Goal: Task Accomplishment & Management: Complete application form

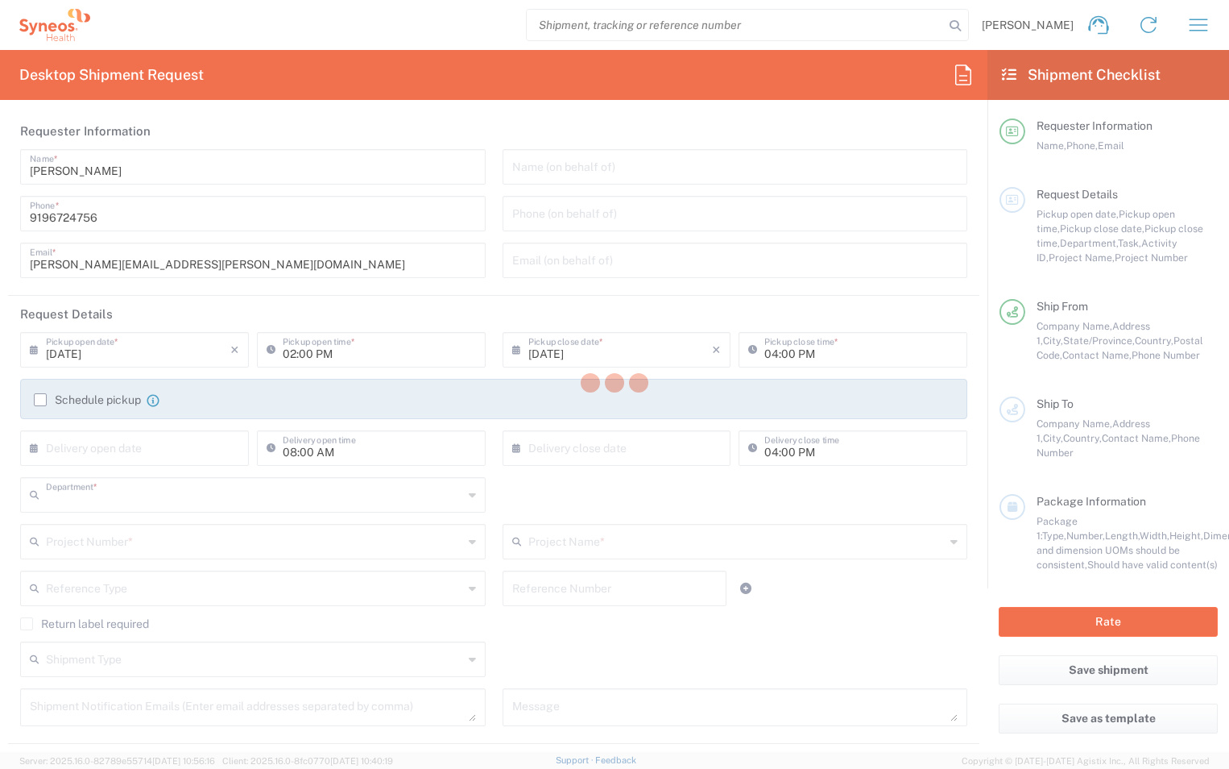
type input "8801"
type input "North Carolina"
type input "United States"
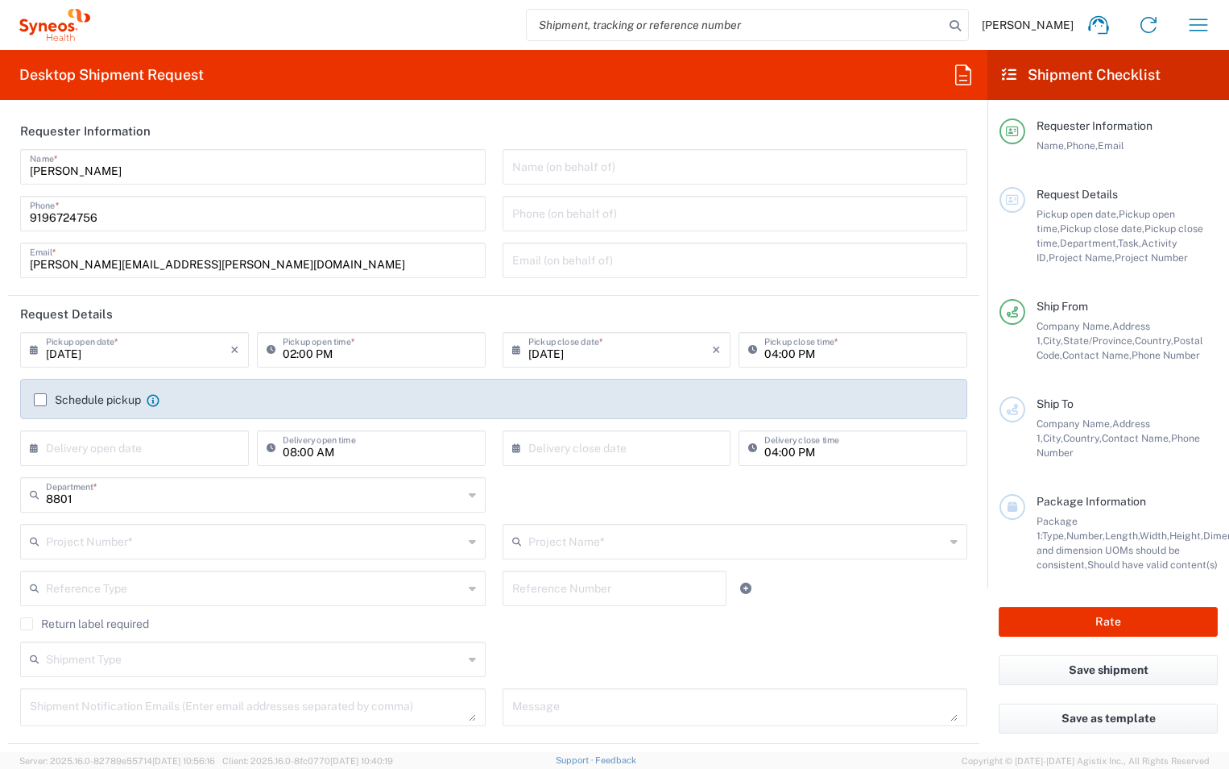
type input "Syneos Health, LLC-Morrisville NC US"
drag, startPoint x: 1185, startPoint y: 27, endPoint x: 1195, endPoint y: 27, distance: 10.5
click at [1187, 31] on button "button" at bounding box center [1198, 25] width 39 height 39
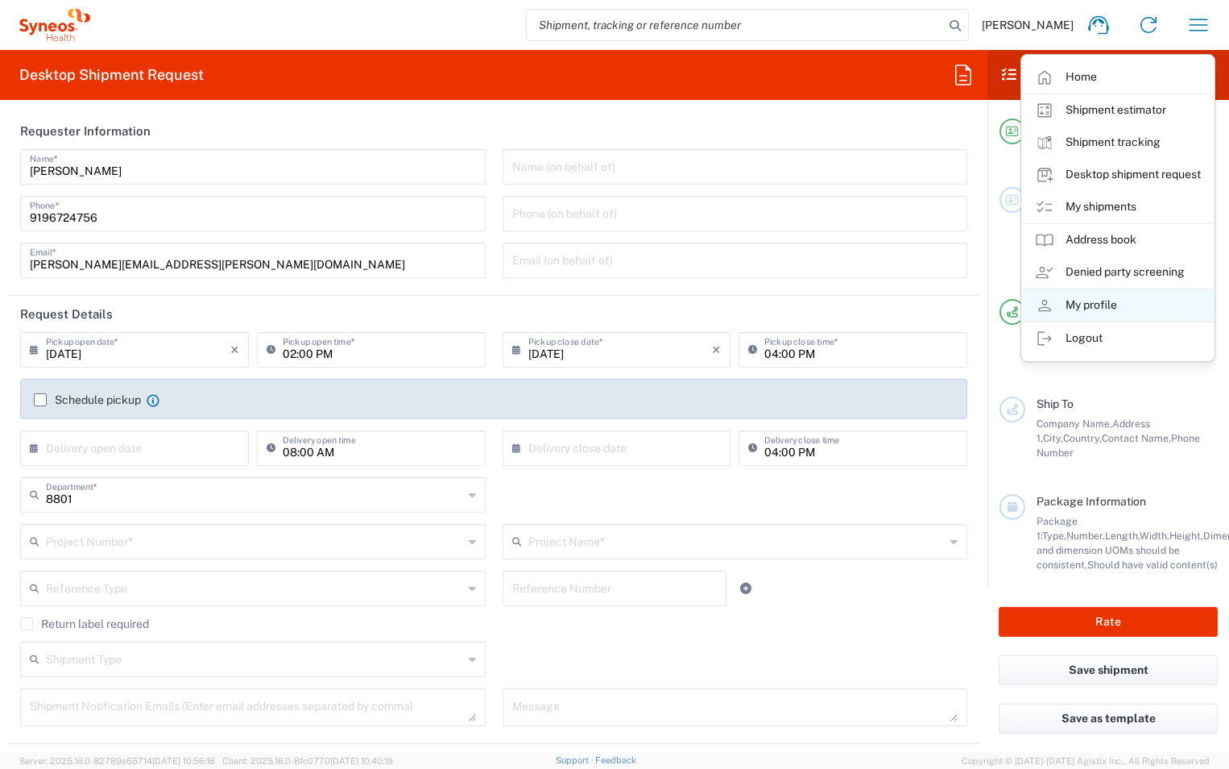
click at [1096, 299] on link "My profile" at bounding box center [1118, 305] width 192 height 32
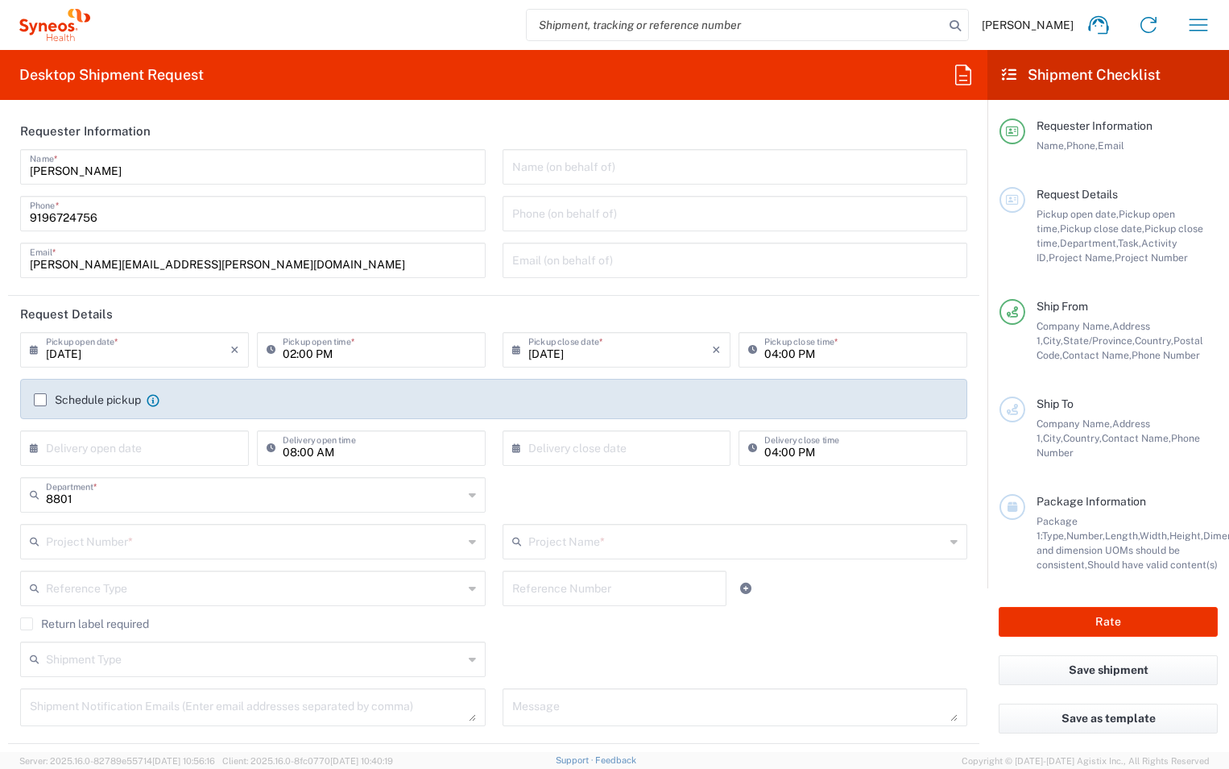
select select "US"
select select "EST"
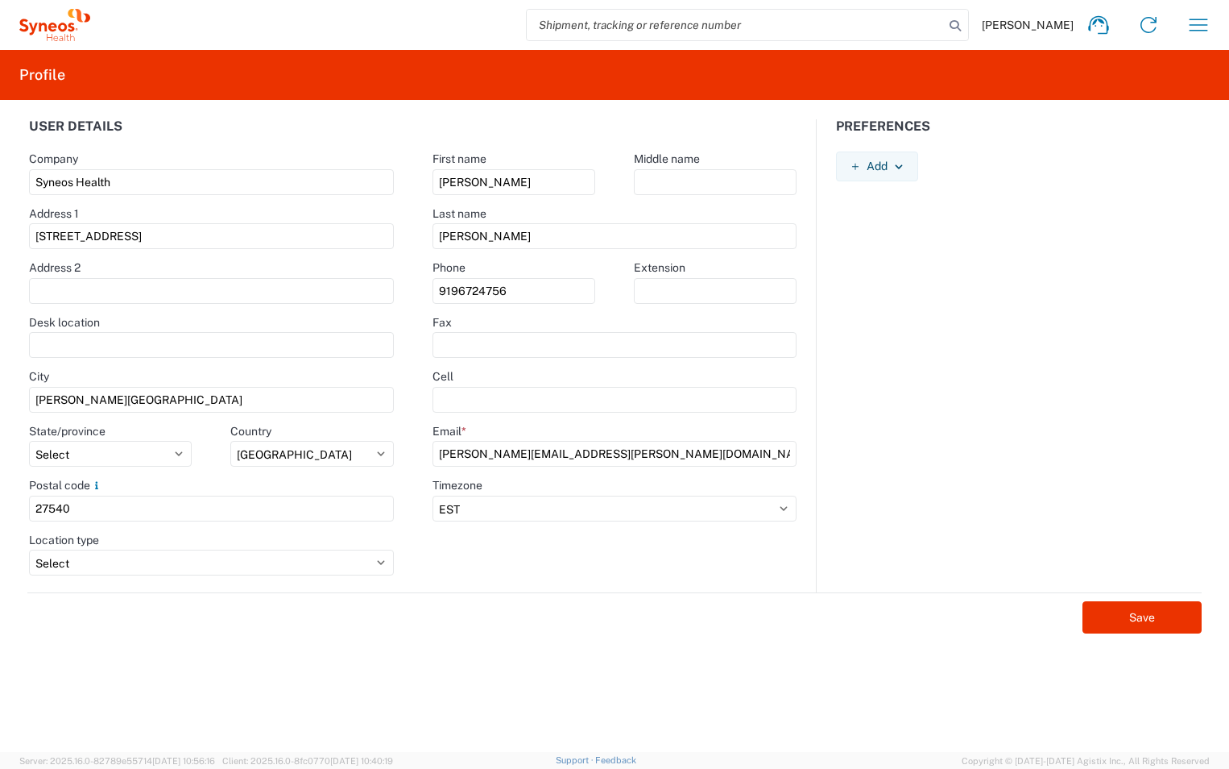
drag, startPoint x: 1012, startPoint y: 135, endPoint x: 1021, endPoint y: 111, distance: 26.0
click at [1012, 131] on div "Preferences" at bounding box center [1019, 135] width 404 height 32
click at [1202, 20] on icon "button" at bounding box center [1199, 25] width 19 height 12
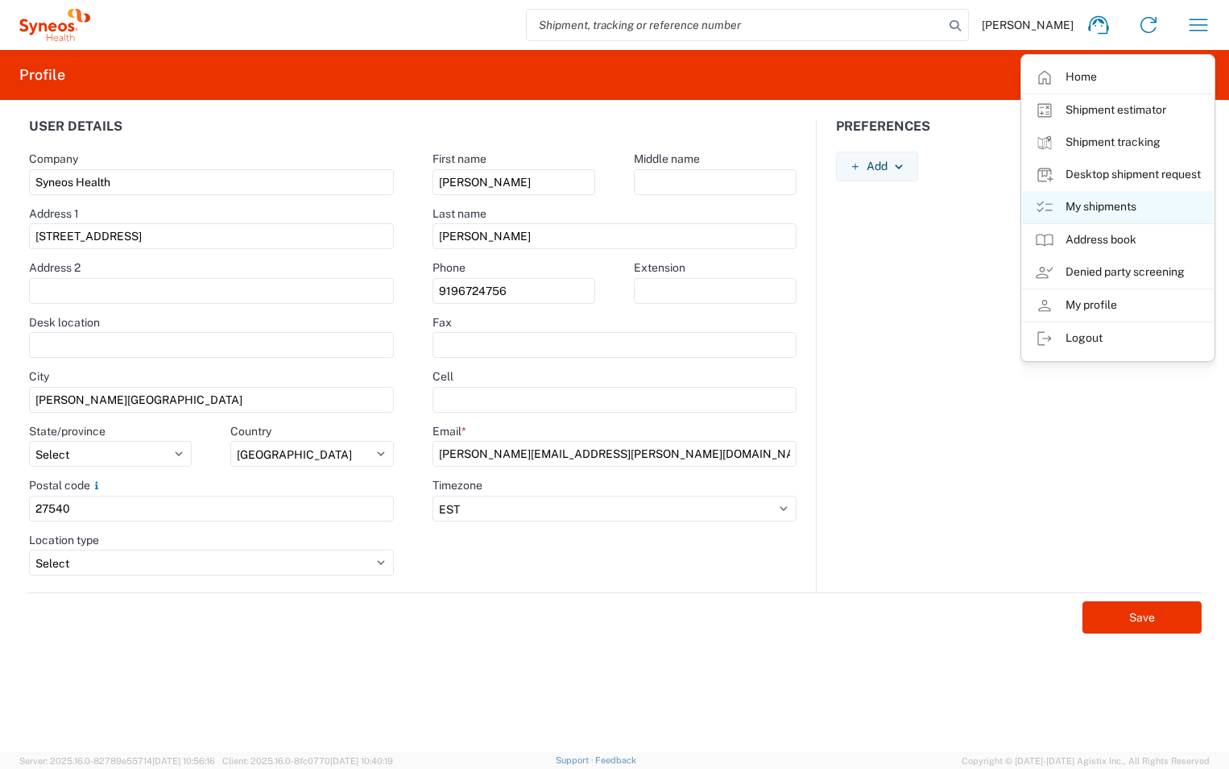
click at [1103, 209] on link "My shipments" at bounding box center [1118, 207] width 192 height 32
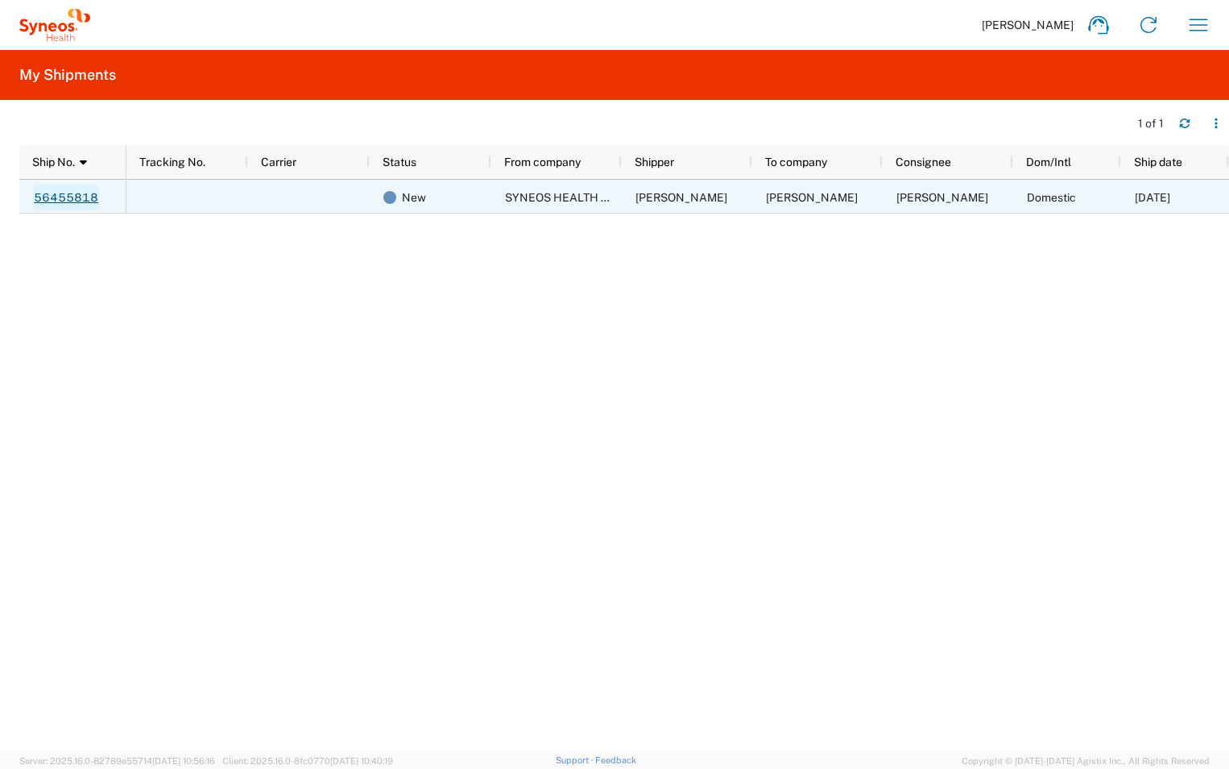
click at [73, 198] on link "56455818" at bounding box center [66, 197] width 66 height 26
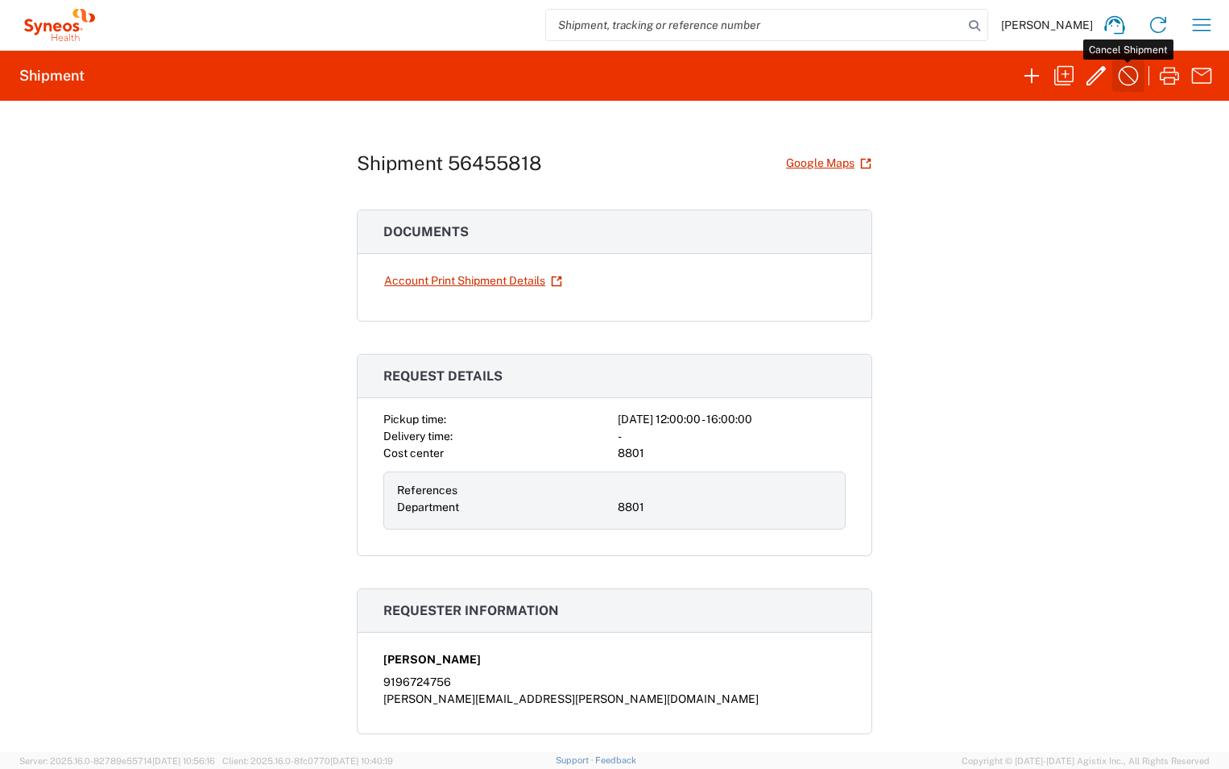
click at [1127, 75] on icon "button" at bounding box center [1129, 76] width 20 height 20
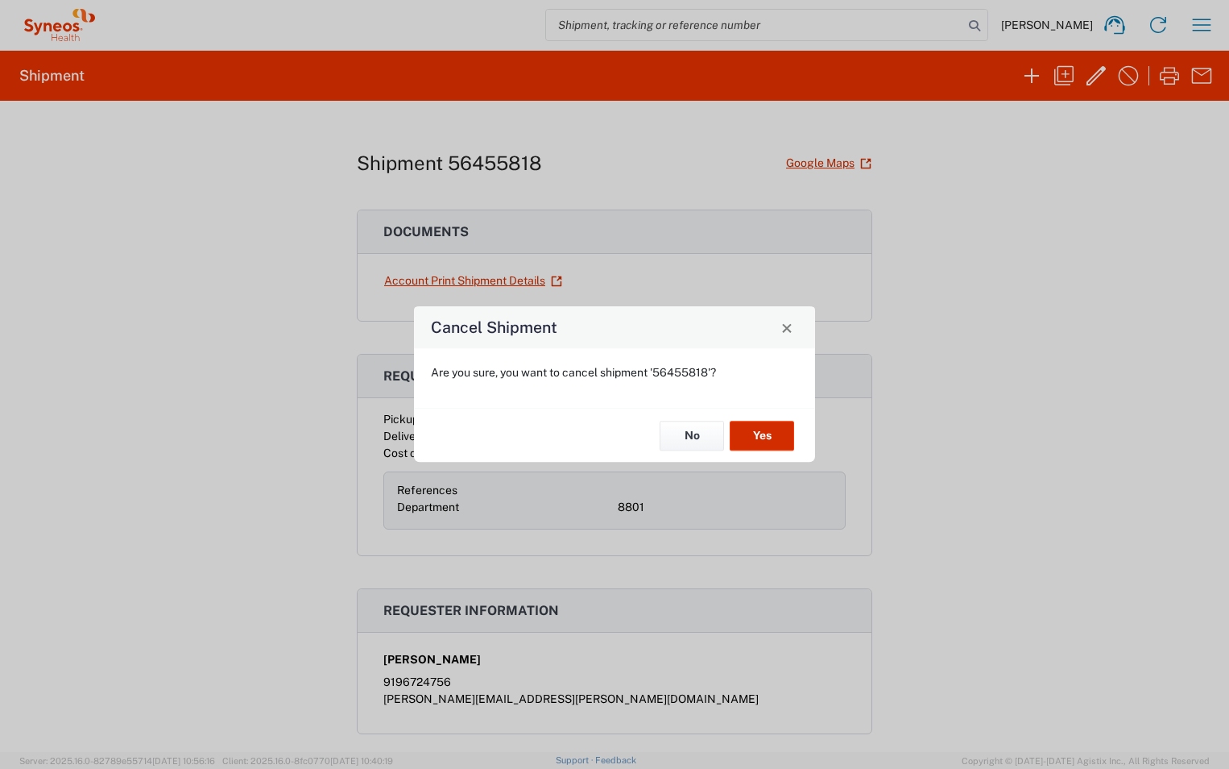
click at [766, 433] on button "Yes" at bounding box center [762, 436] width 64 height 30
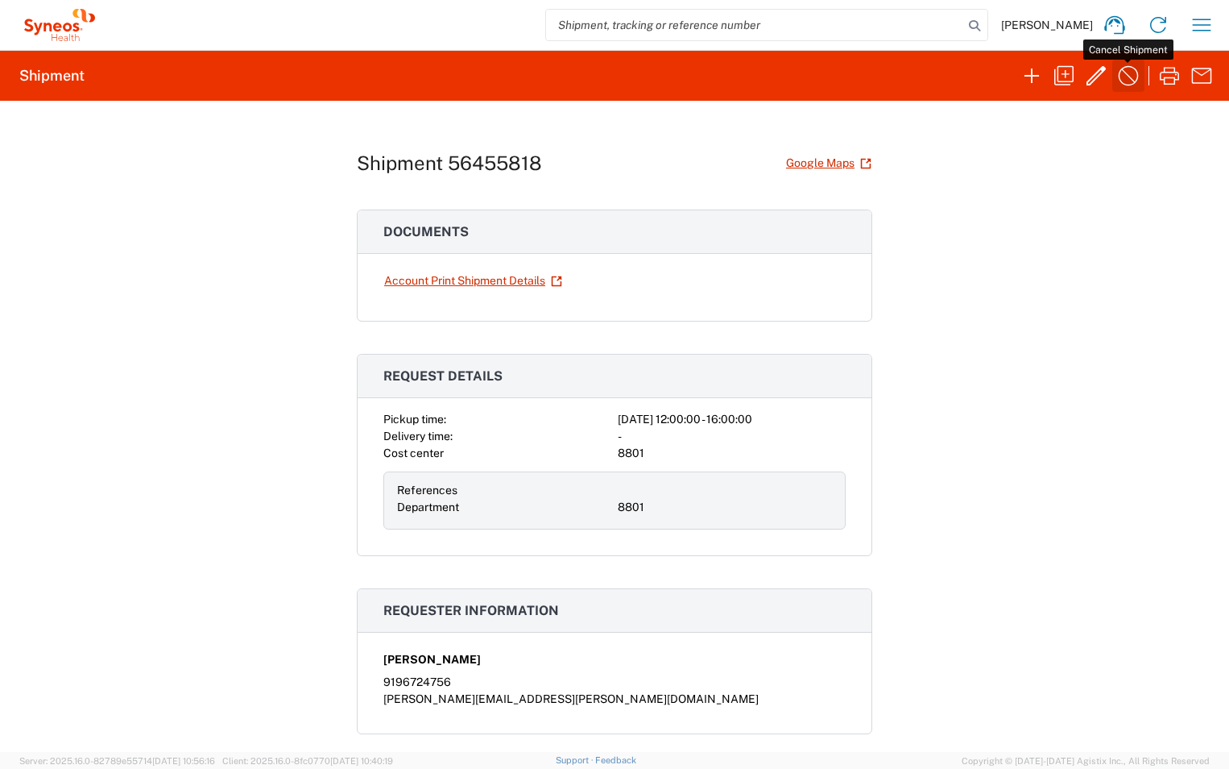
click at [1129, 76] on icon "button" at bounding box center [1129, 76] width 20 height 20
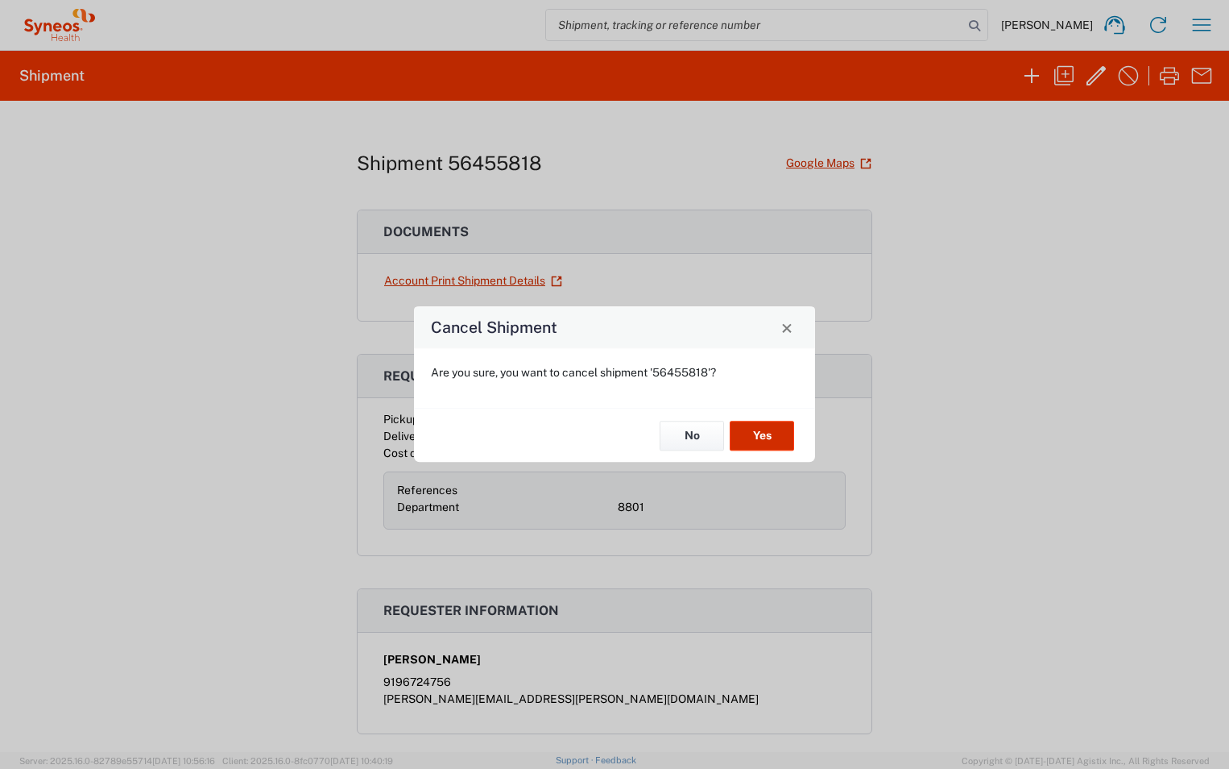
click at [759, 434] on button "Yes" at bounding box center [762, 436] width 64 height 30
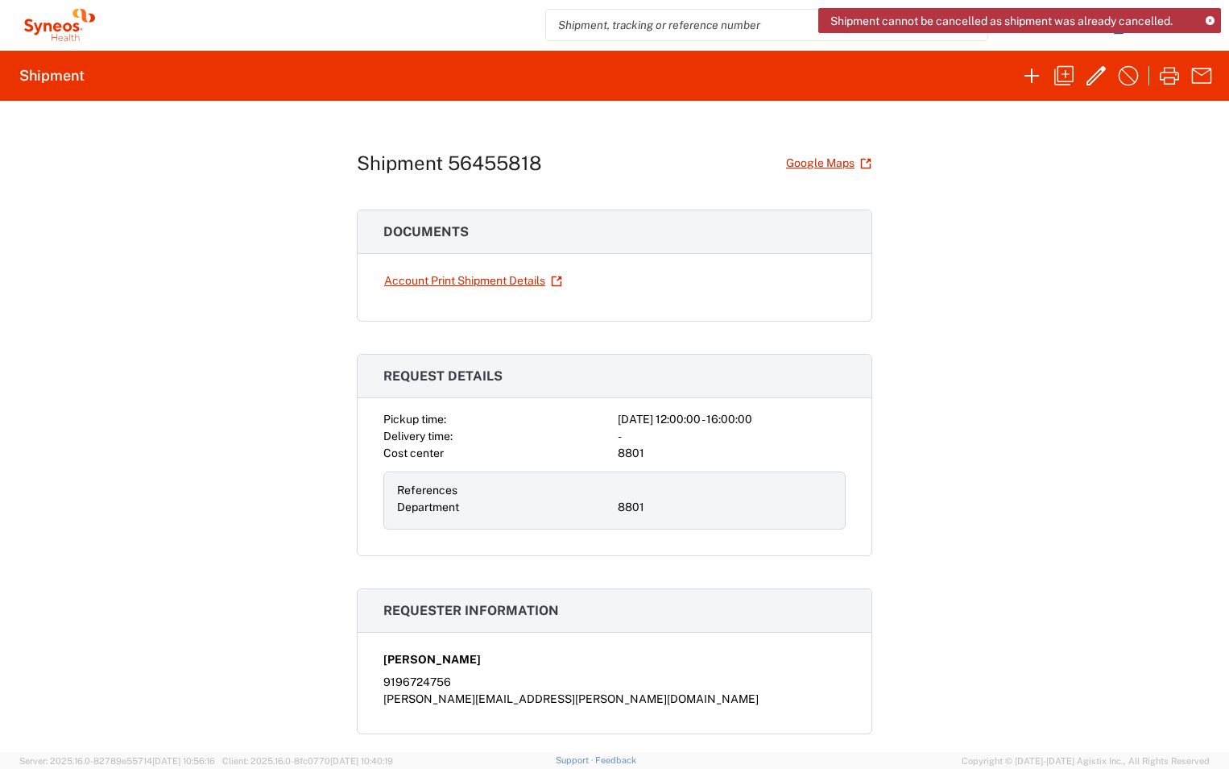
click at [1211, 23] on icon at bounding box center [1210, 21] width 9 height 9
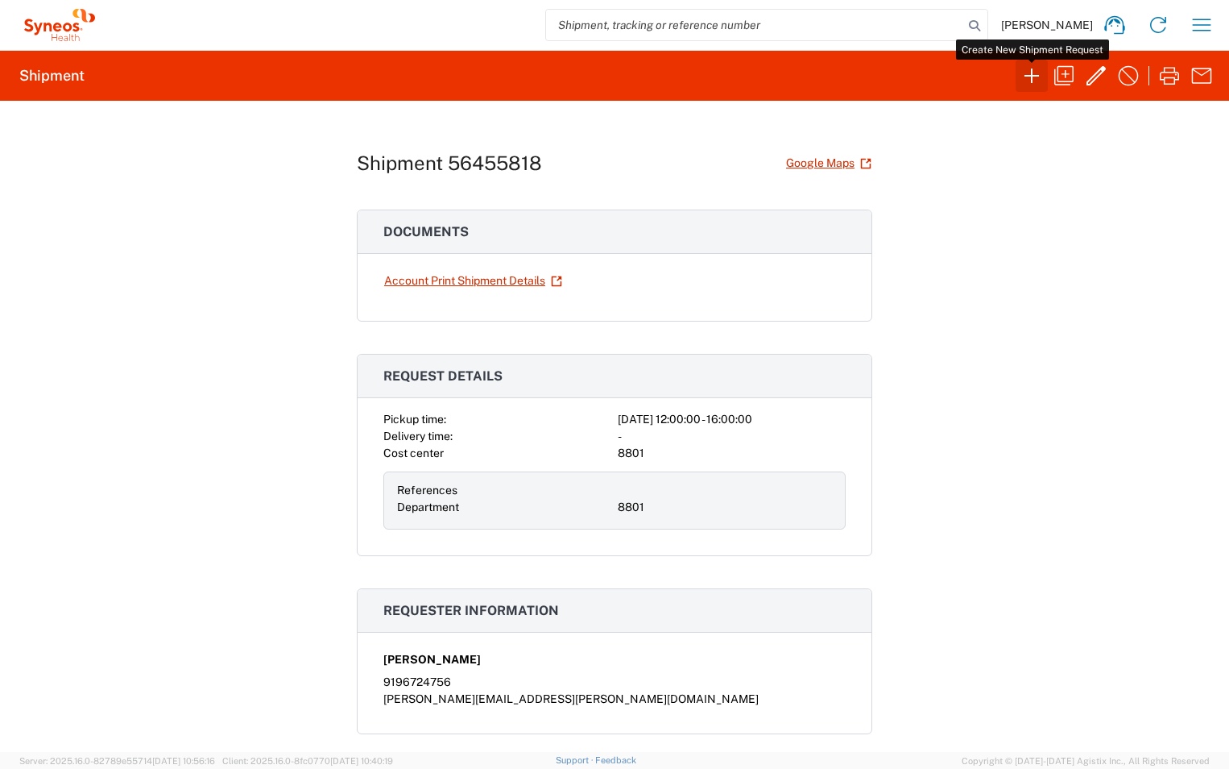
click at [1028, 74] on icon "button" at bounding box center [1032, 76] width 26 height 26
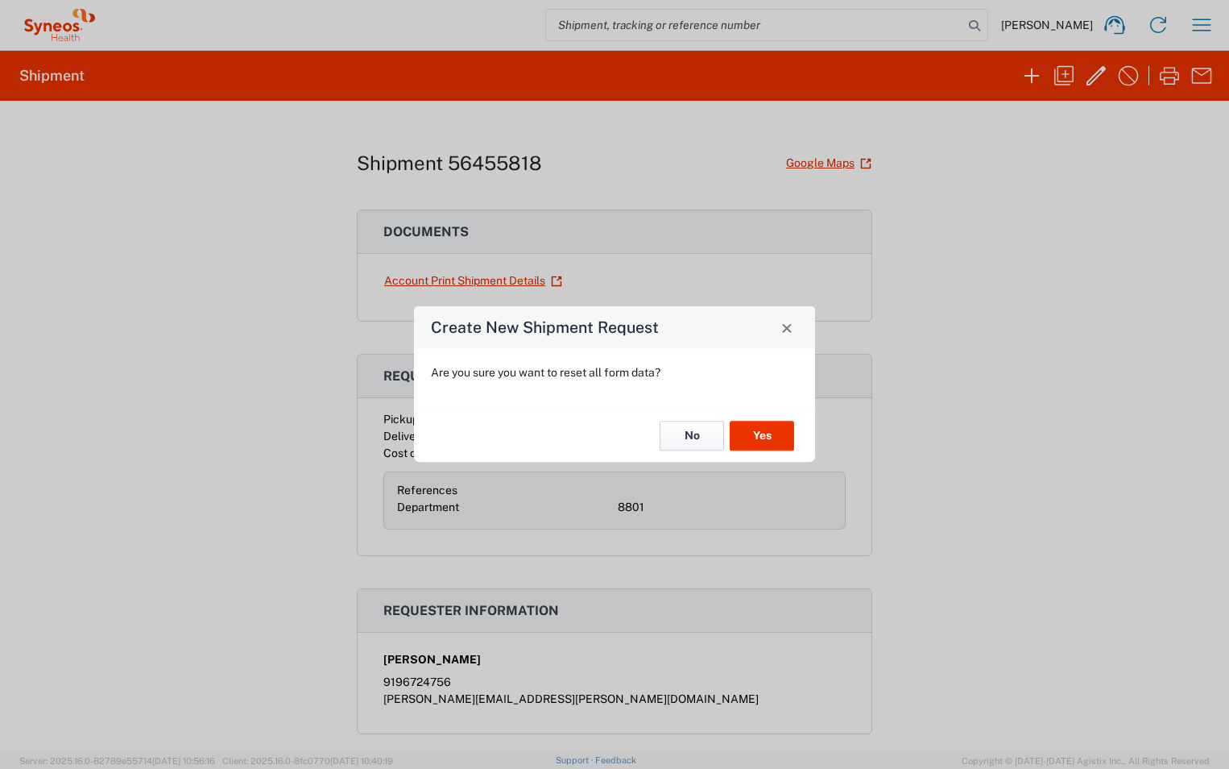
drag, startPoint x: 688, startPoint y: 445, endPoint x: 725, endPoint y: 403, distance: 55.9
click at [687, 445] on button "No" at bounding box center [692, 436] width 64 height 30
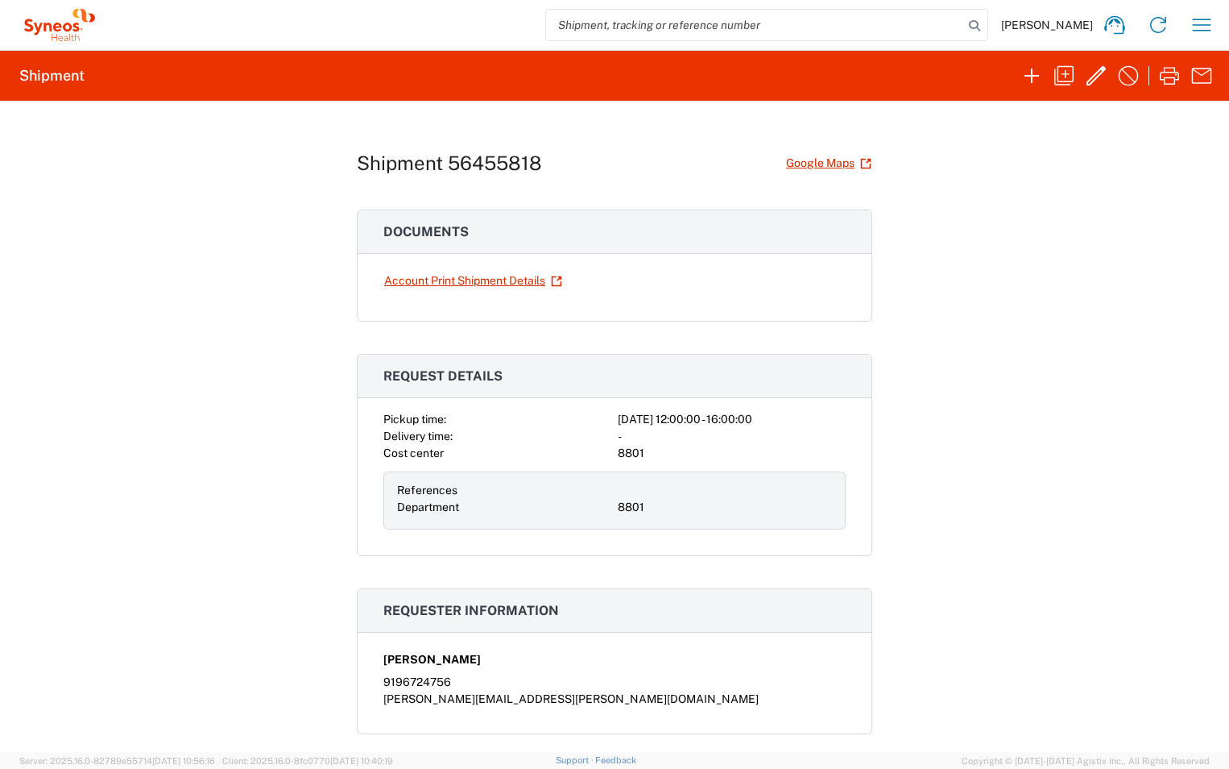
click at [1015, 171] on div "Shipment 56455818 Google Maps Documents Account Print Shipment Details Request …" at bounding box center [614, 426] width 1229 height 651
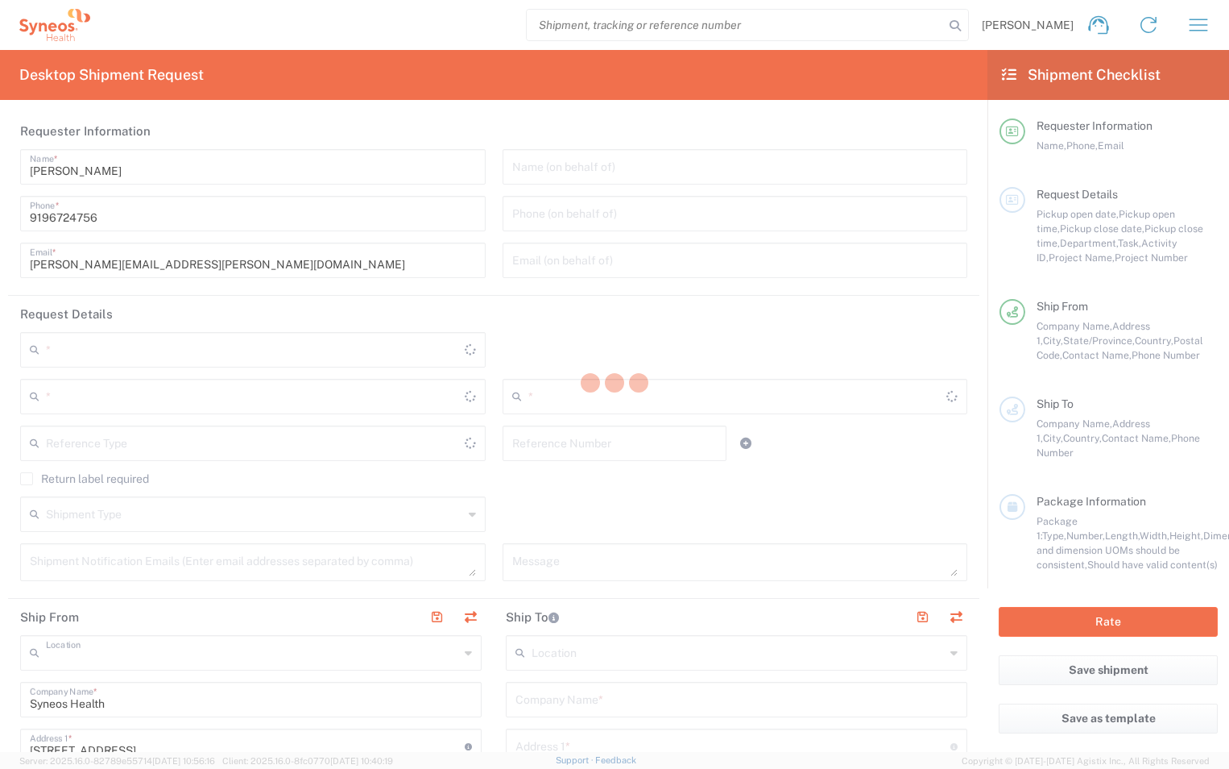
type input "Syneos Health, LLC-Morrisville NC US"
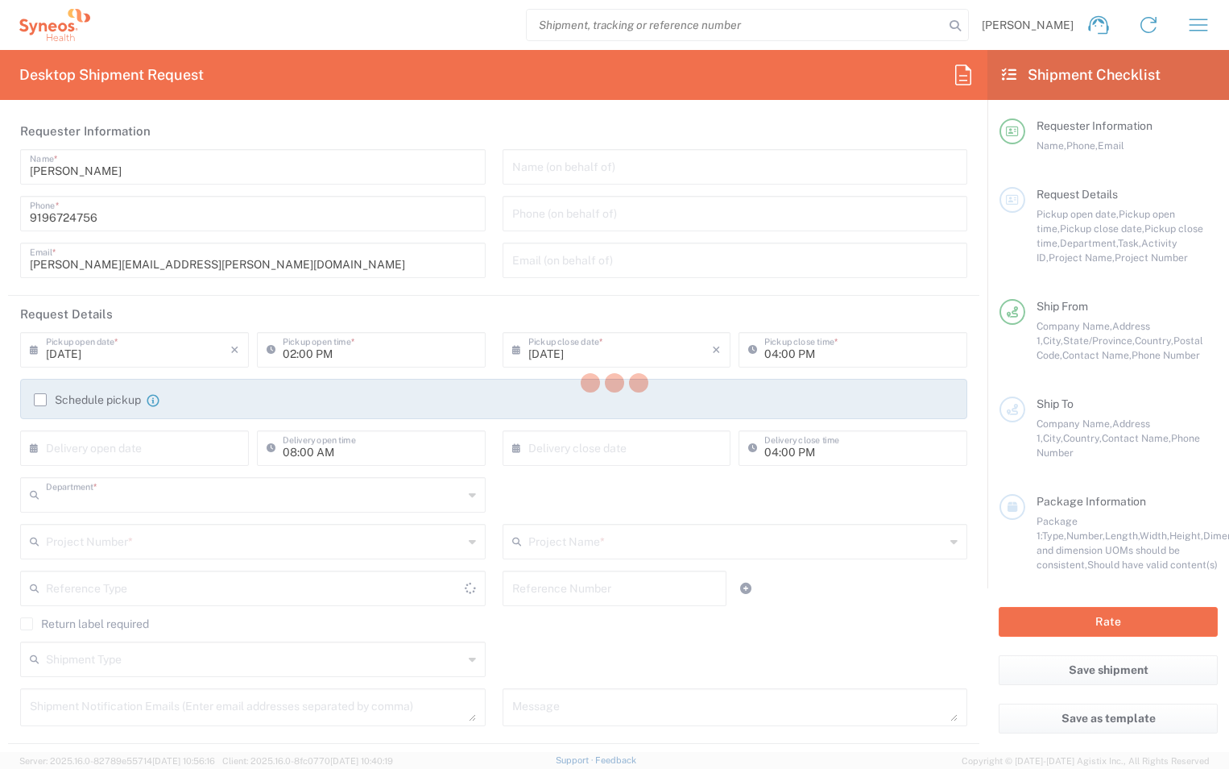
type input "8801"
type input "North Carolina"
type input "United States"
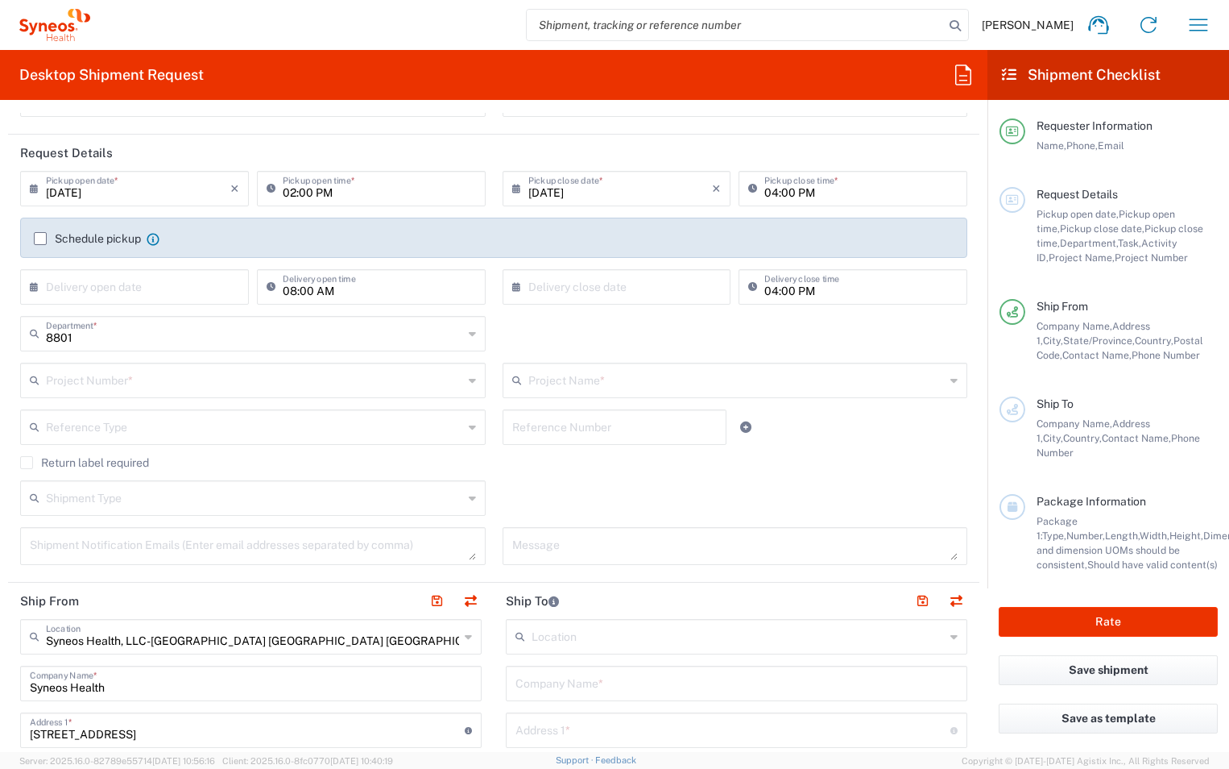
scroll to position [81, 0]
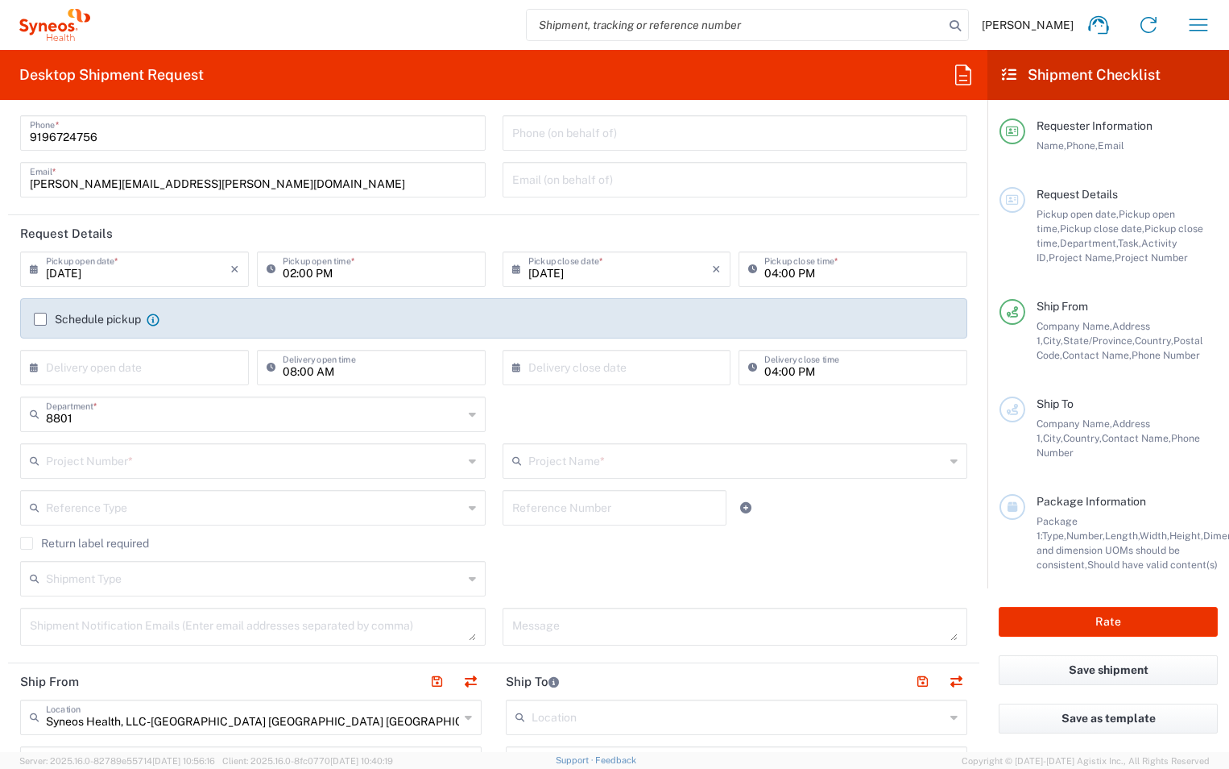
click at [35, 319] on label "Schedule pickup" at bounding box center [87, 319] width 107 height 13
click at [40, 319] on input "Schedule pickup" at bounding box center [40, 319] width 0 height 0
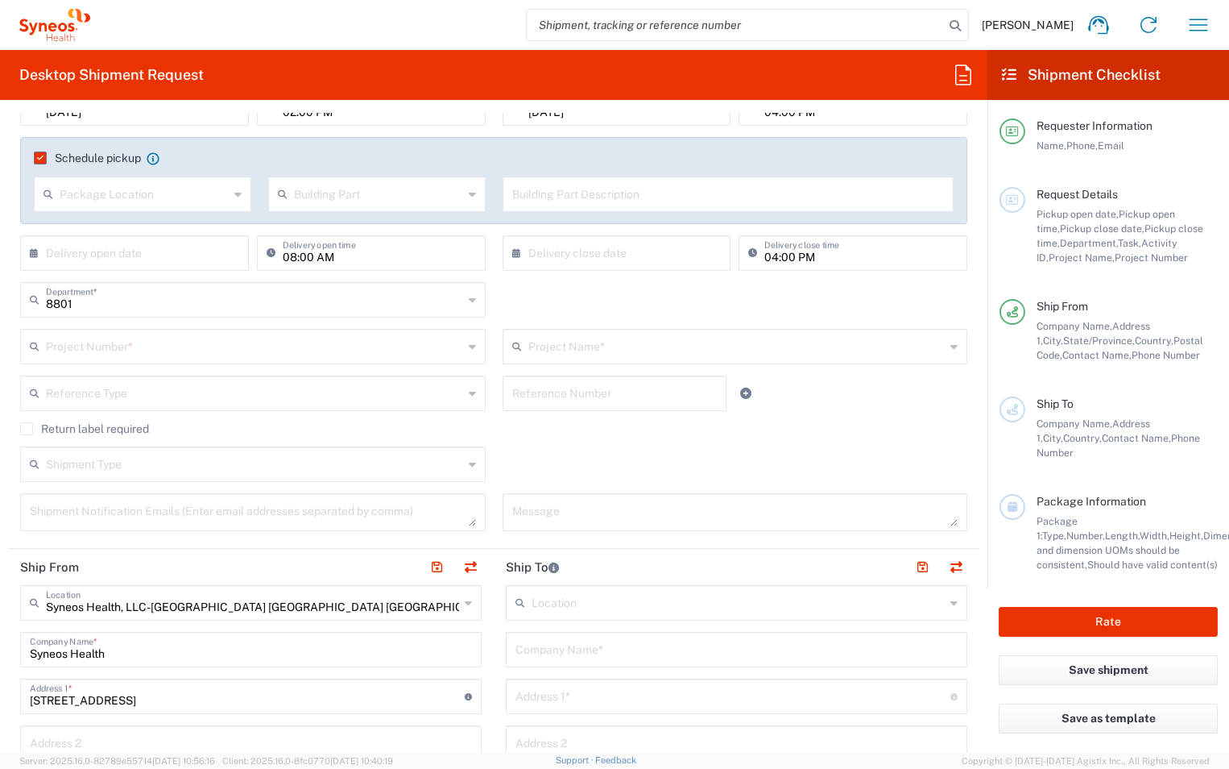
scroll to position [322, 0]
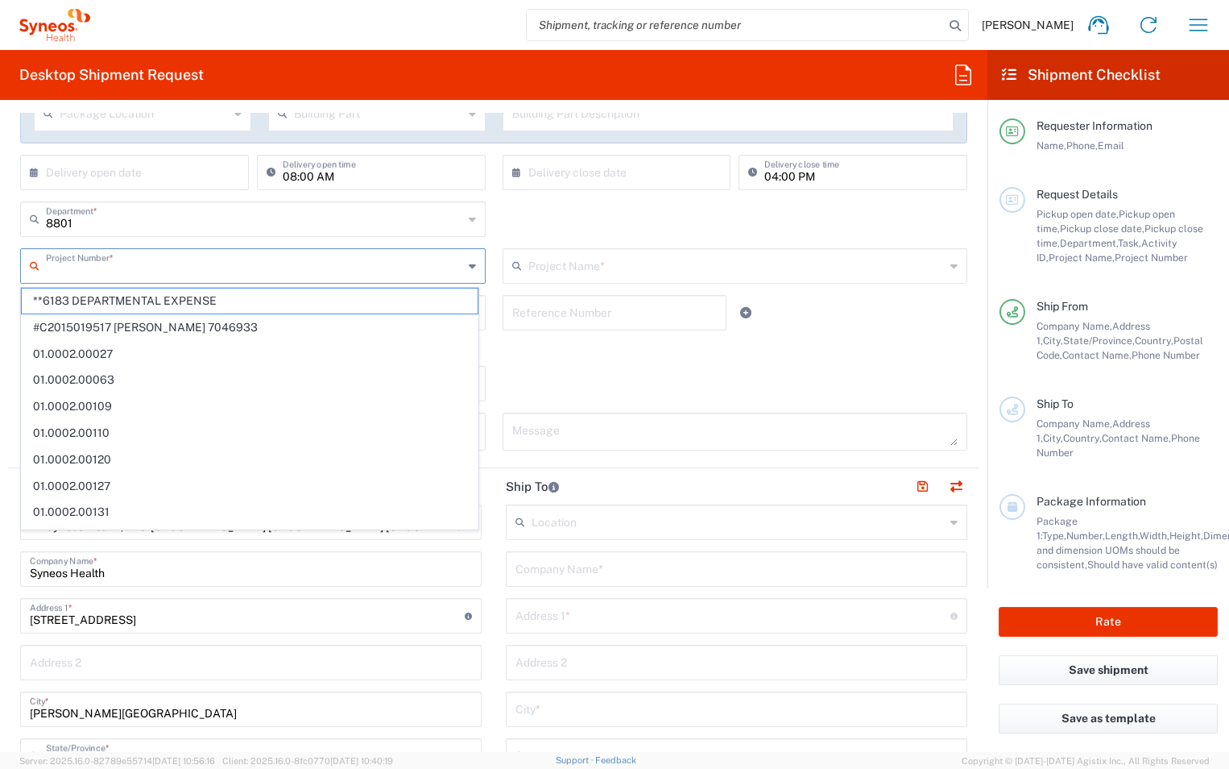
click at [78, 271] on input "text" at bounding box center [254, 265] width 417 height 28
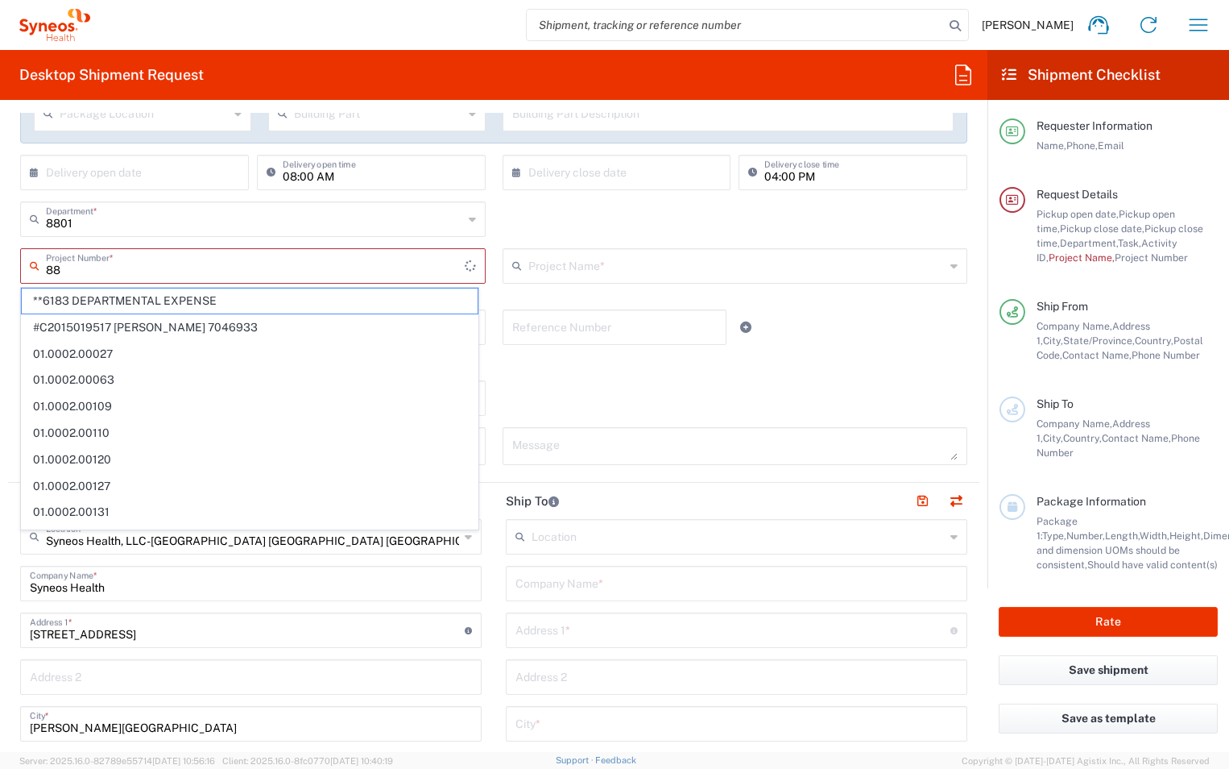
type input "8"
click at [550, 216] on div "8801 Department * 8801 3000 3100 3109 3110 3111 3112 3125 3130 3135 3136 3150 3…" at bounding box center [494, 224] width 964 height 47
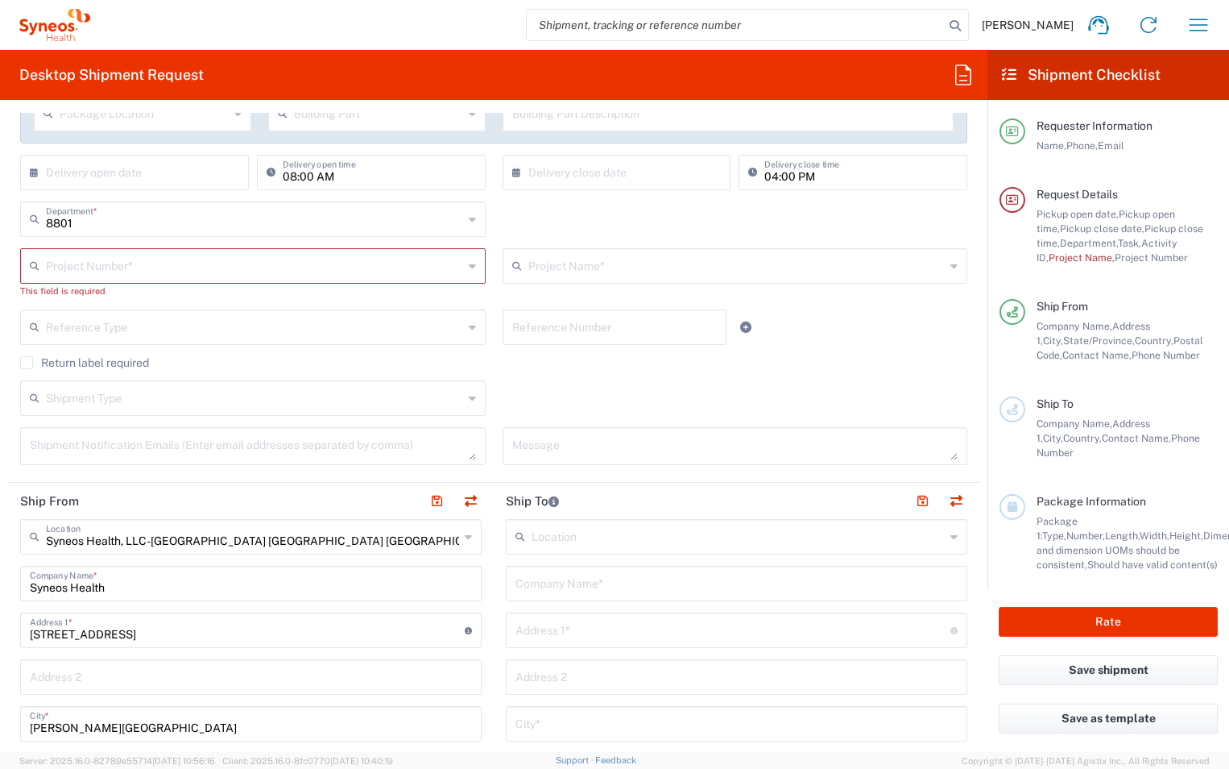
click at [96, 267] on input "text" at bounding box center [254, 265] width 417 height 28
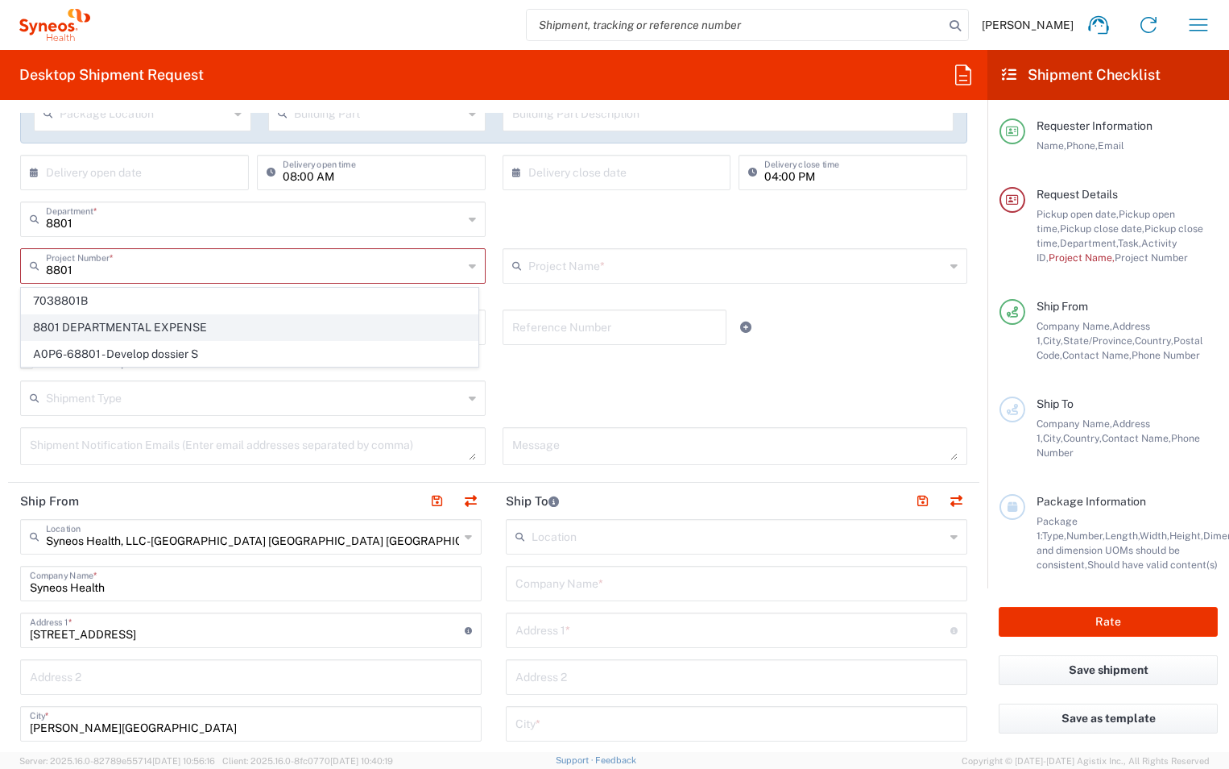
click at [125, 325] on span "8801 DEPARTMENTAL EXPENSE" at bounding box center [250, 327] width 456 height 25
type input "8801 DEPARTMENTAL EXPENSE"
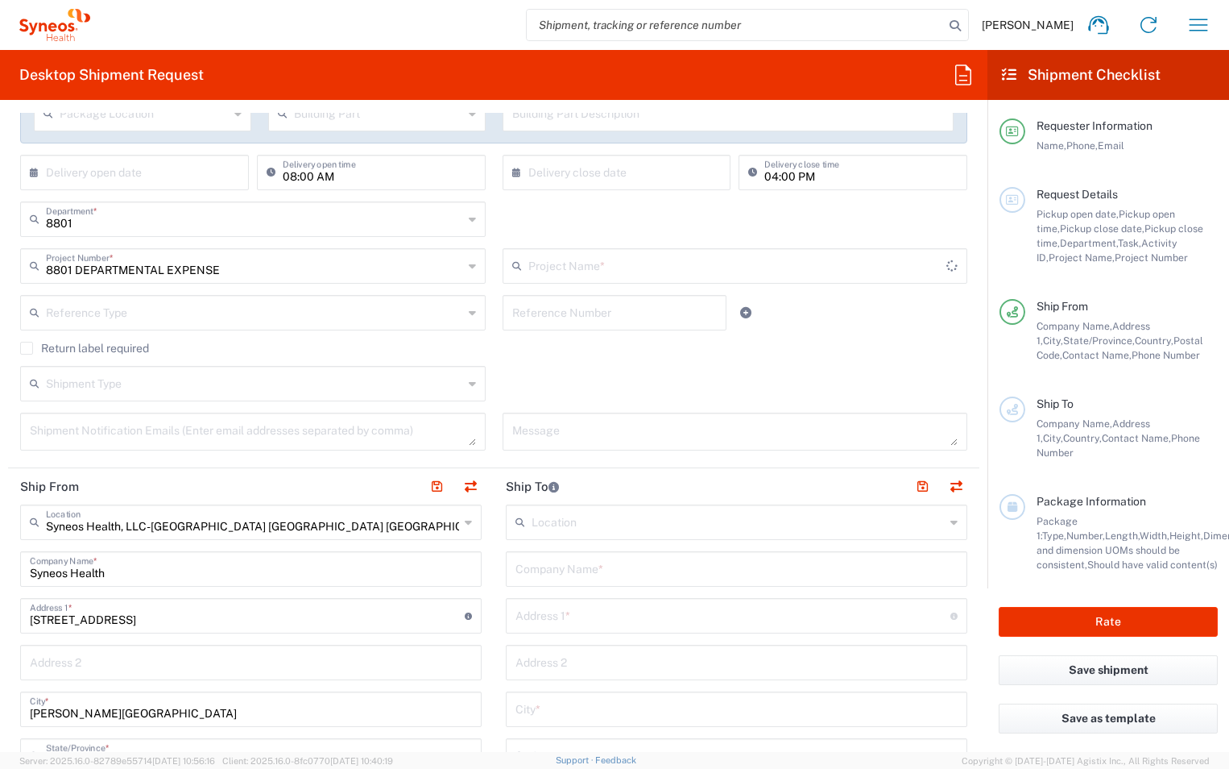
type input "8801 DEPARTMENTAL EXPENSE"
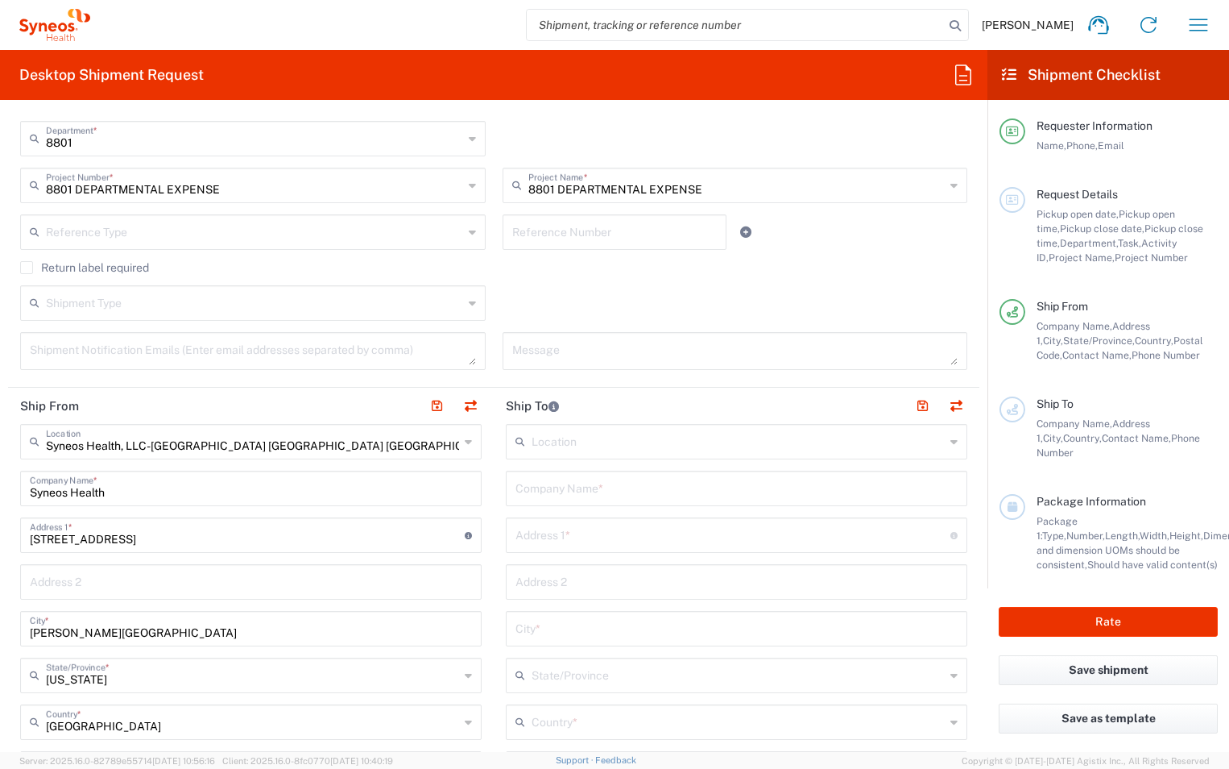
scroll to position [483, 0]
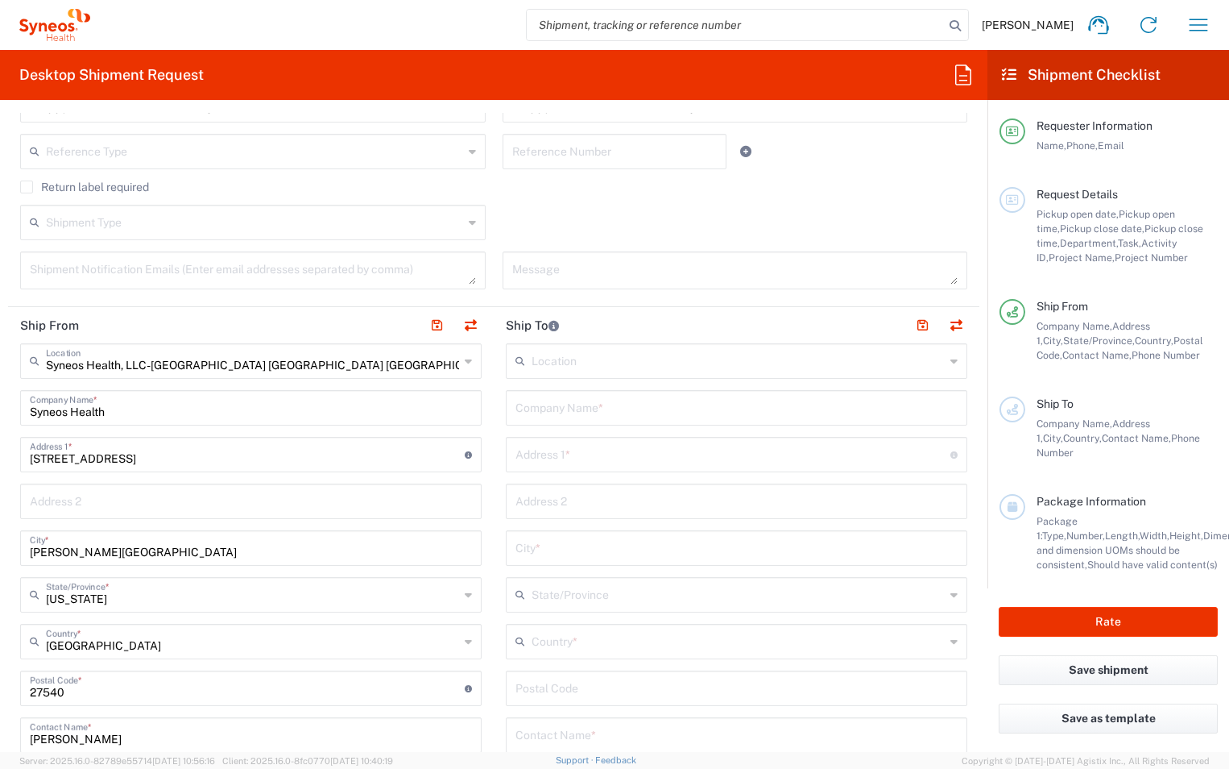
click at [106, 361] on input "Syneos Health, LLC-Morrisville NC US" at bounding box center [252, 360] width 413 height 28
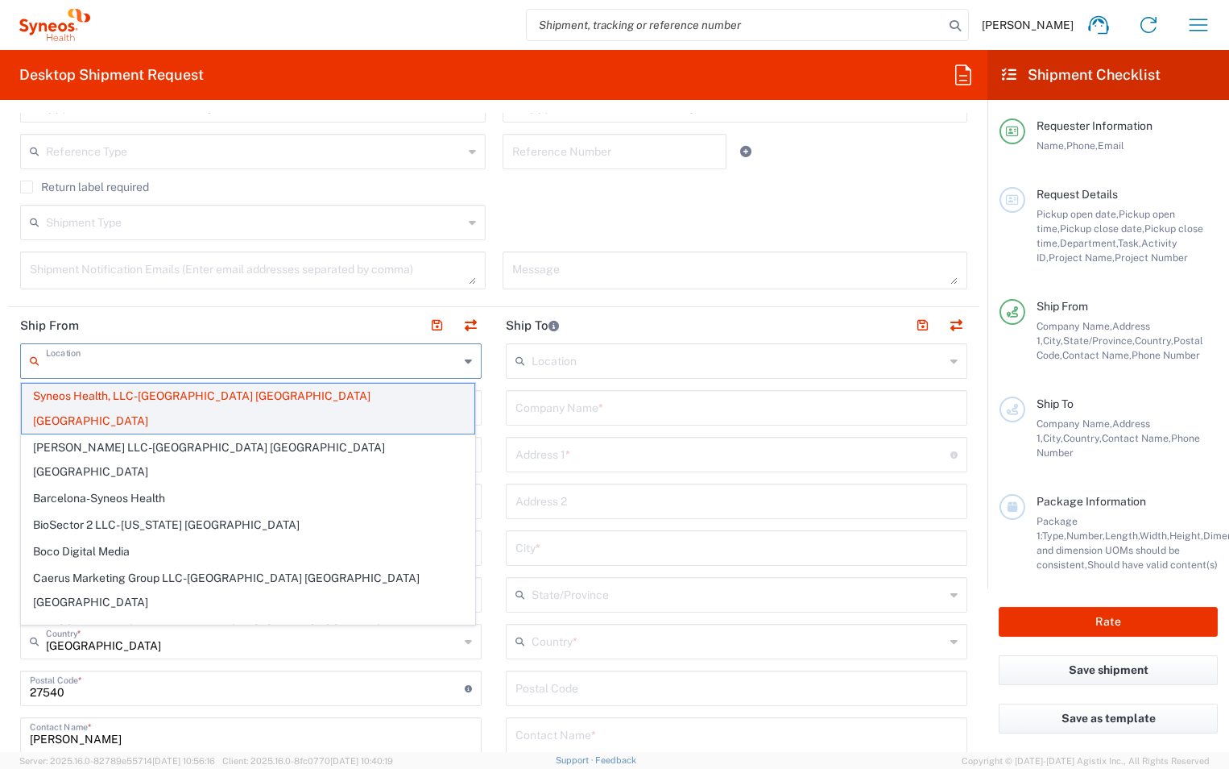
click at [189, 395] on span "Syneos Health, LLC-Morrisville NC US" at bounding box center [248, 408] width 453 height 50
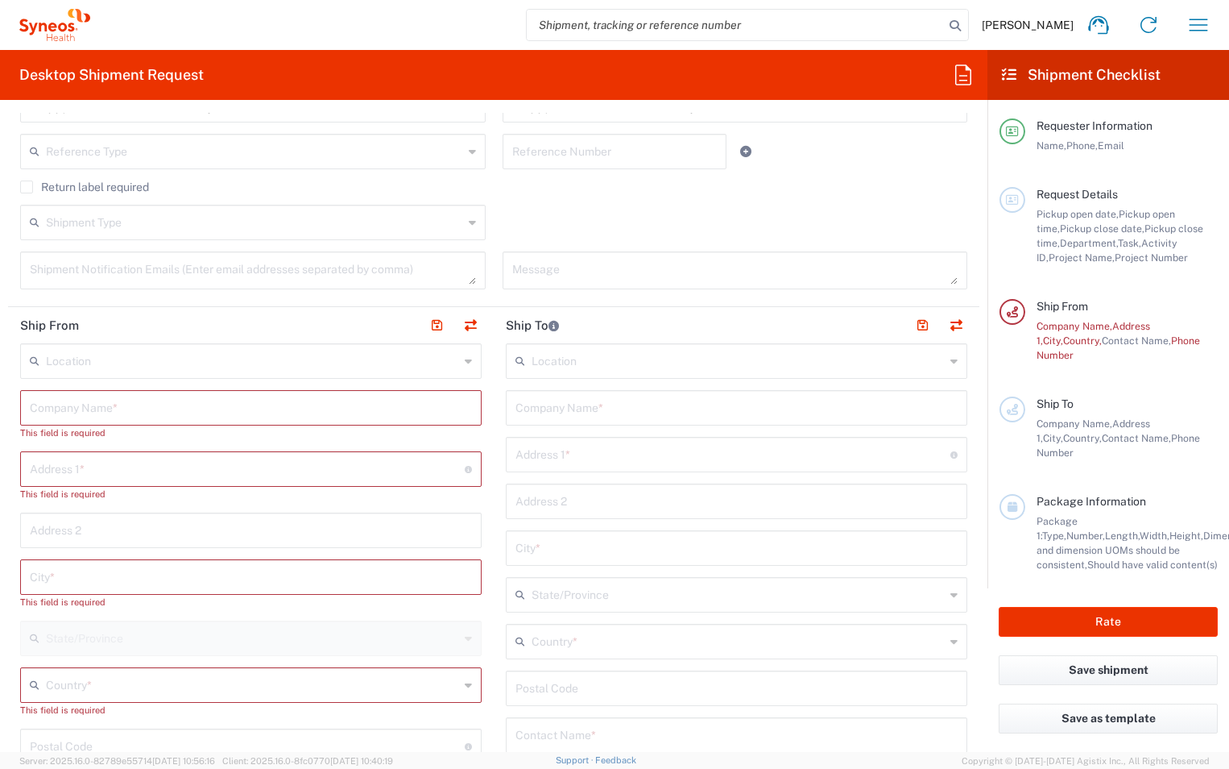
click at [101, 408] on input "text" at bounding box center [251, 406] width 442 height 28
click at [109, 411] on input "text" at bounding box center [251, 406] width 442 height 28
click at [109, 409] on input "text" at bounding box center [251, 406] width 442 height 28
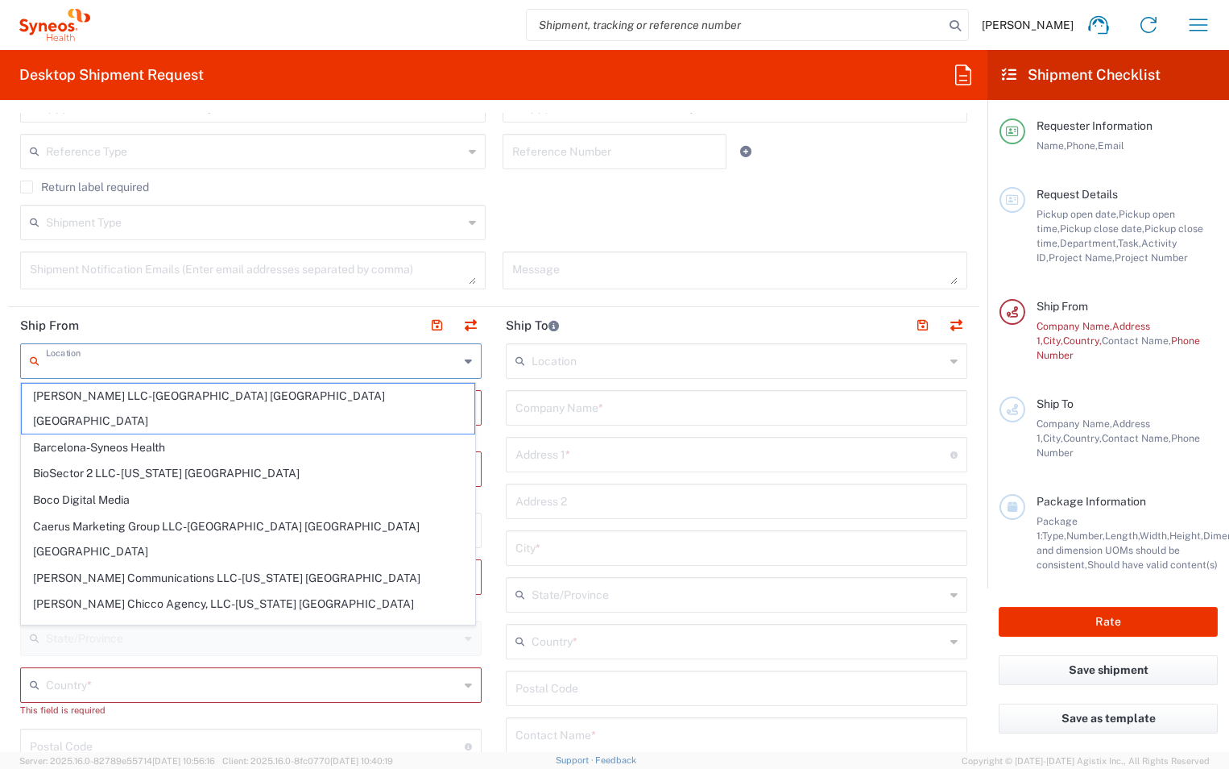
click at [98, 372] on input "text" at bounding box center [252, 360] width 413 height 28
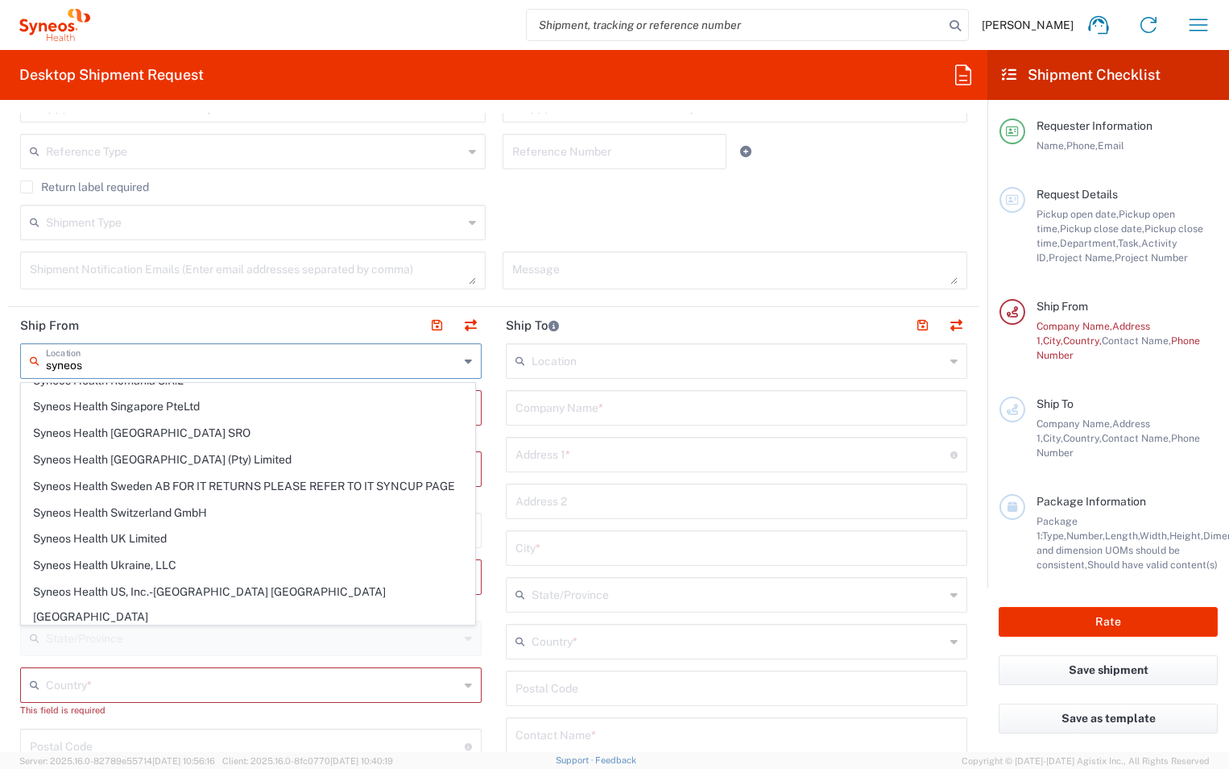
scroll to position [2094, 0]
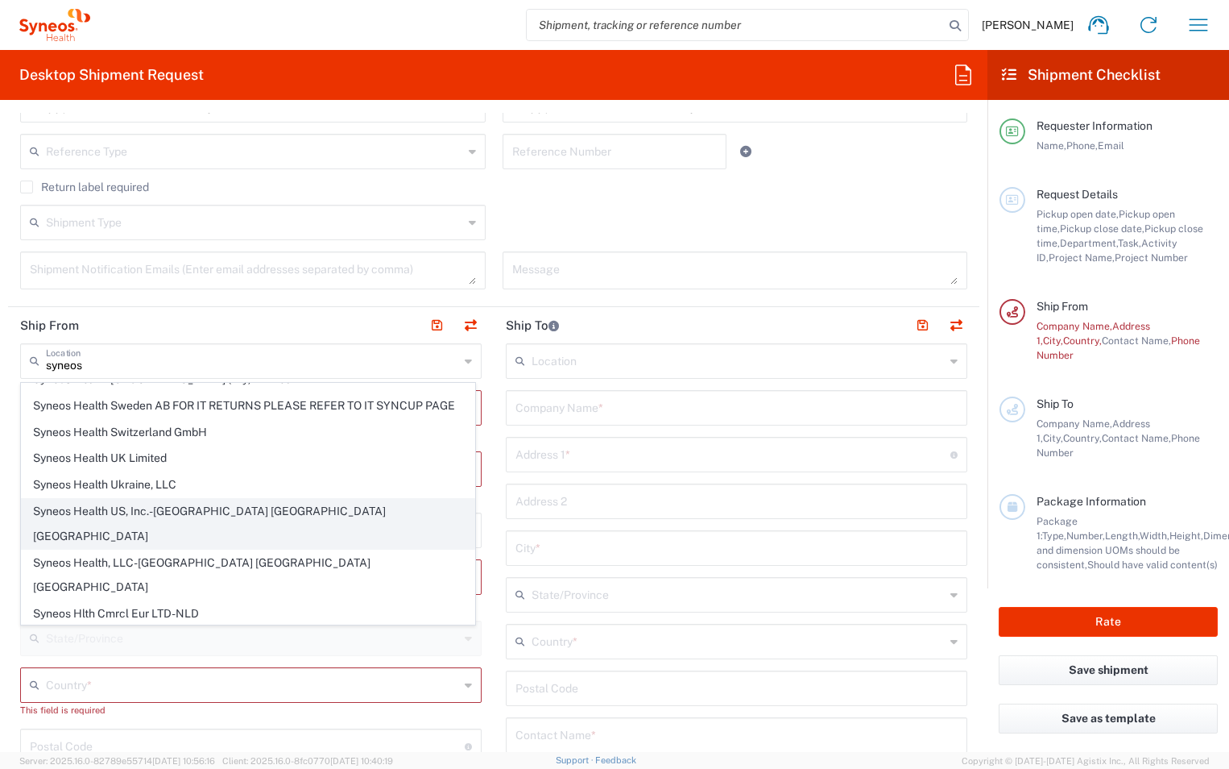
click at [175, 511] on span "Syneos Health US, Inc.-Morrisville NC US" at bounding box center [248, 524] width 453 height 50
type input "Syneos Health US, Inc.-Morrisville NC US"
type input "Syneos Health US, Inc."
type input "1030 Sync St"
type input "Morrisville"
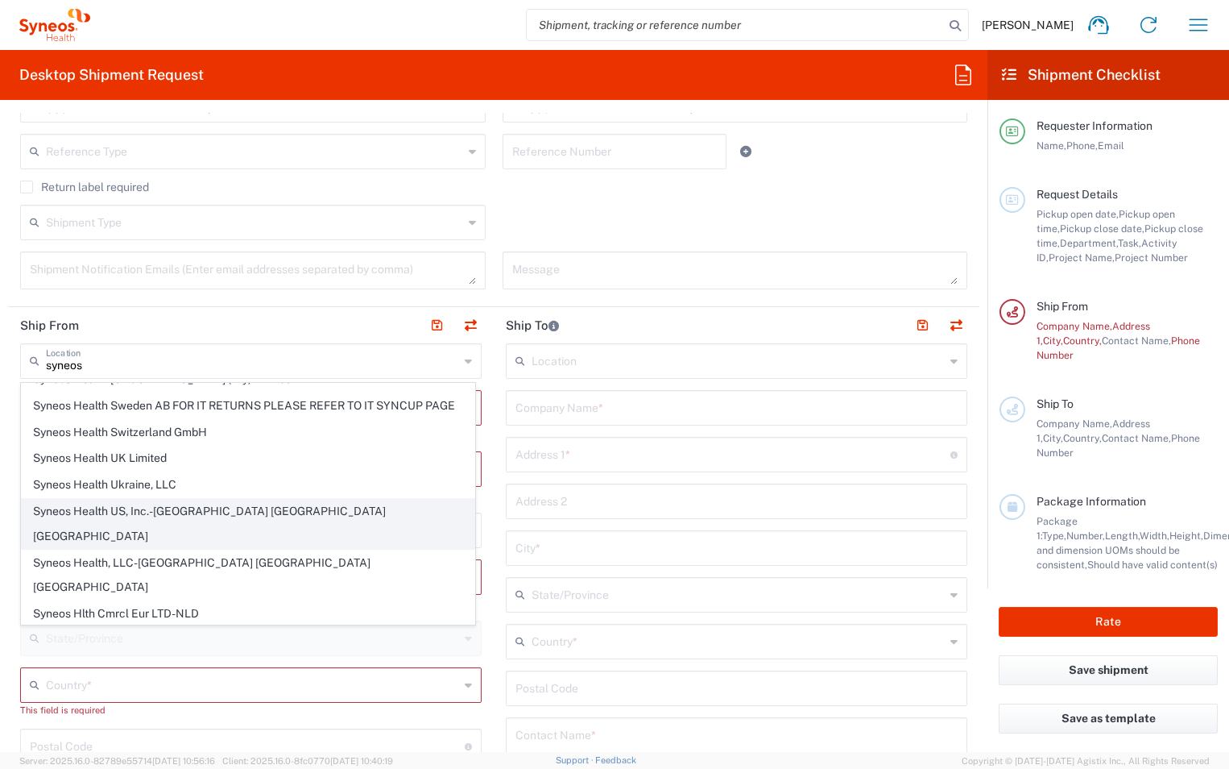
type input "United States"
type input "27560"
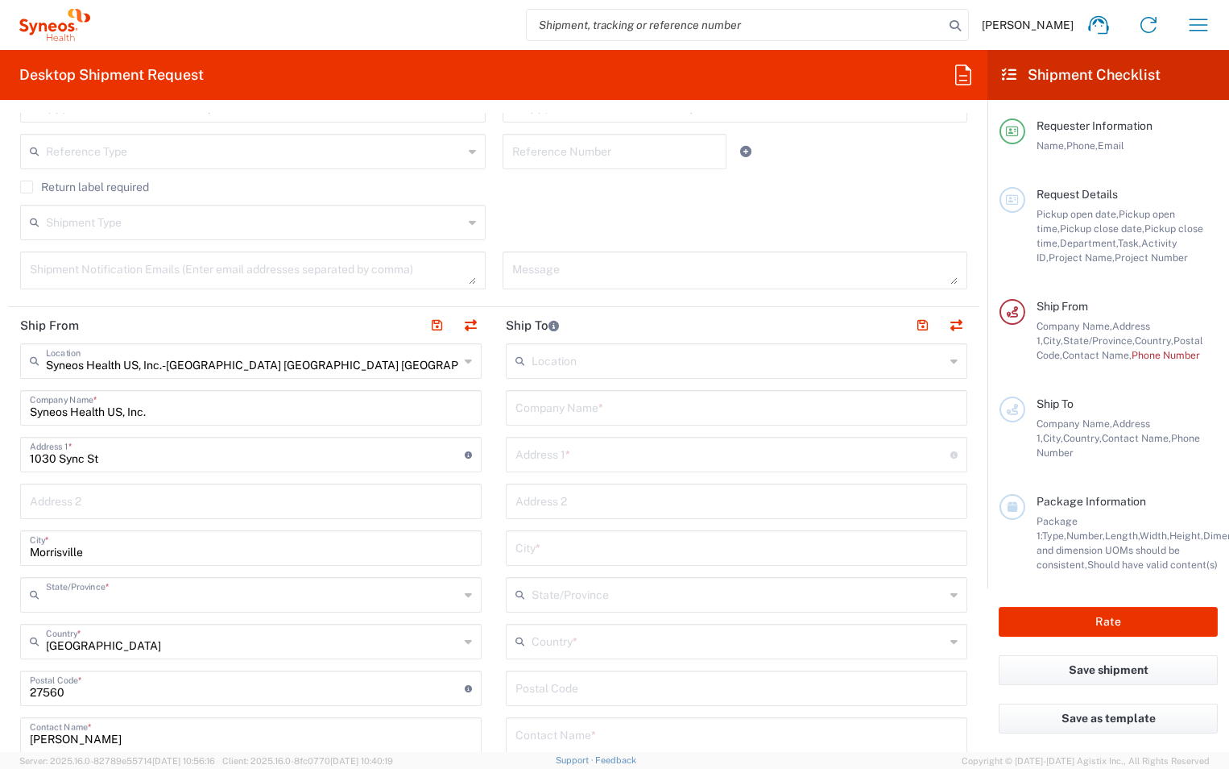
type input "North Carolina"
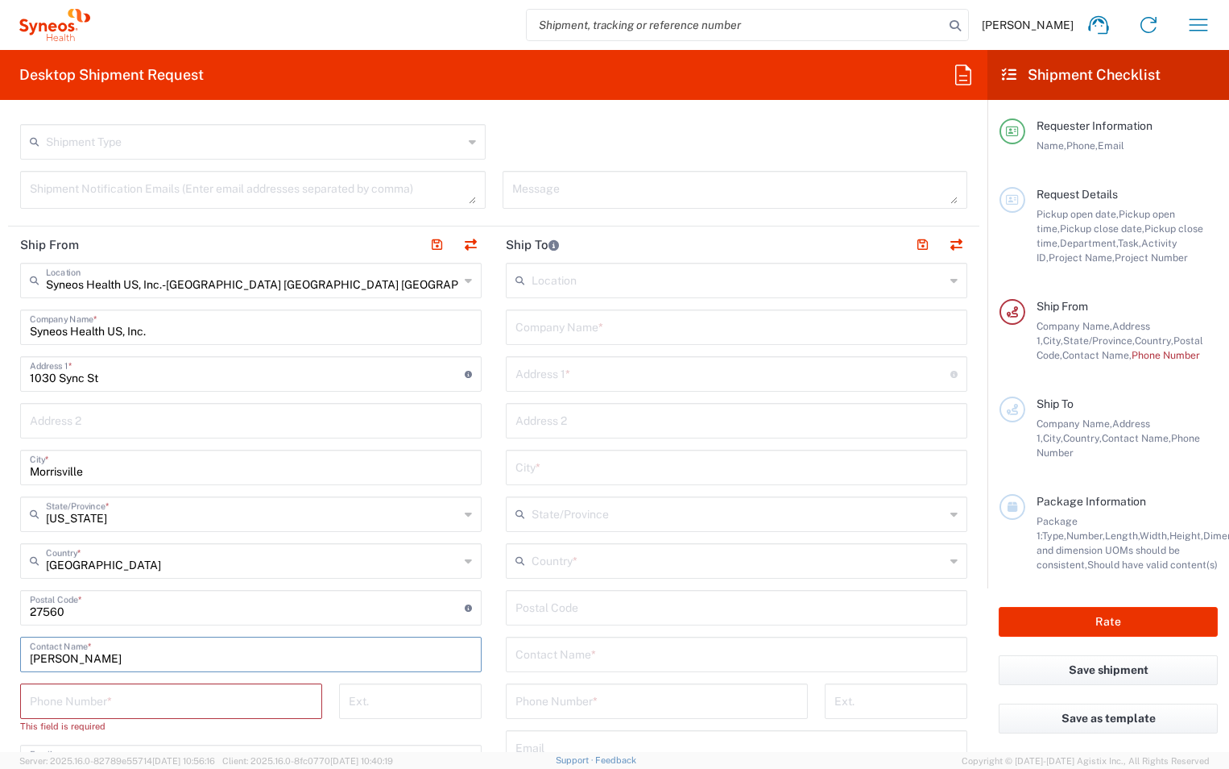
drag, startPoint x: 103, startPoint y: 657, endPoint x: -30, endPoint y: 653, distance: 133.0
click at [0, 653] on html "Dale Barfield Home Shipment estimator Shipment tracking Desktop shipment reques…" at bounding box center [614, 384] width 1229 height 769
type input "Darrion Campbell-Walker"
click at [123, 696] on input "tel" at bounding box center [171, 700] width 283 height 28
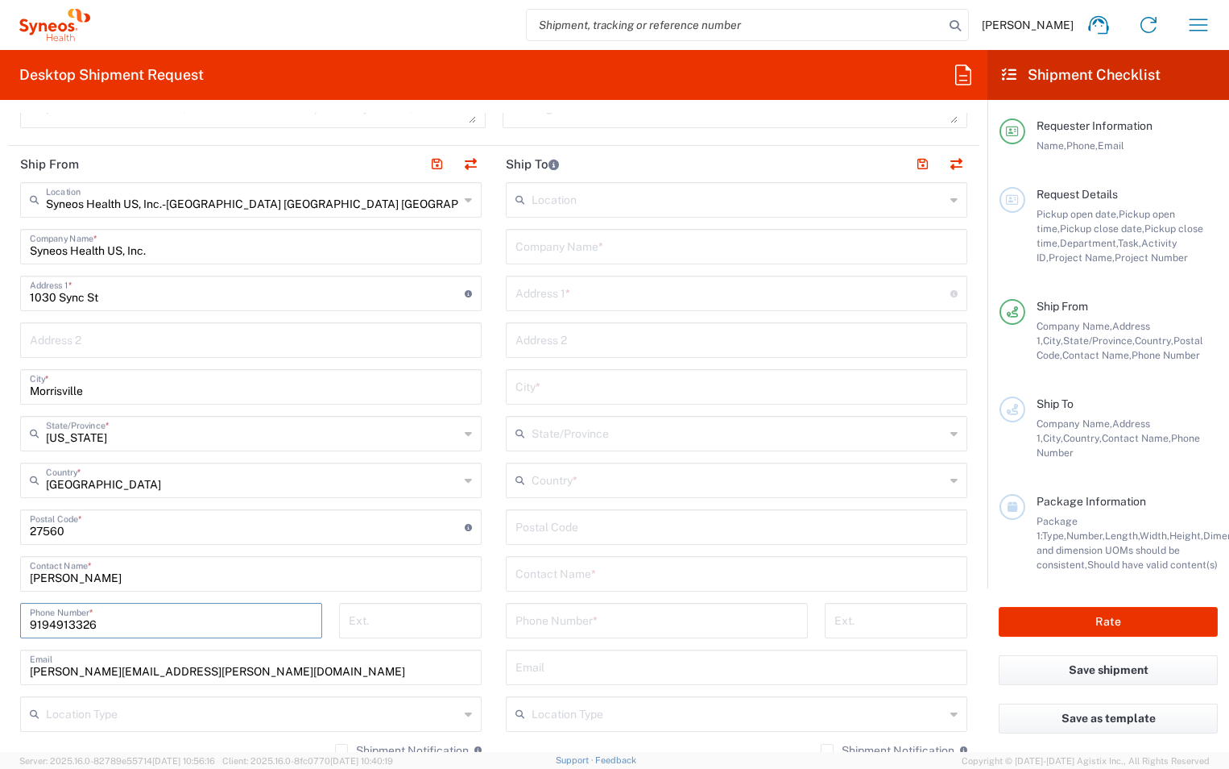
scroll to position [725, 0]
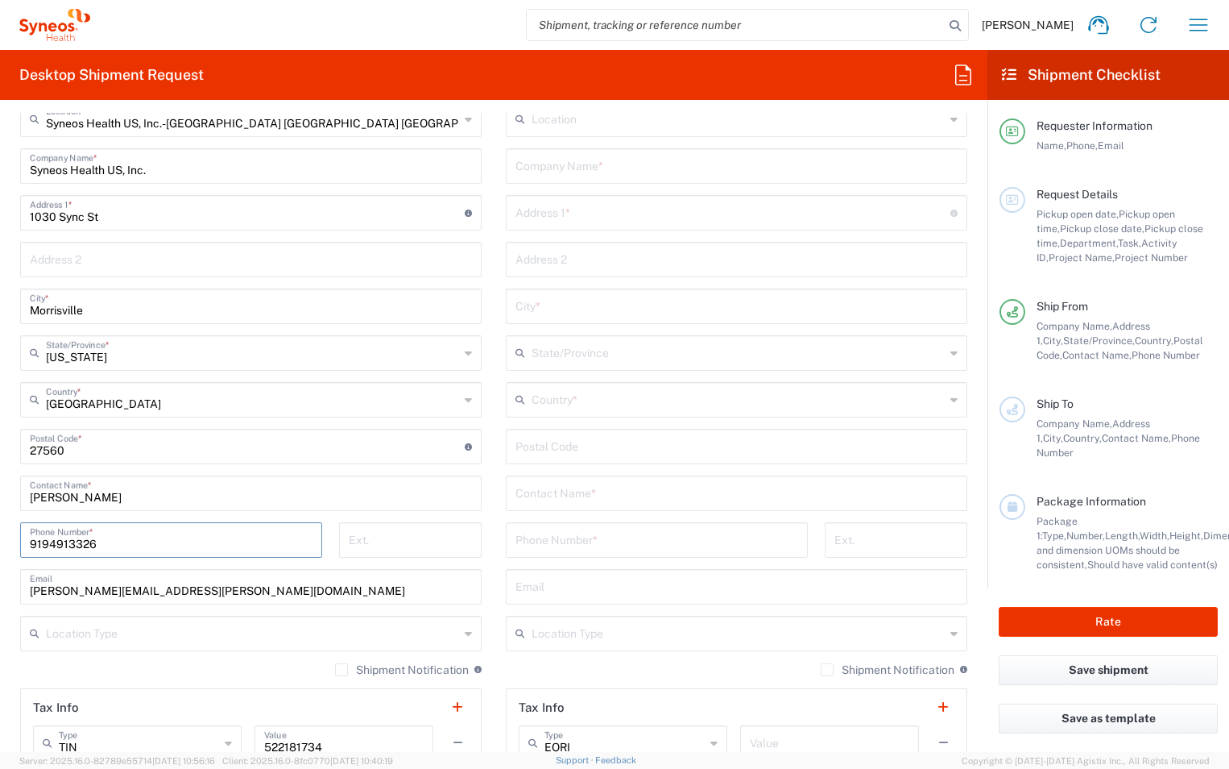
type input "9194913326"
drag, startPoint x: 243, startPoint y: 590, endPoint x: -29, endPoint y: 599, distance: 272.5
click at [0, 599] on html "Dale Barfield Home Shipment estimator Shipment tracking Desktop shipment reques…" at bounding box center [614, 384] width 1229 height 769
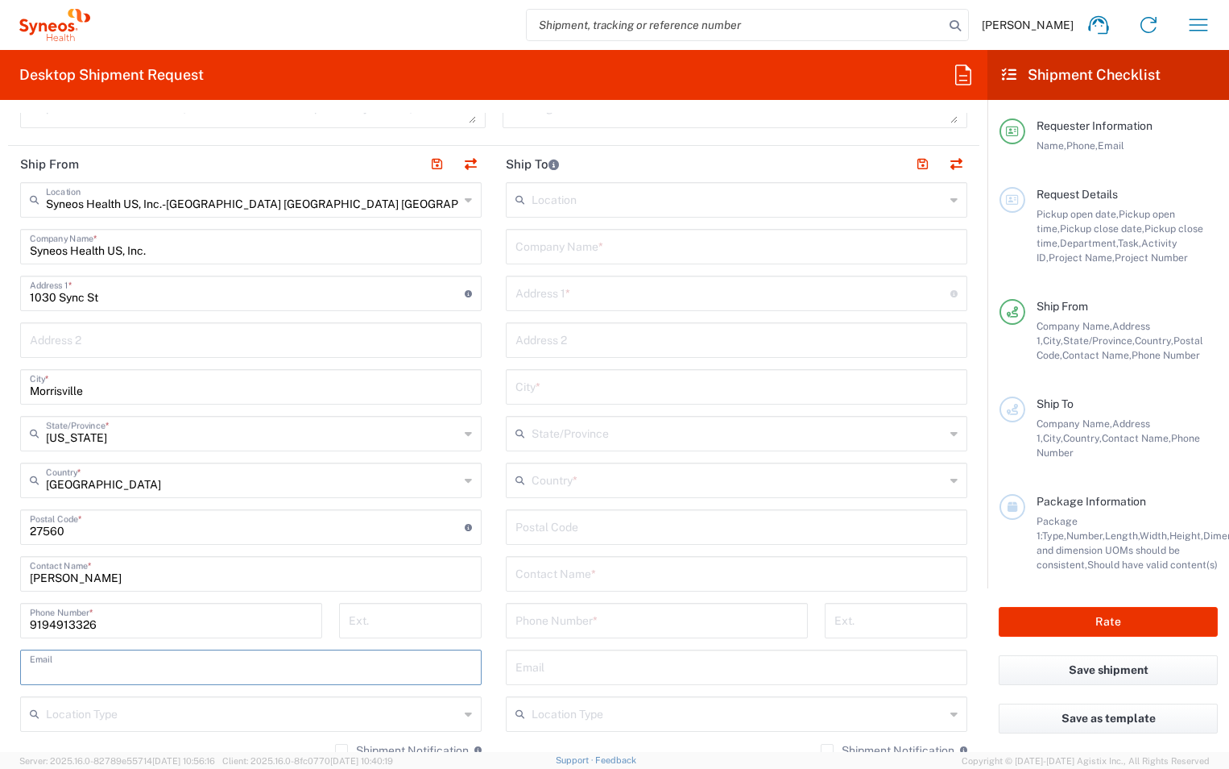
scroll to position [483, 0]
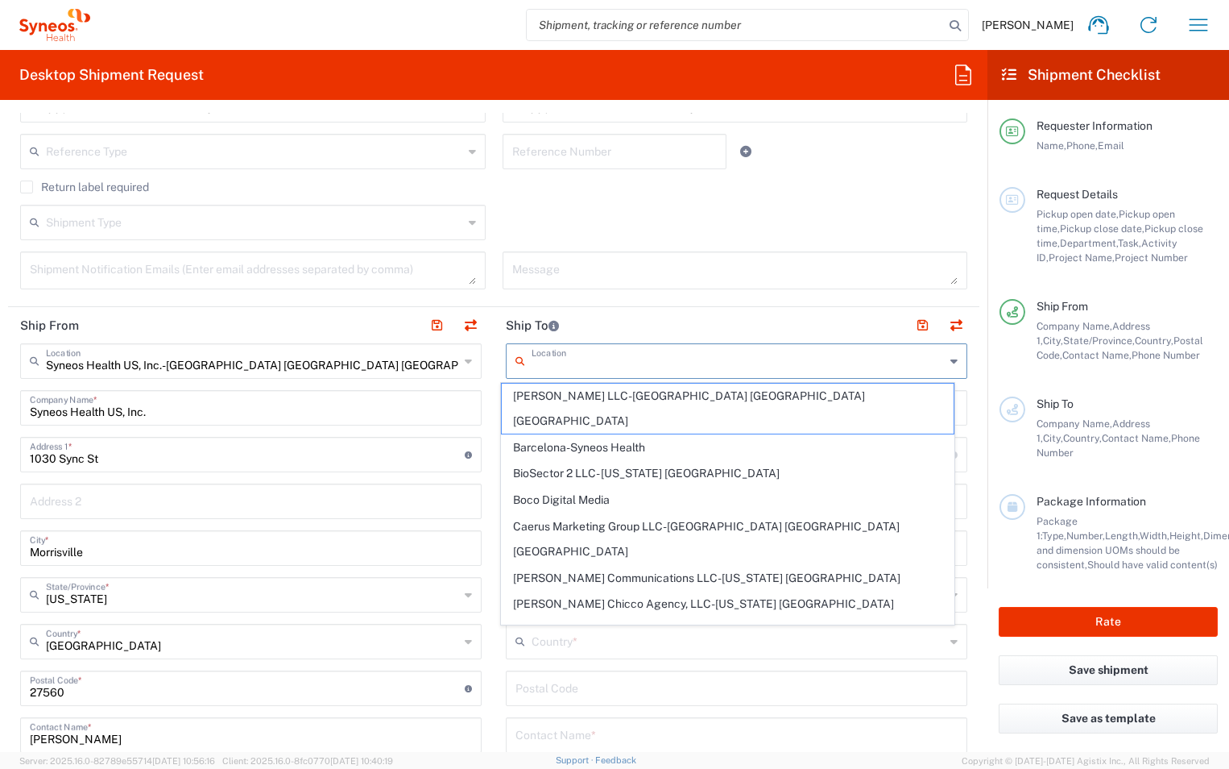
click at [553, 358] on input "text" at bounding box center [738, 360] width 413 height 28
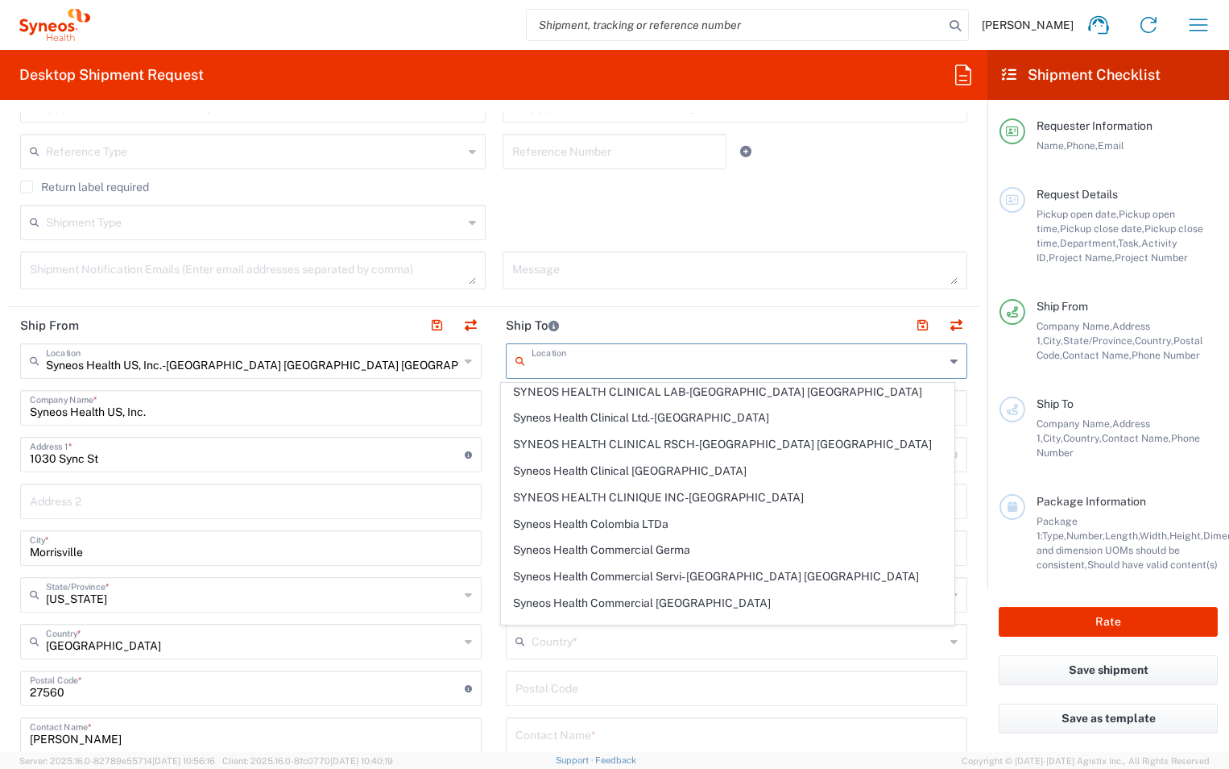
scroll to position [1611, 0]
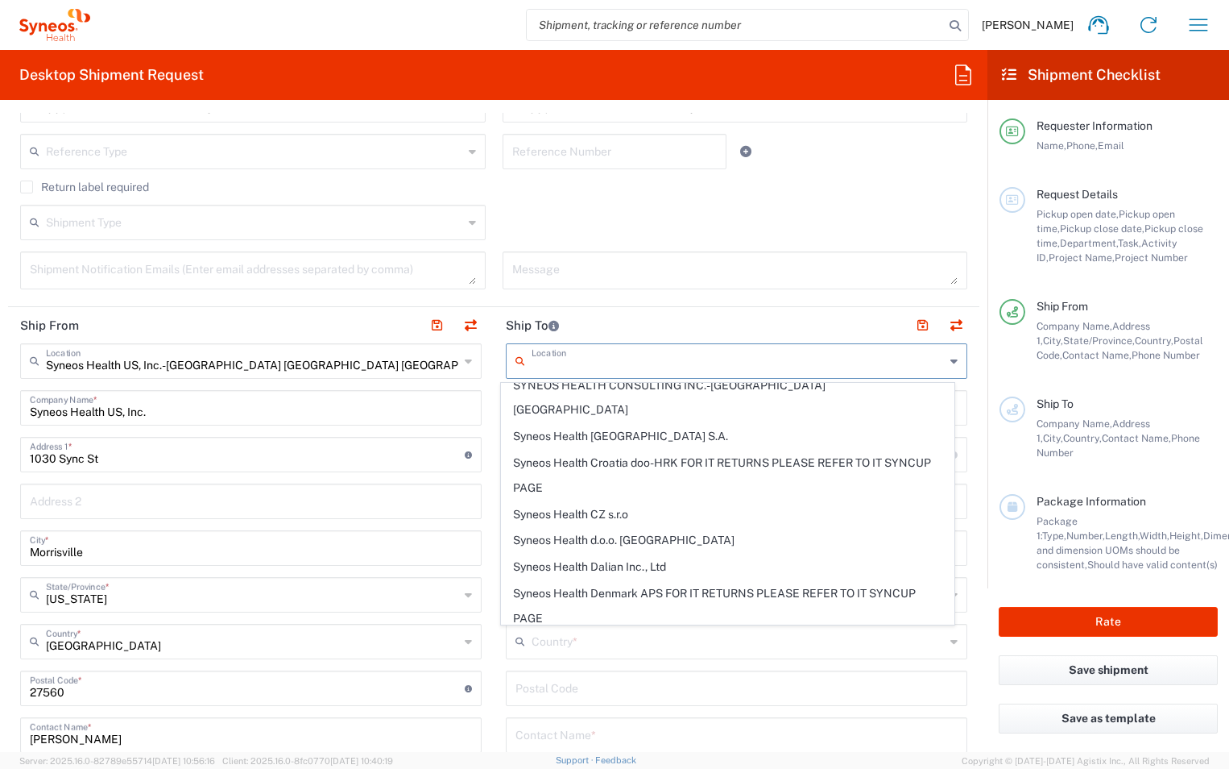
click at [540, 362] on input "text" at bounding box center [738, 360] width 413 height 28
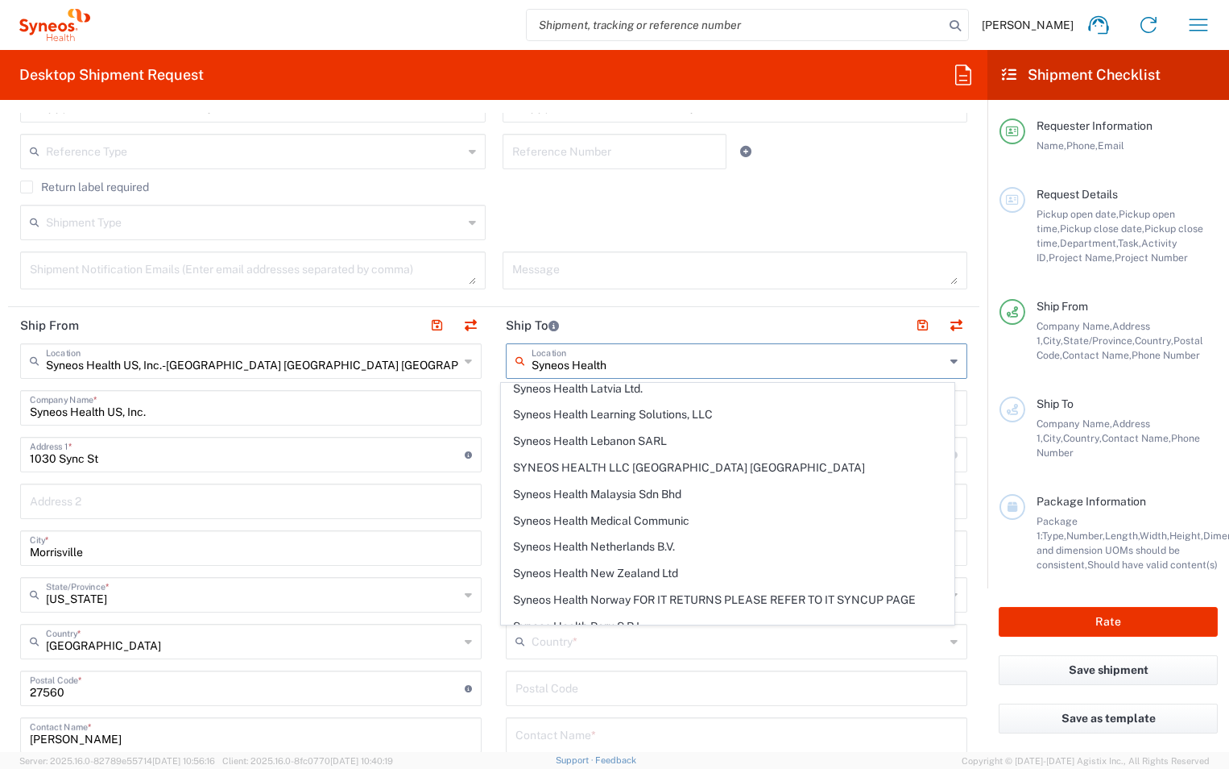
type input "Syneos Health"
click at [732, 313] on header "Ship To" at bounding box center [737, 325] width 486 height 36
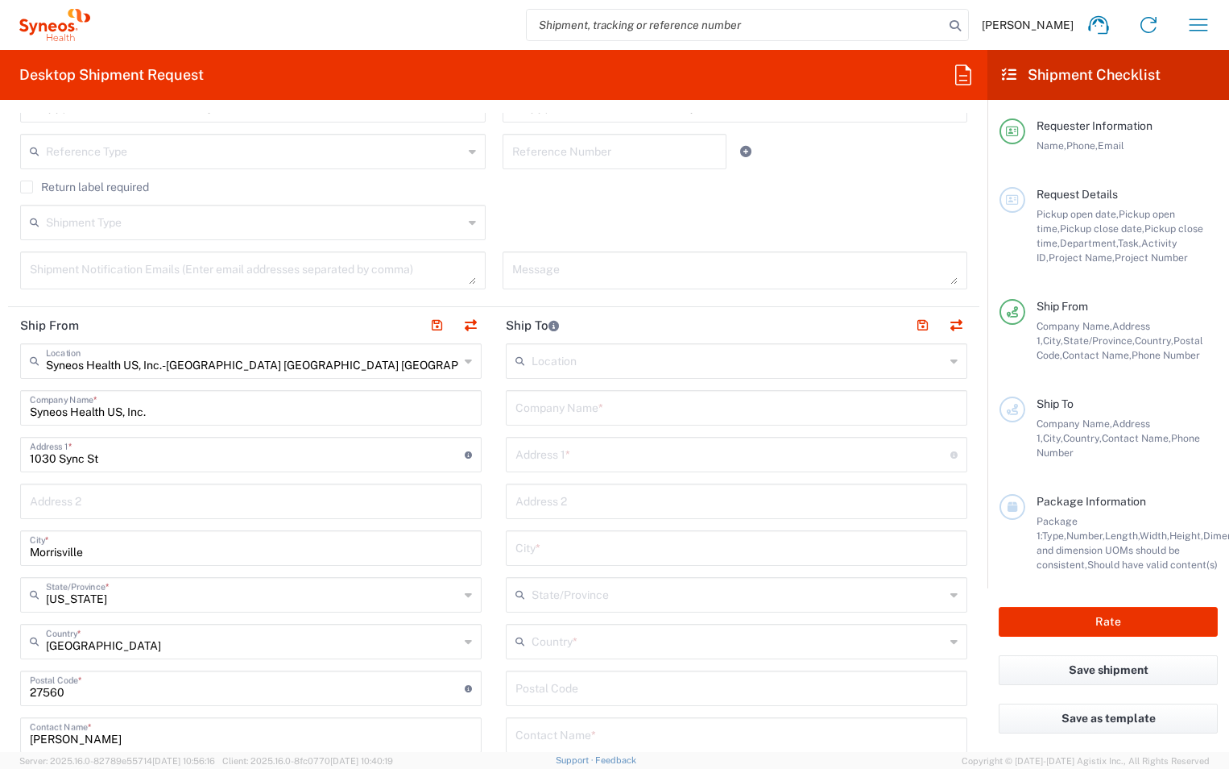
click at [567, 412] on input "text" at bounding box center [737, 406] width 442 height 28
drag, startPoint x: 574, startPoint y: 359, endPoint x: 563, endPoint y: 363, distance: 11.0
click at [577, 360] on input "text" at bounding box center [738, 360] width 413 height 28
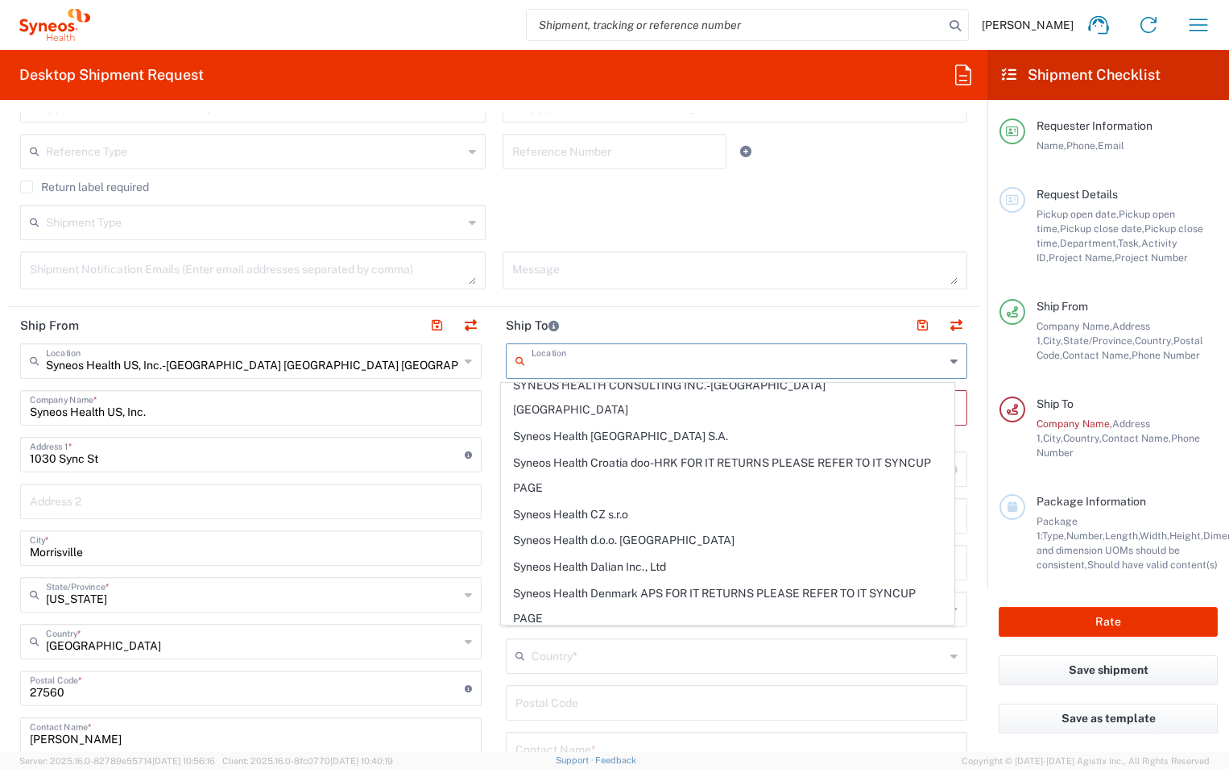
scroll to position [0, 0]
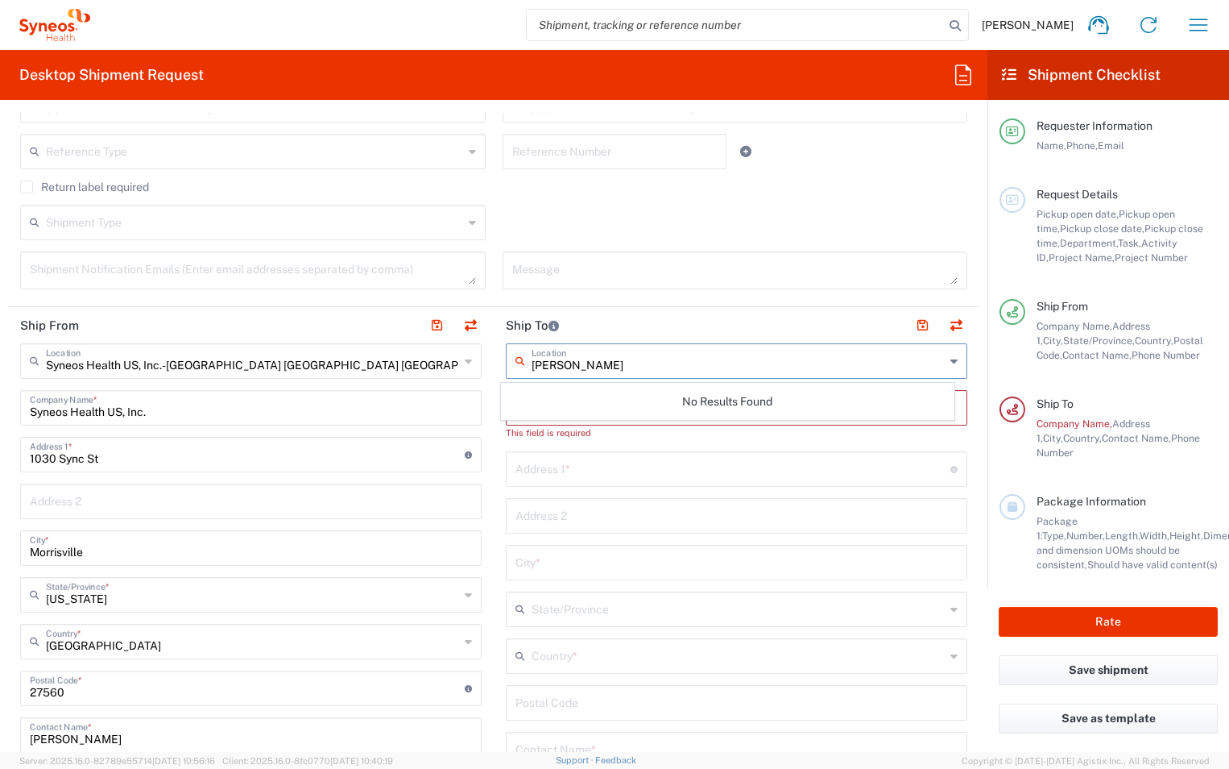
type input "Dale Barfield"
click at [574, 474] on input "text" at bounding box center [733, 468] width 435 height 28
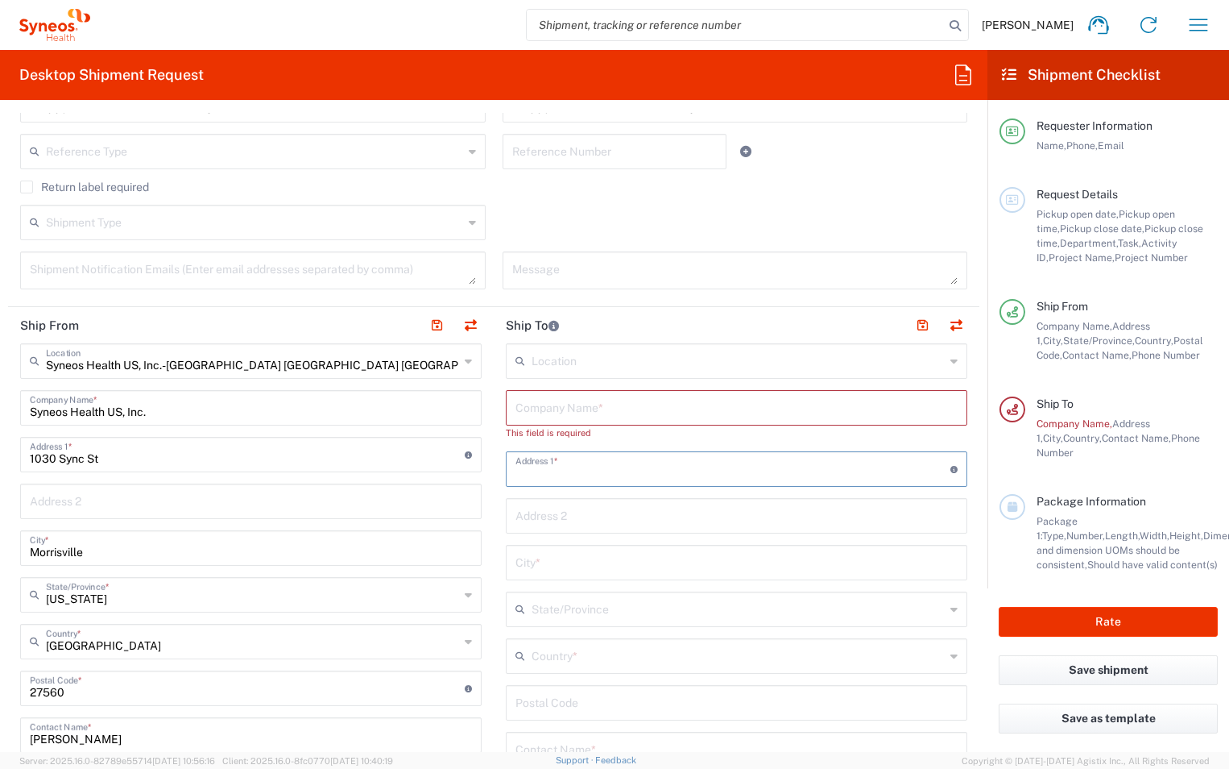
type input "5905 Copperwood Ln"
type input "Holly Springs"
type input "North Carolina"
type input "United States"
type input "27540"
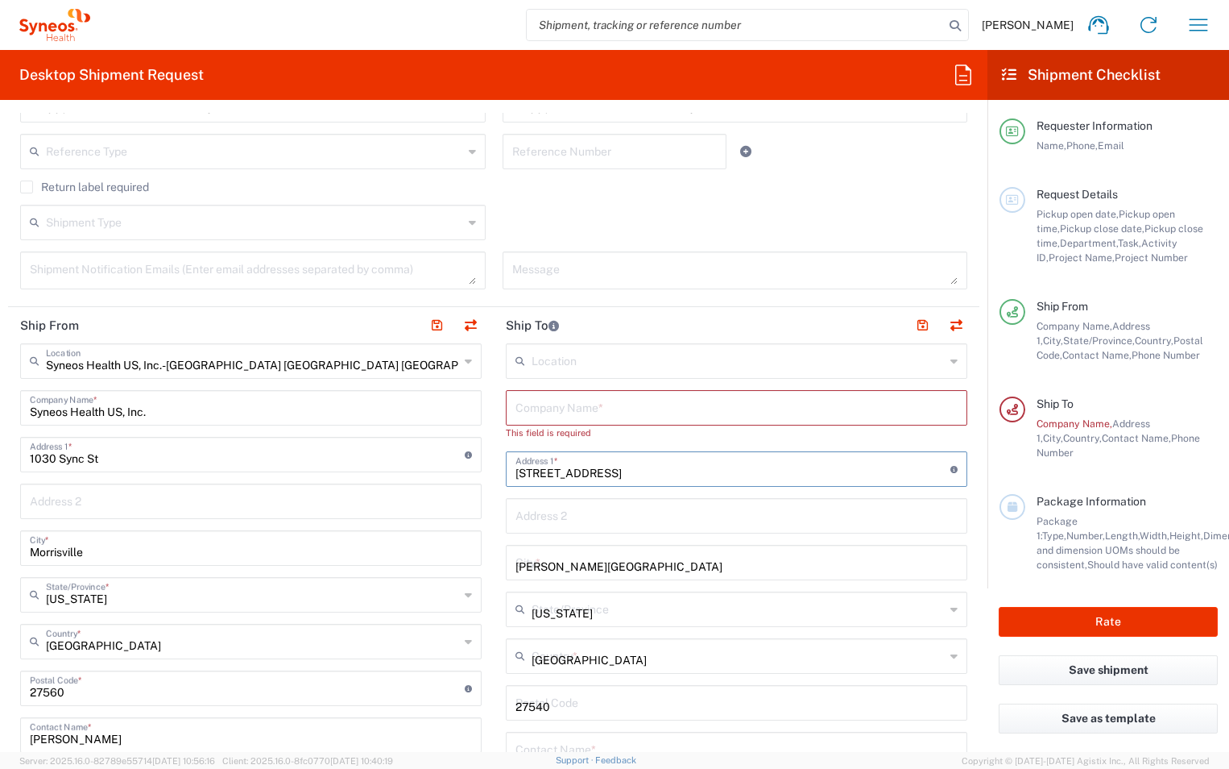
type input "9196724756"
click at [543, 409] on input "text" at bounding box center [737, 406] width 442 height 28
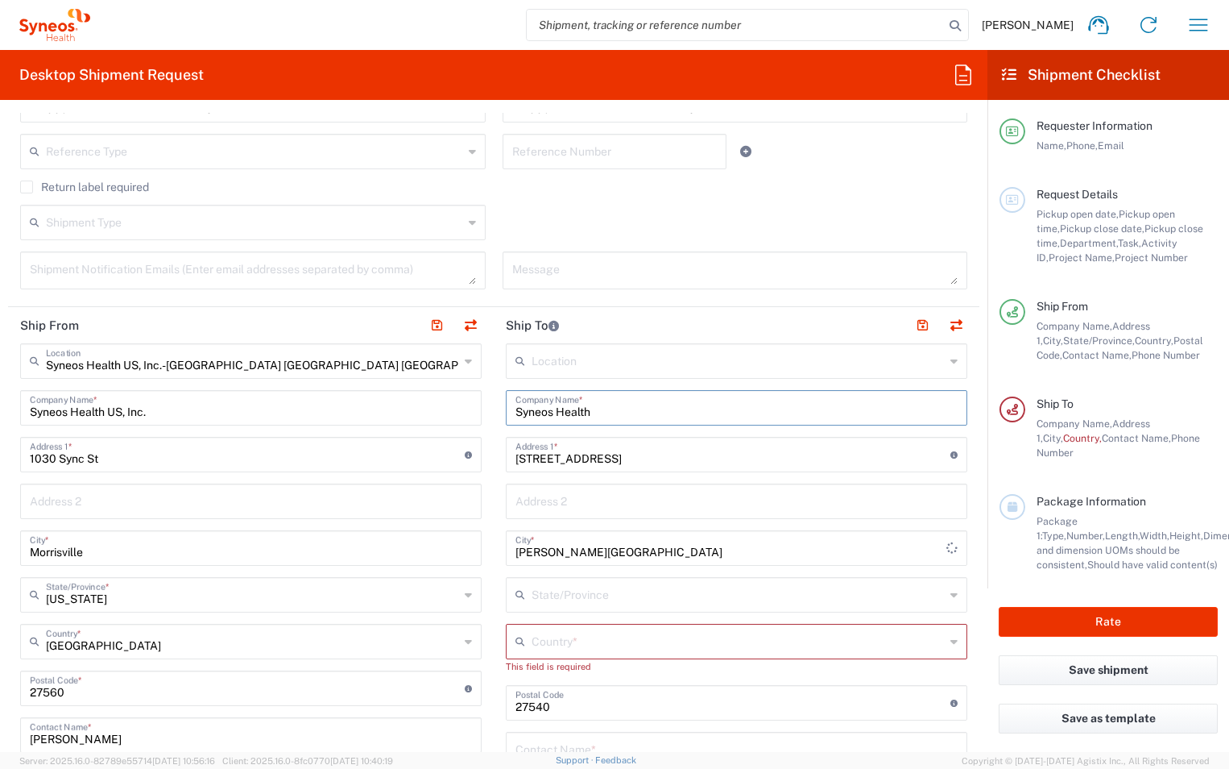
drag, startPoint x: 526, startPoint y: 412, endPoint x: 601, endPoint y: 408, distance: 75.0
click at [486, 413] on div "Ship From Syneos Health US, Inc.-Morrisville NC US Location Syneos Health US, I…" at bounding box center [494, 674] width 972 height 734
click at [540, 408] on input "Syneos Health" at bounding box center [737, 406] width 442 height 28
type input "Syneos Health"
click at [601, 626] on input "text" at bounding box center [738, 640] width 413 height 28
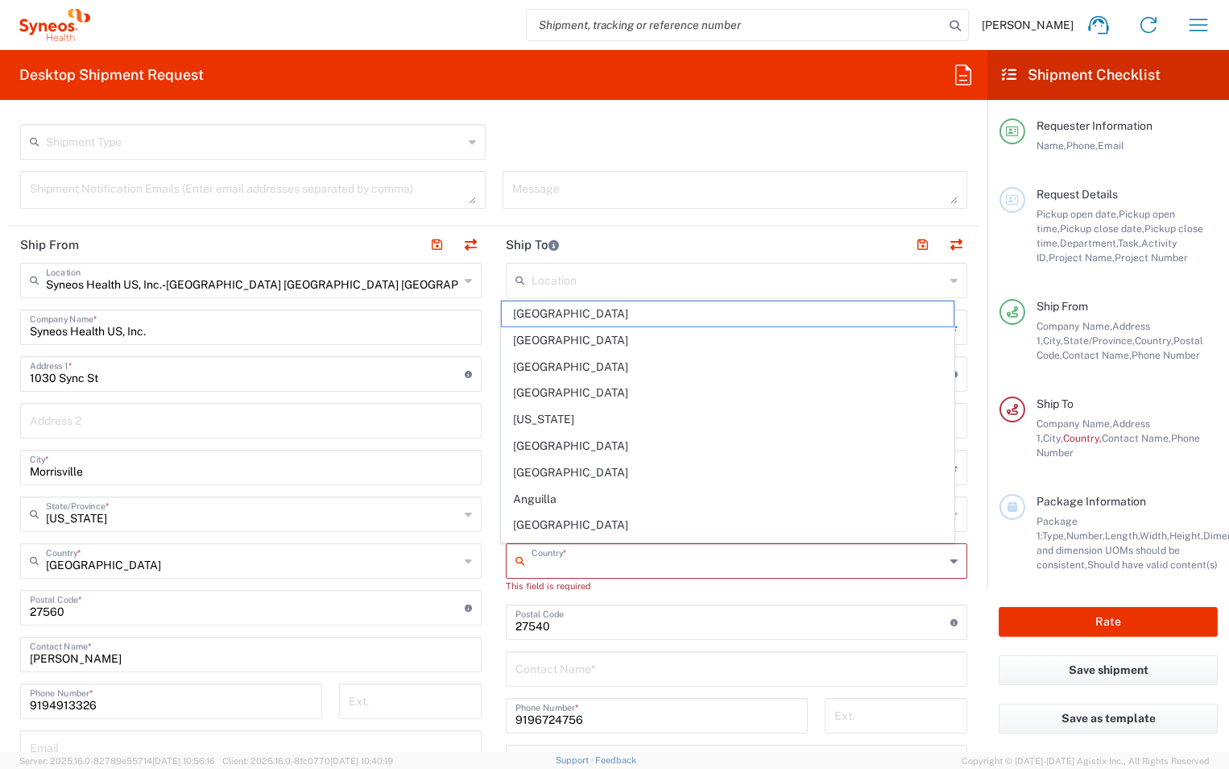
scroll to position [483, 0]
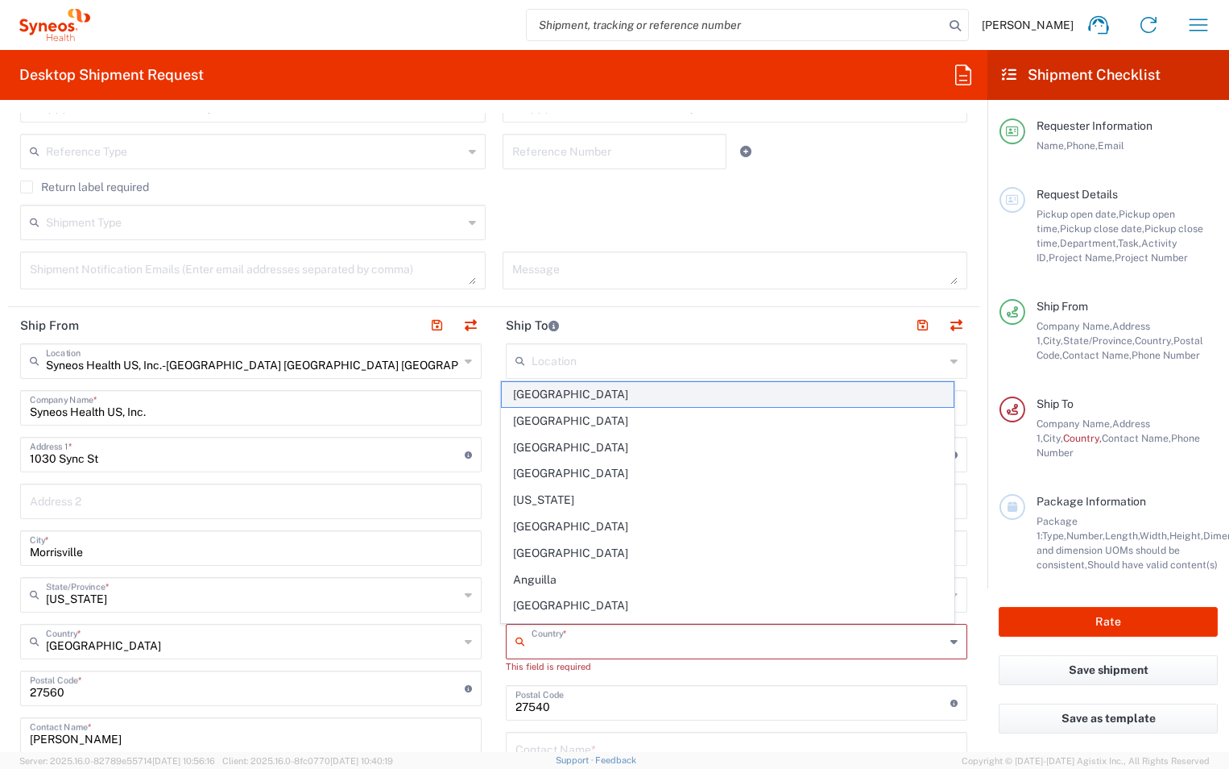
type input "United States"
type input "Front"
type input "North Carolina"
type input "Dale Barfield"
type input "Medium Box"
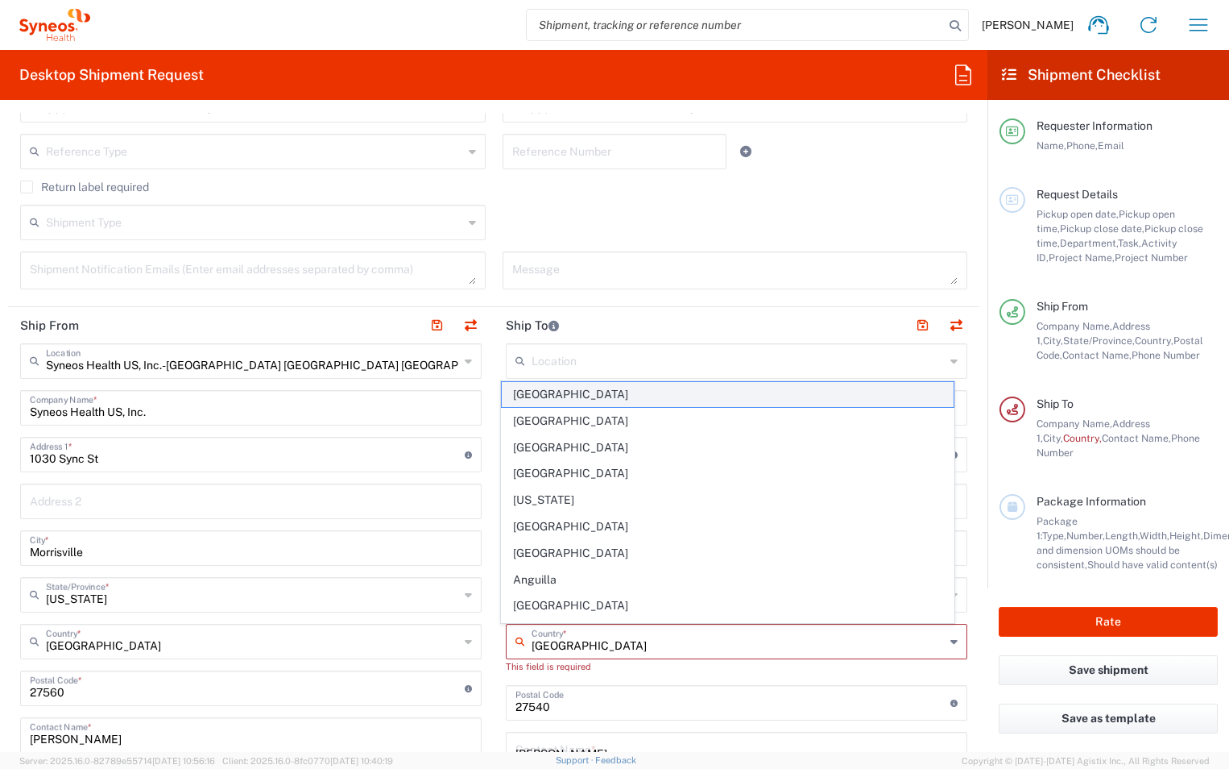
type input "1"
type input "13"
type input "11.5"
type input "2.5"
type input "in"
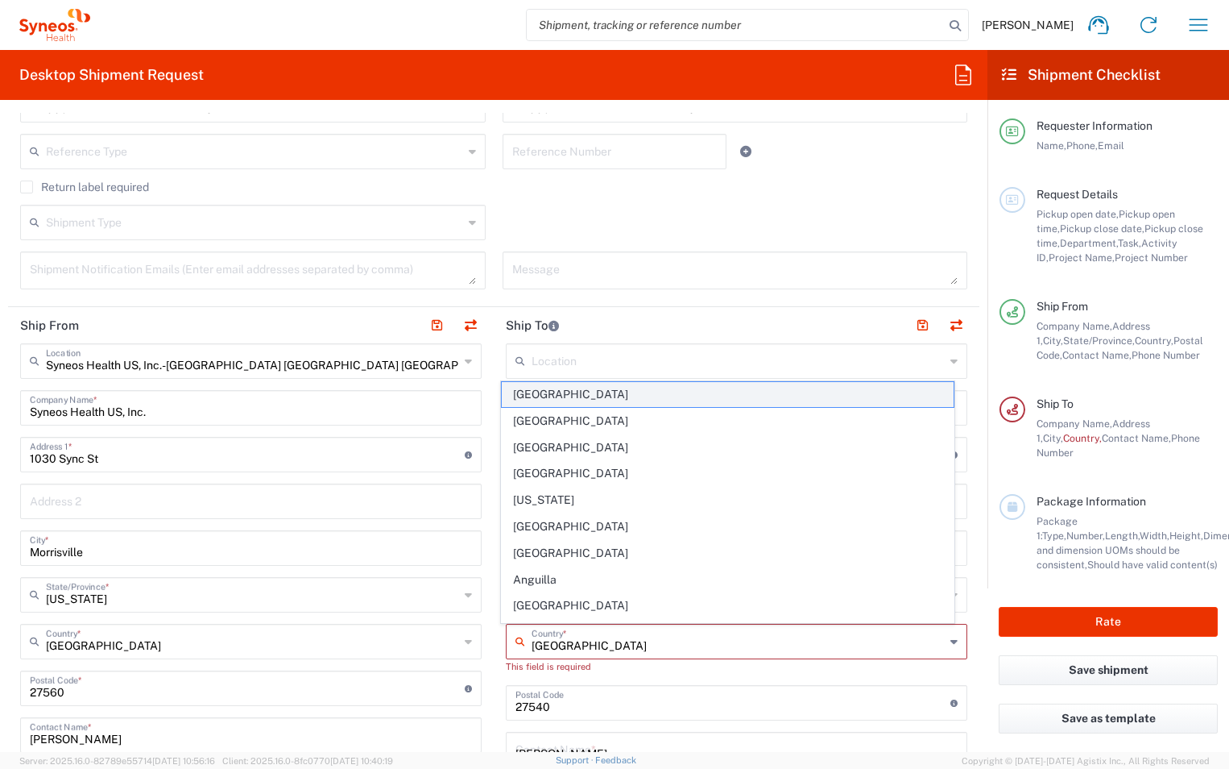
type input "5"
type input "lbs"
click at [578, 180] on div "Reference Number" at bounding box center [614, 157] width 241 height 47
click at [593, 318] on header "Ship To" at bounding box center [737, 325] width 486 height 36
click at [553, 355] on input "text" at bounding box center [738, 360] width 413 height 28
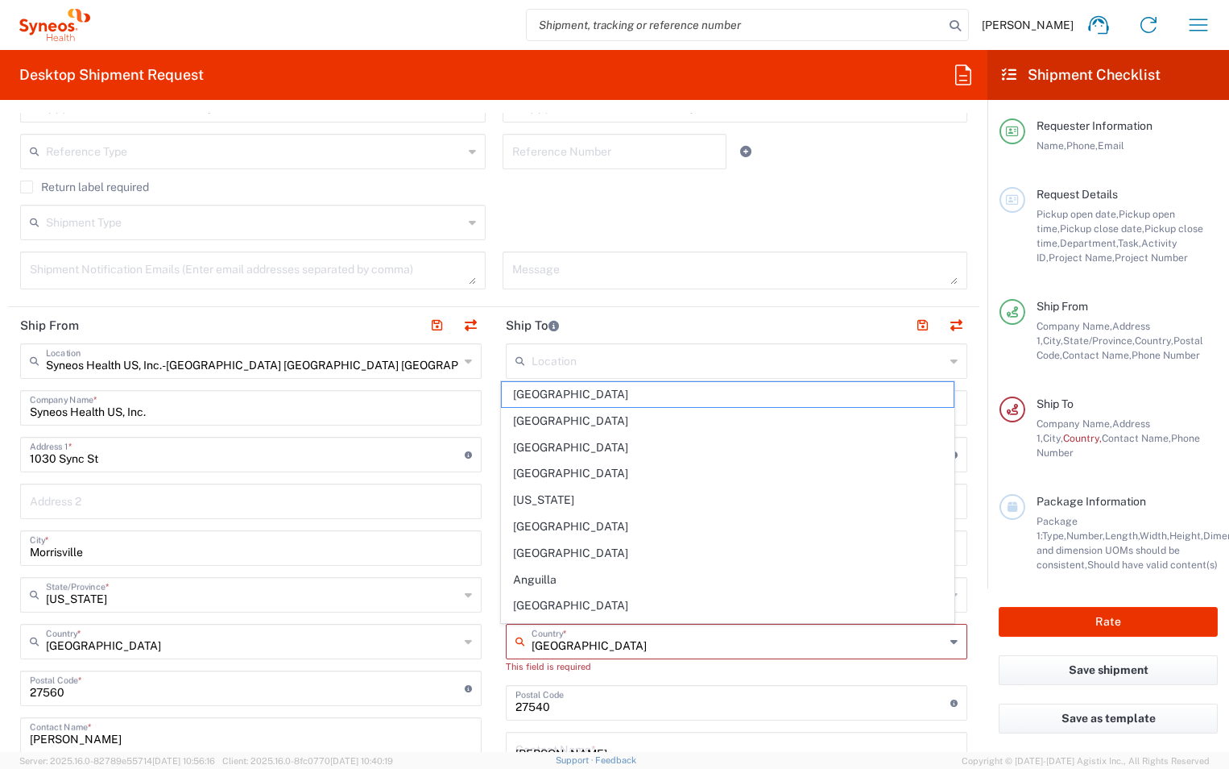
click at [589, 643] on input "United States" at bounding box center [738, 640] width 413 height 28
type input "Afghanistan"
click at [611, 694] on input "undefined" at bounding box center [733, 701] width 435 height 28
click at [547, 705] on div "Postal Code Enter Postal Code here" at bounding box center [737, 702] width 462 height 35
click at [553, 361] on input "text" at bounding box center [738, 360] width 413 height 28
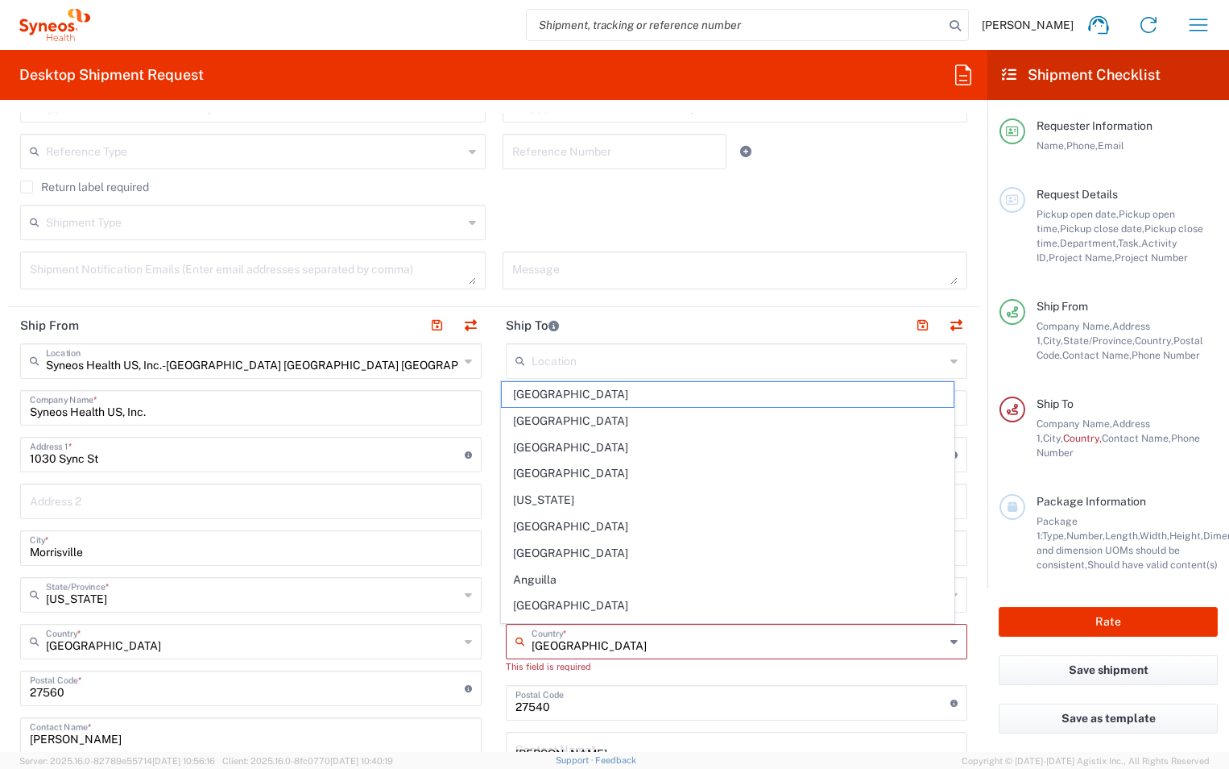
click at [556, 359] on input "text" at bounding box center [738, 360] width 413 height 28
click at [603, 646] on input "Afghanistan" at bounding box center [738, 640] width 413 height 28
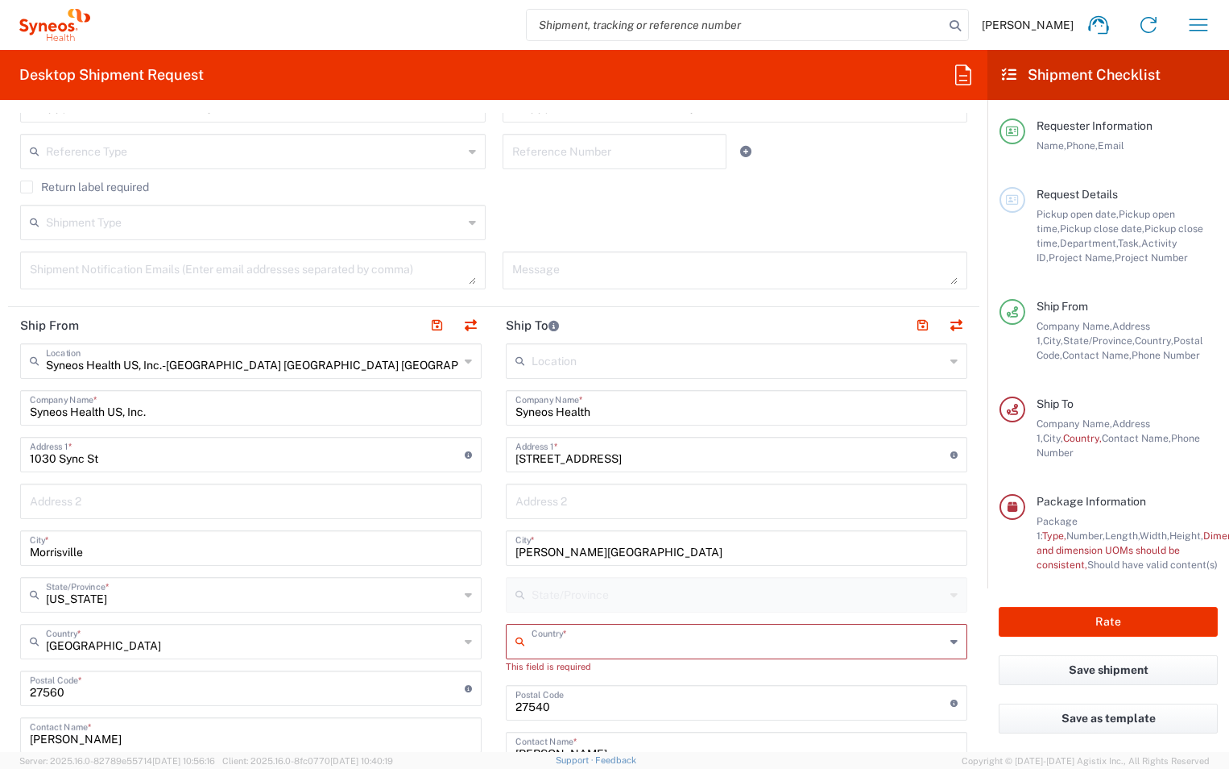
scroll to position [564, 0]
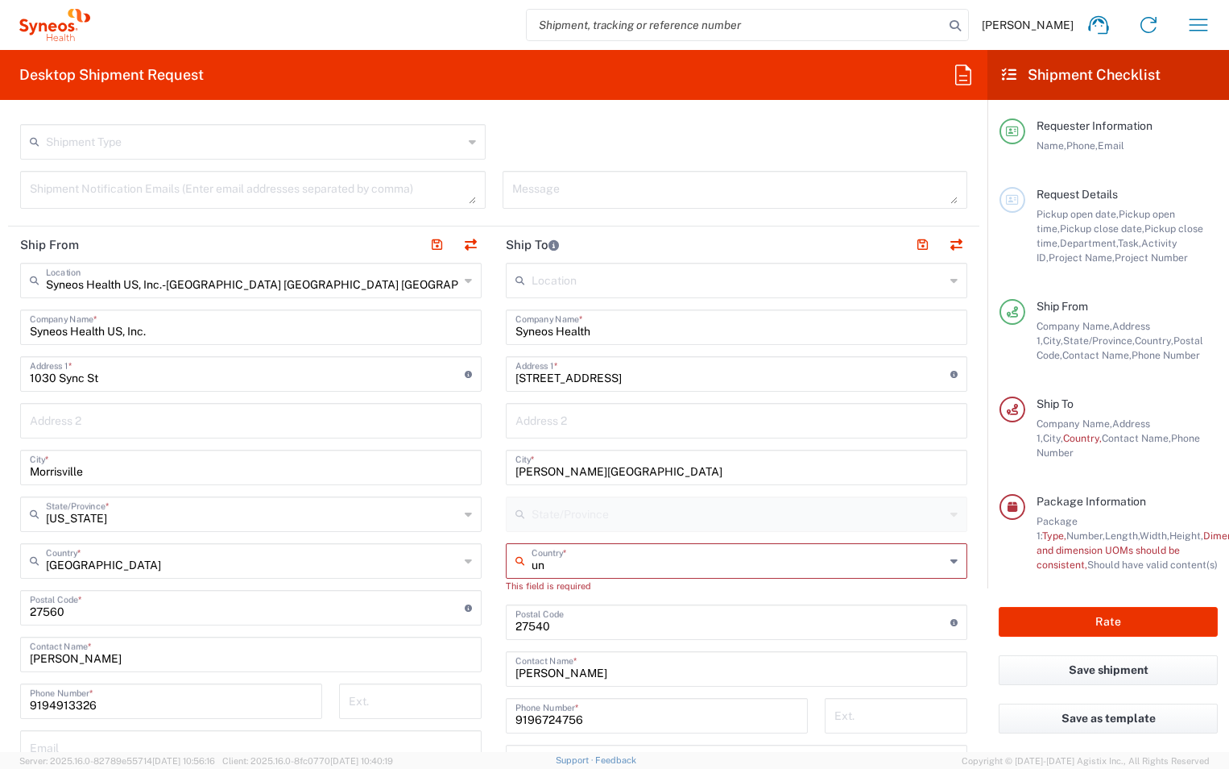
type input "uni"
click at [535, 558] on input "text" at bounding box center [738, 559] width 413 height 28
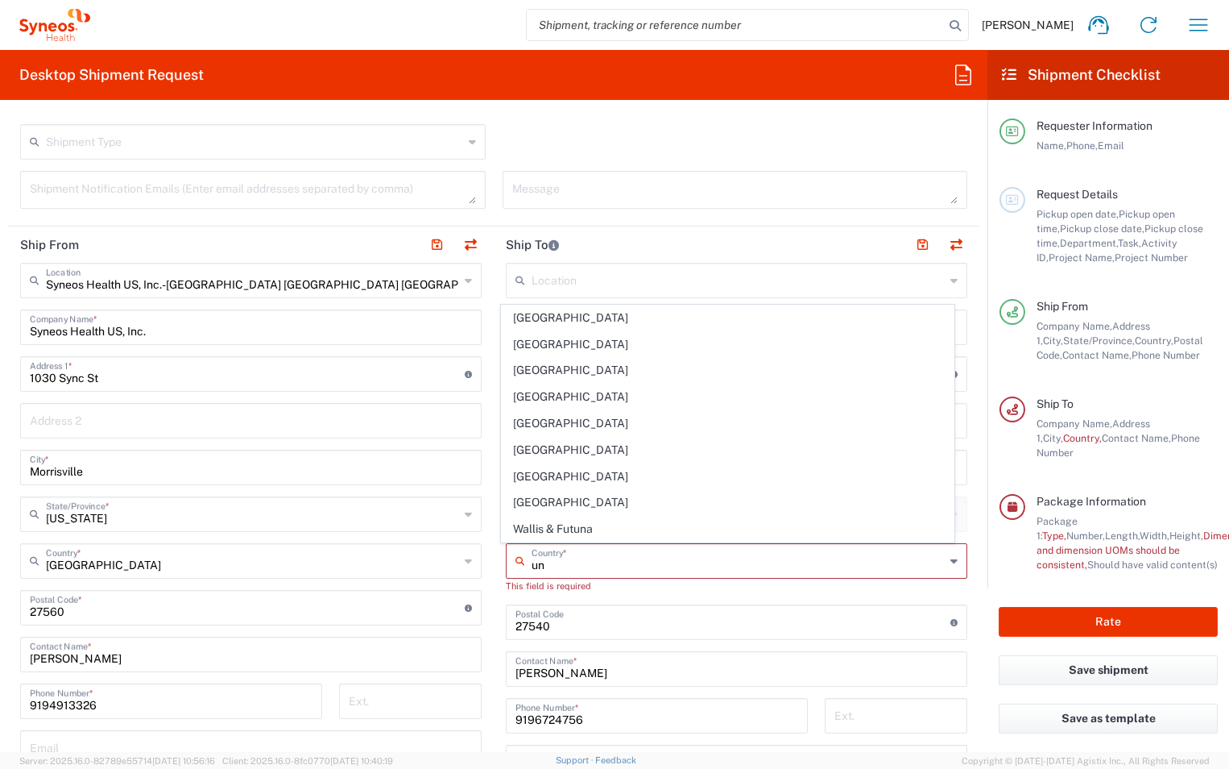
click at [598, 563] on input "un" at bounding box center [738, 559] width 413 height 28
click at [570, 557] on input "un" at bounding box center [738, 559] width 413 height 28
click at [563, 563] on input "un" at bounding box center [738, 559] width 413 height 28
type input "Brunei"
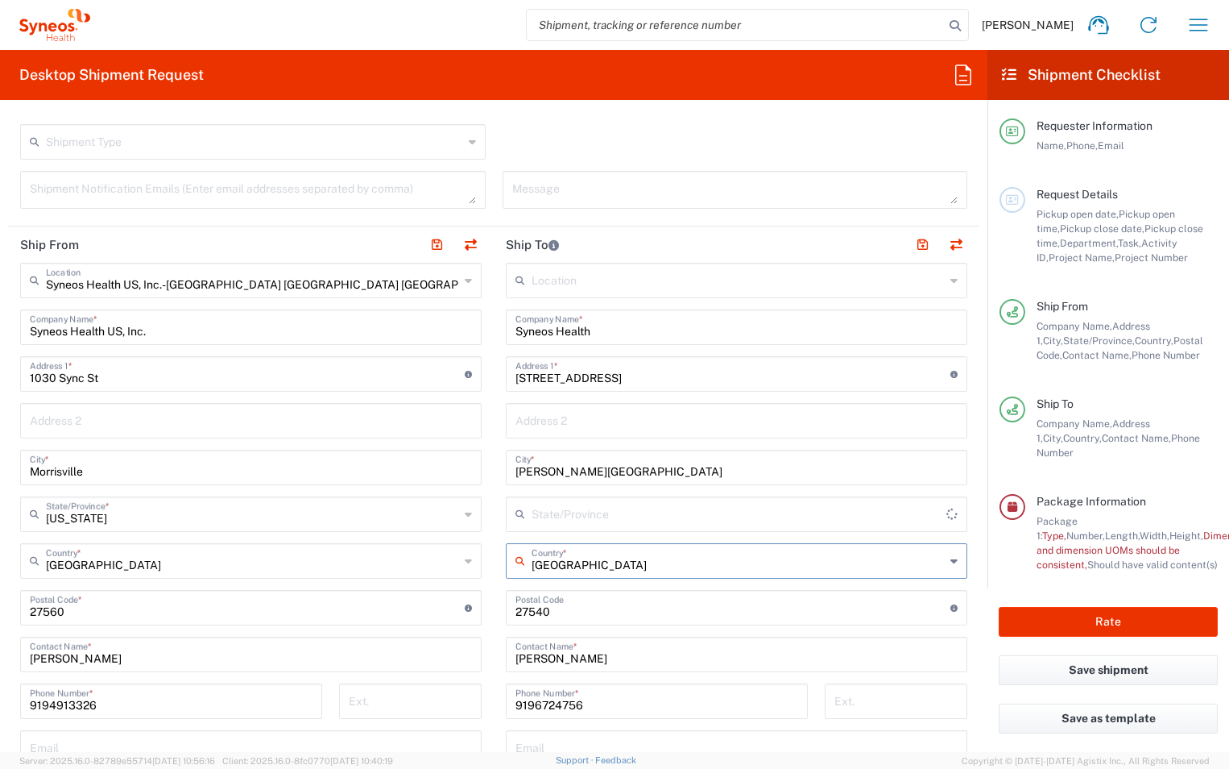
type input "Sender/Shipper"
type input "Delivery Duty Paid"
drag, startPoint x: 568, startPoint y: 564, endPoint x: 487, endPoint y: 564, distance: 80.6
click at [494, 564] on main "Location Addison Whitney LLC-Morrisvile NC US Barcelona-Syneos Health BioSector…" at bounding box center [737, 601] width 486 height 677
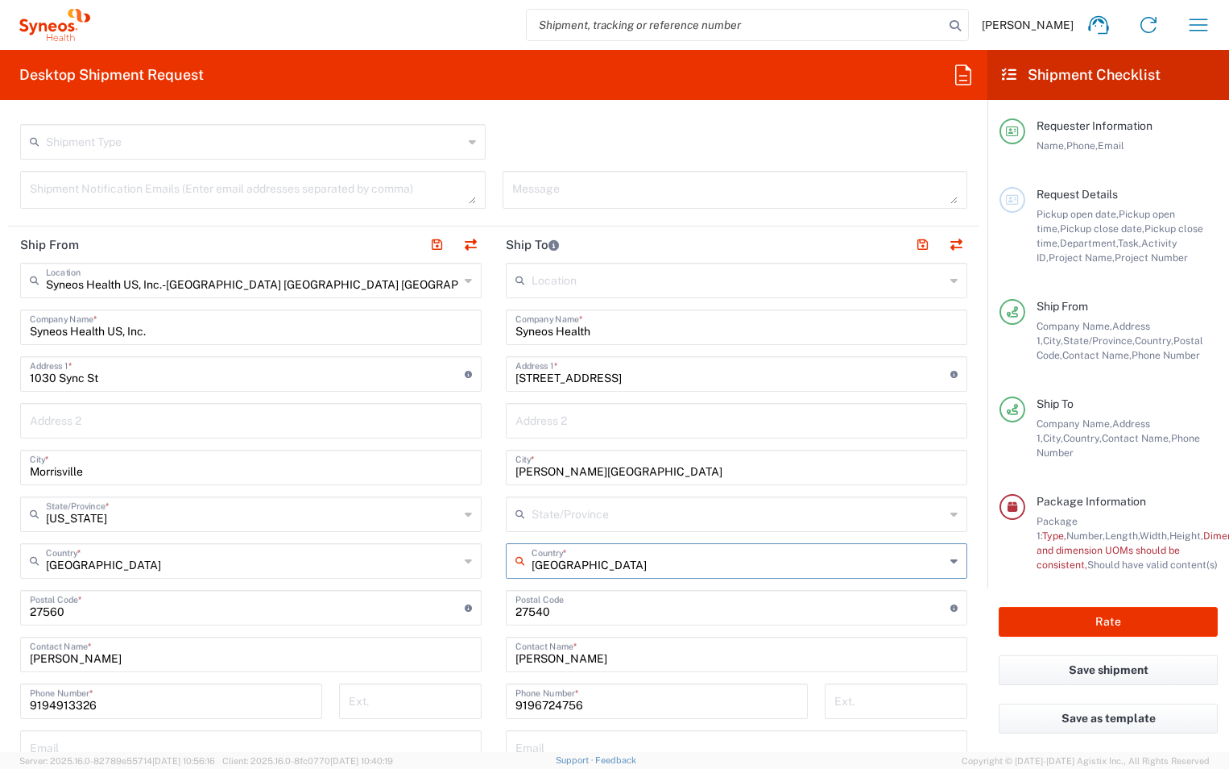
drag, startPoint x: 566, startPoint y: 564, endPoint x: 698, endPoint y: 563, distance: 132.1
click at [698, 563] on input "United Arab Emirates" at bounding box center [738, 559] width 413 height 28
click at [541, 596] on span "United States" at bounding box center [728, 595] width 453 height 25
type input "United States"
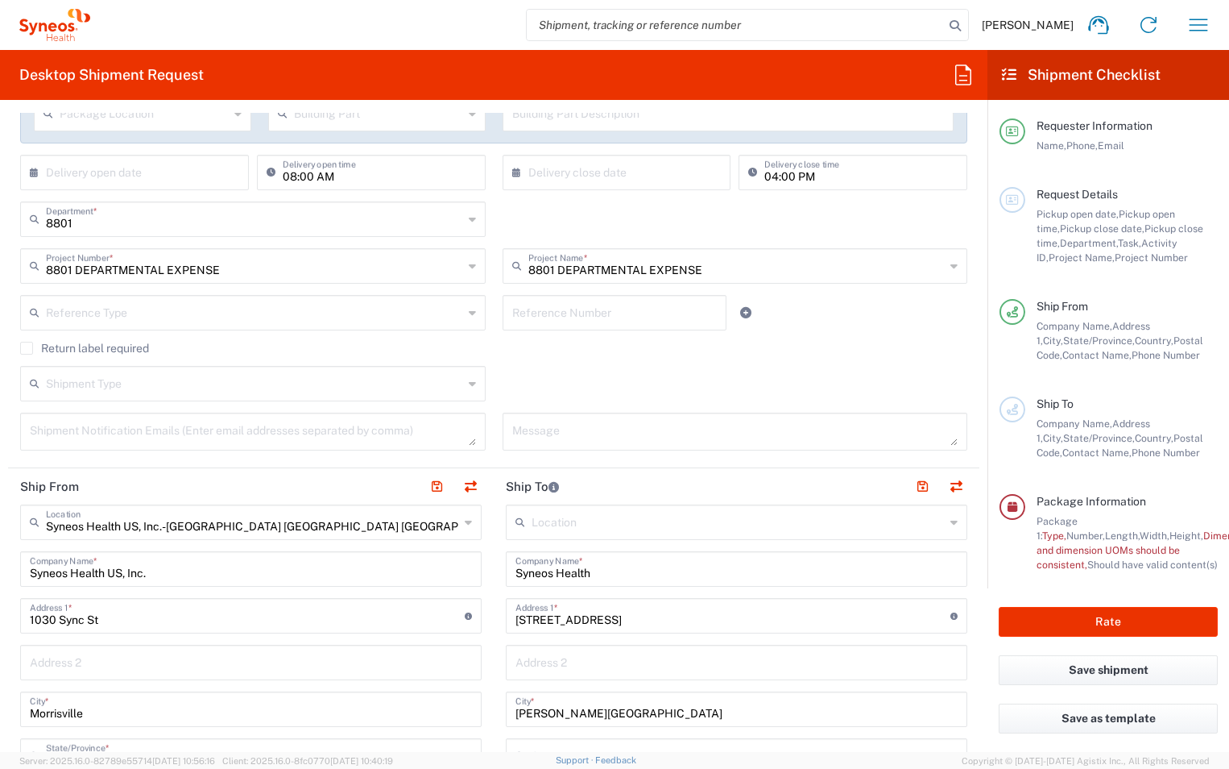
click at [516, 571] on input "Syneos Health" at bounding box center [737, 567] width 442 height 28
click at [674, 568] on input "Syneos Health" at bounding box center [737, 567] width 442 height 28
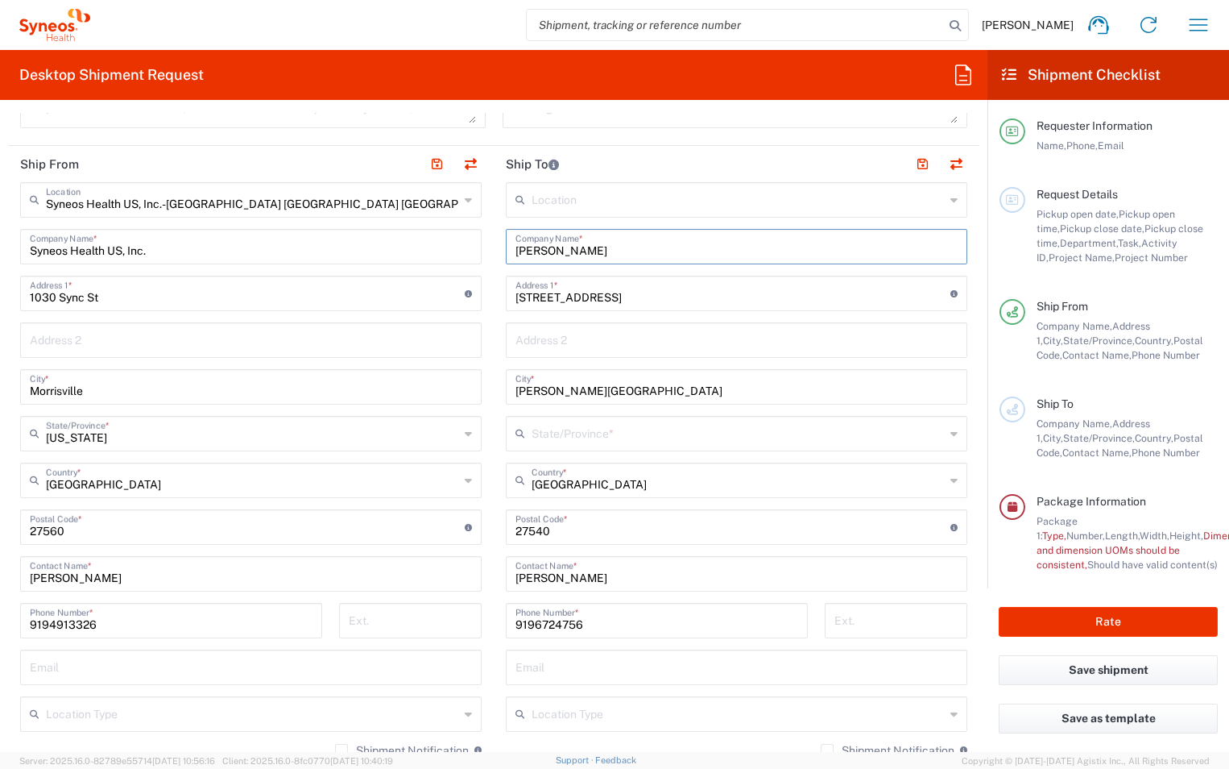
scroll to position [725, 0]
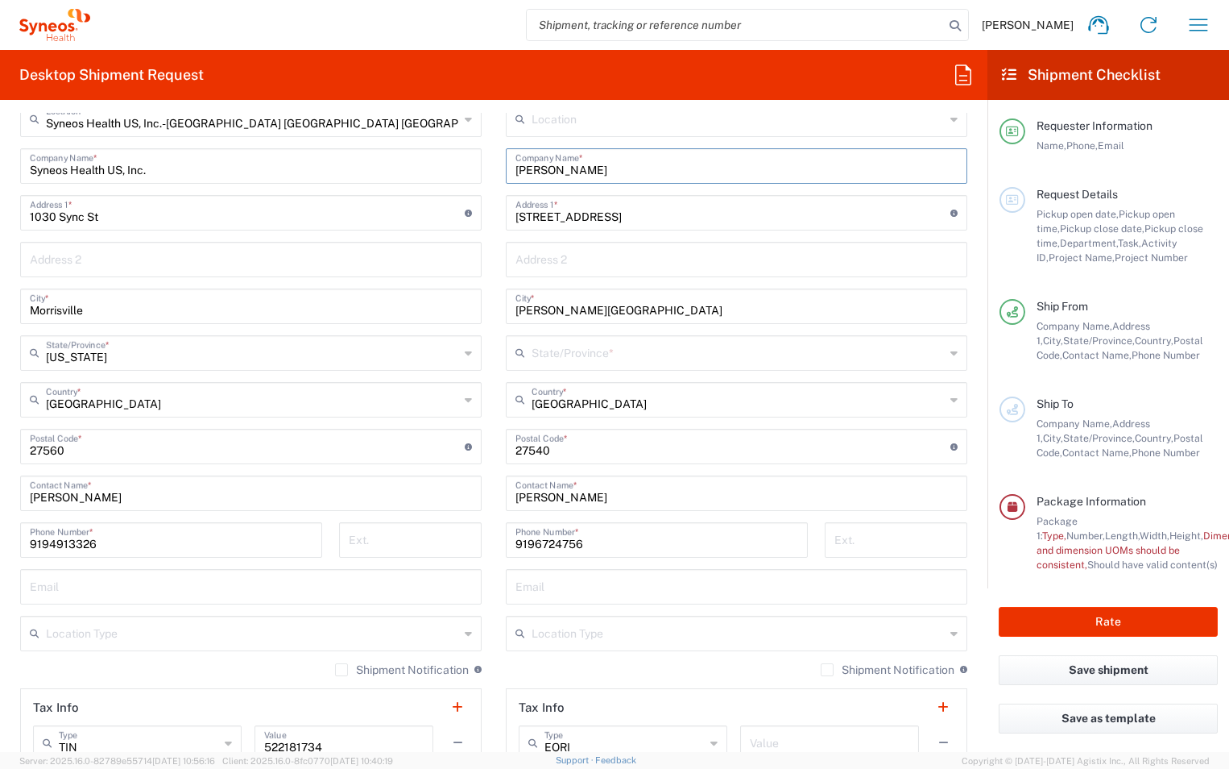
type input "Dale Barfield"
click at [556, 363] on input "text" at bounding box center [738, 352] width 413 height 28
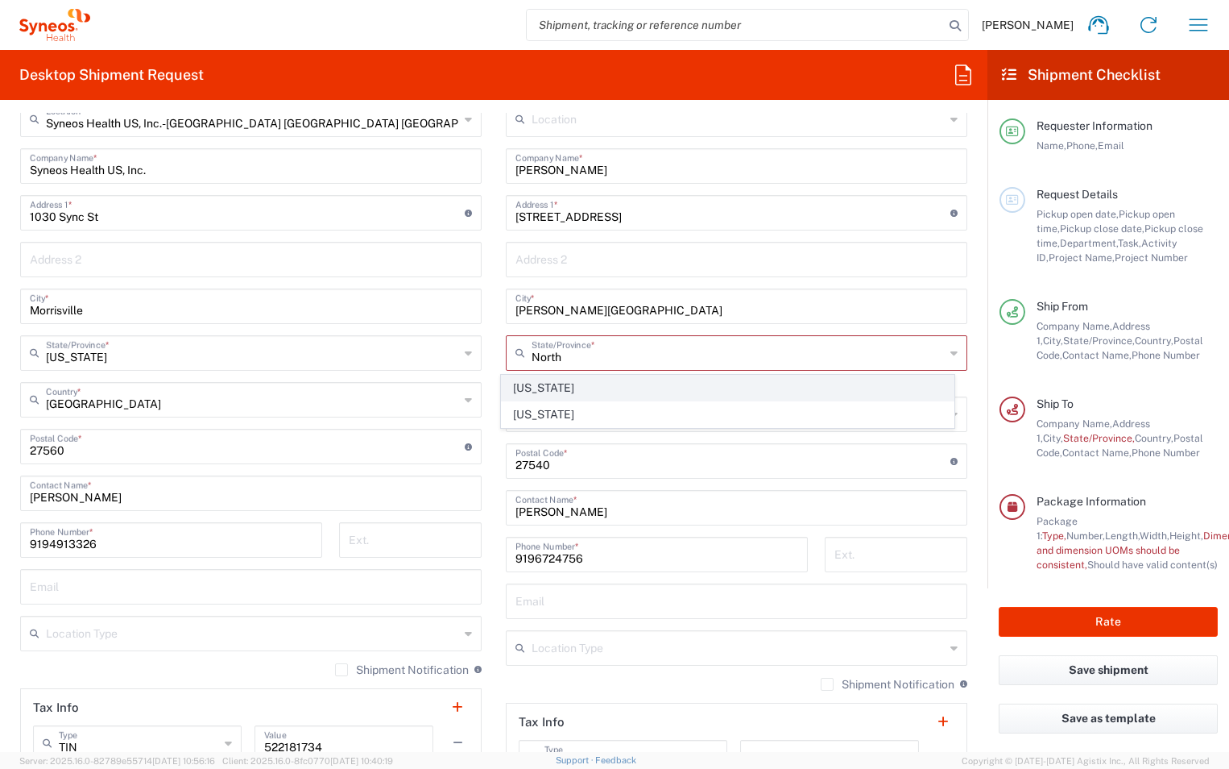
click at [538, 387] on span "North Carolina" at bounding box center [728, 387] width 453 height 25
type input "North Carolina"
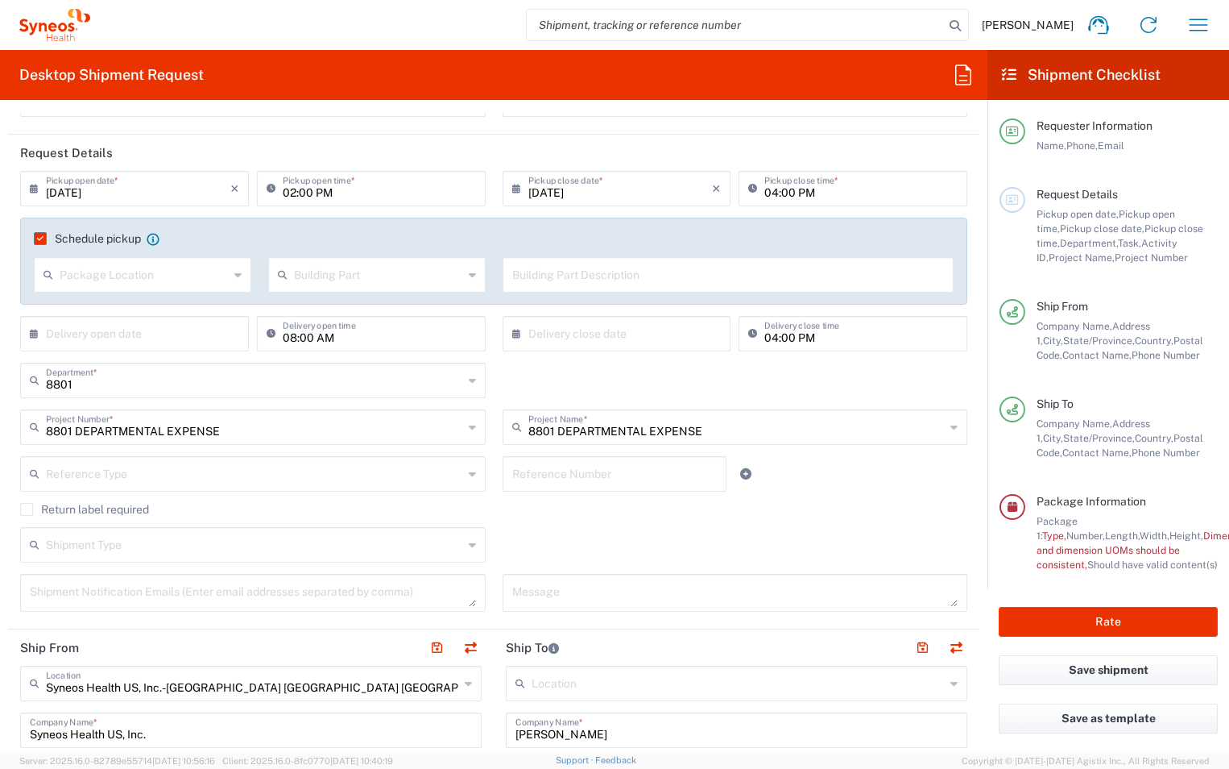
scroll to position [0, 0]
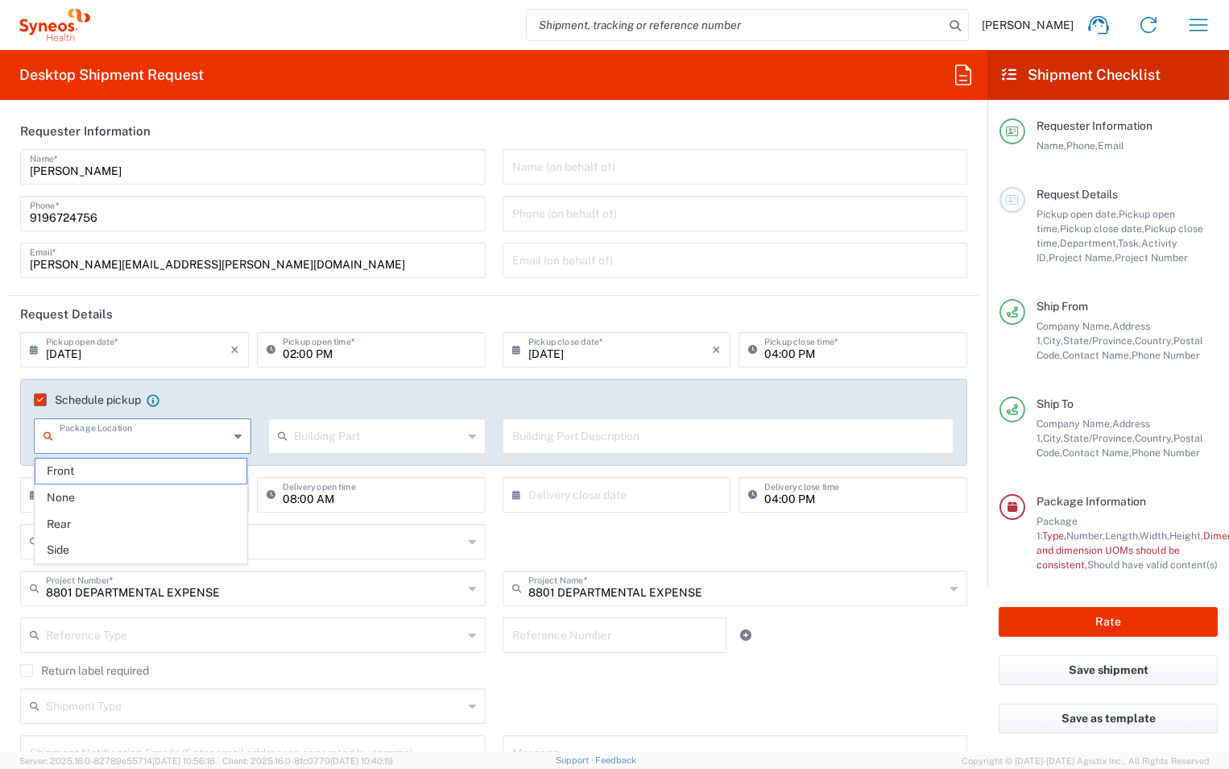
click at [213, 441] on input "text" at bounding box center [144, 435] width 169 height 28
click at [211, 467] on span "Front" at bounding box center [140, 470] width 211 height 25
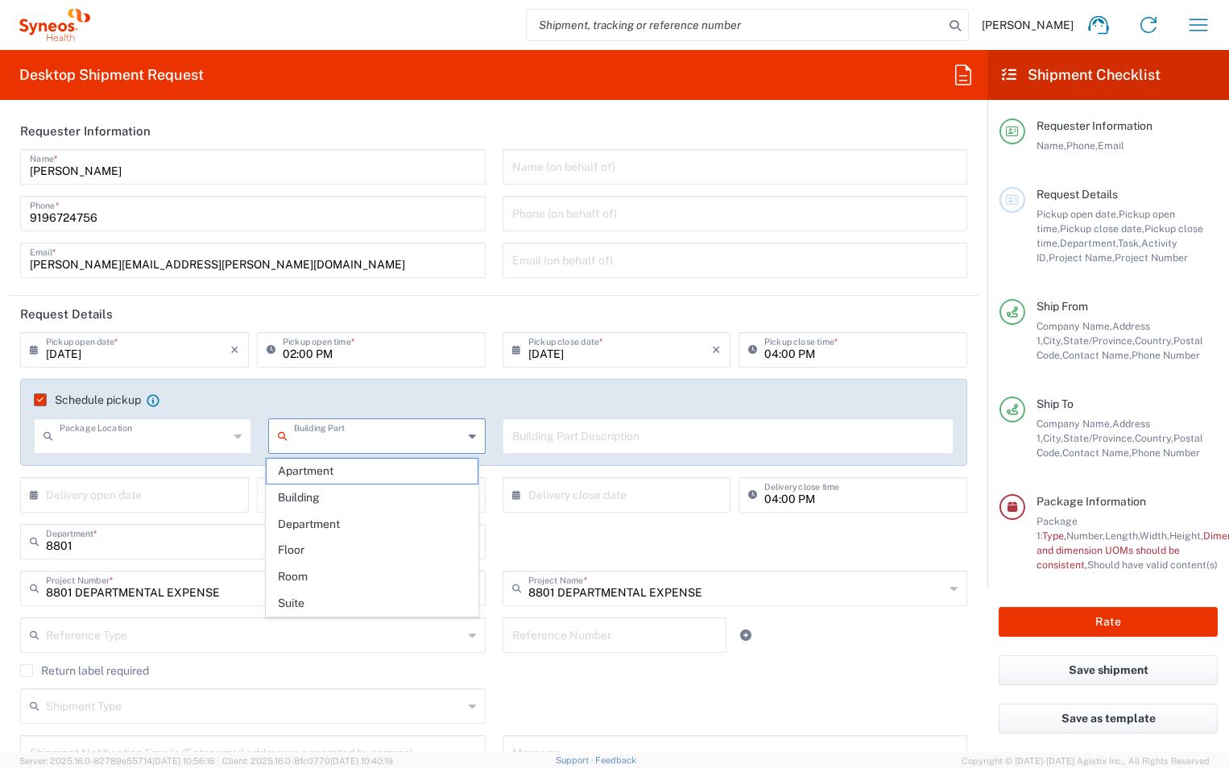
type input "Front"
drag, startPoint x: 398, startPoint y: 430, endPoint x: 403, endPoint y: 459, distance: 29.4
click at [400, 430] on input "text" at bounding box center [378, 435] width 169 height 28
click at [383, 492] on span "Building" at bounding box center [372, 497] width 211 height 25
type input "Building"
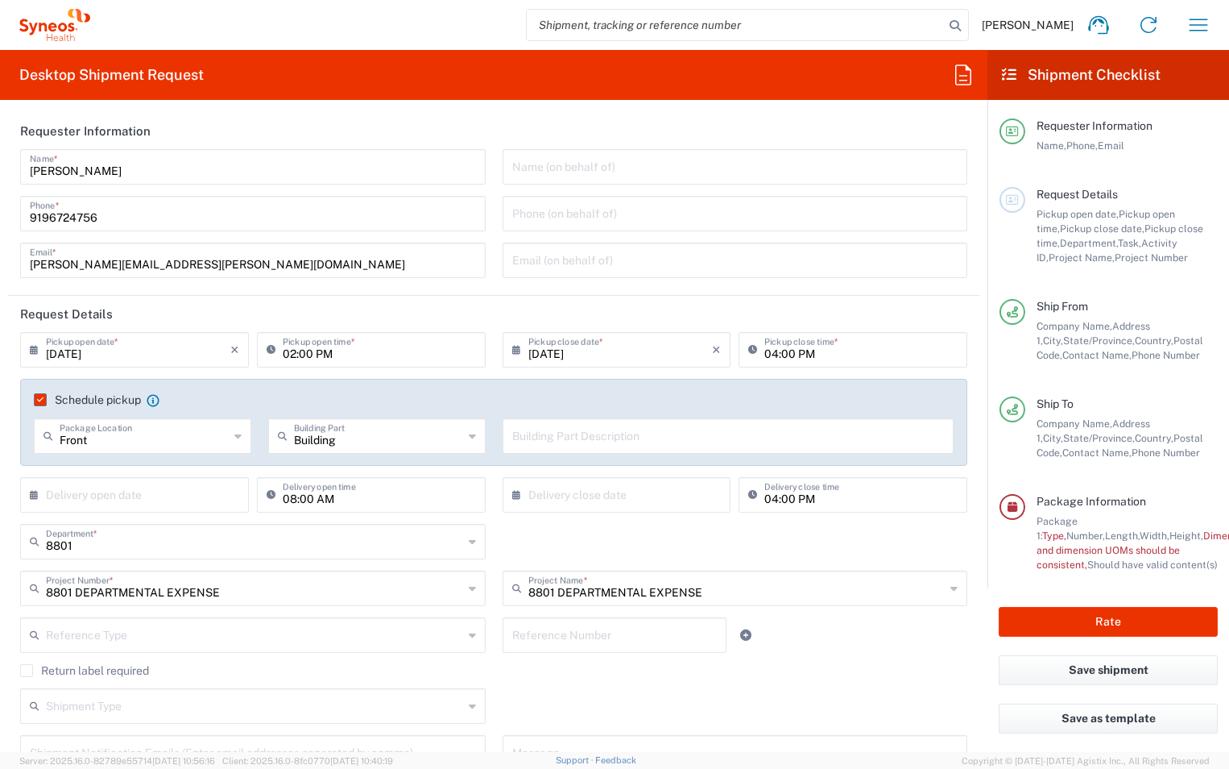
drag, startPoint x: 595, startPoint y: 425, endPoint x: 607, endPoint y: 435, distance: 16.0
click at [595, 425] on input "text" at bounding box center [728, 435] width 433 height 28
click at [709, 378] on div "08/11/2025 × Pickup close date * Cancel Apply" at bounding box center [617, 355] width 237 height 47
click at [858, 646] on div "Reference Type Account Type Activity ID Airline Appointment Number ASN Batch Re…" at bounding box center [494, 640] width 964 height 47
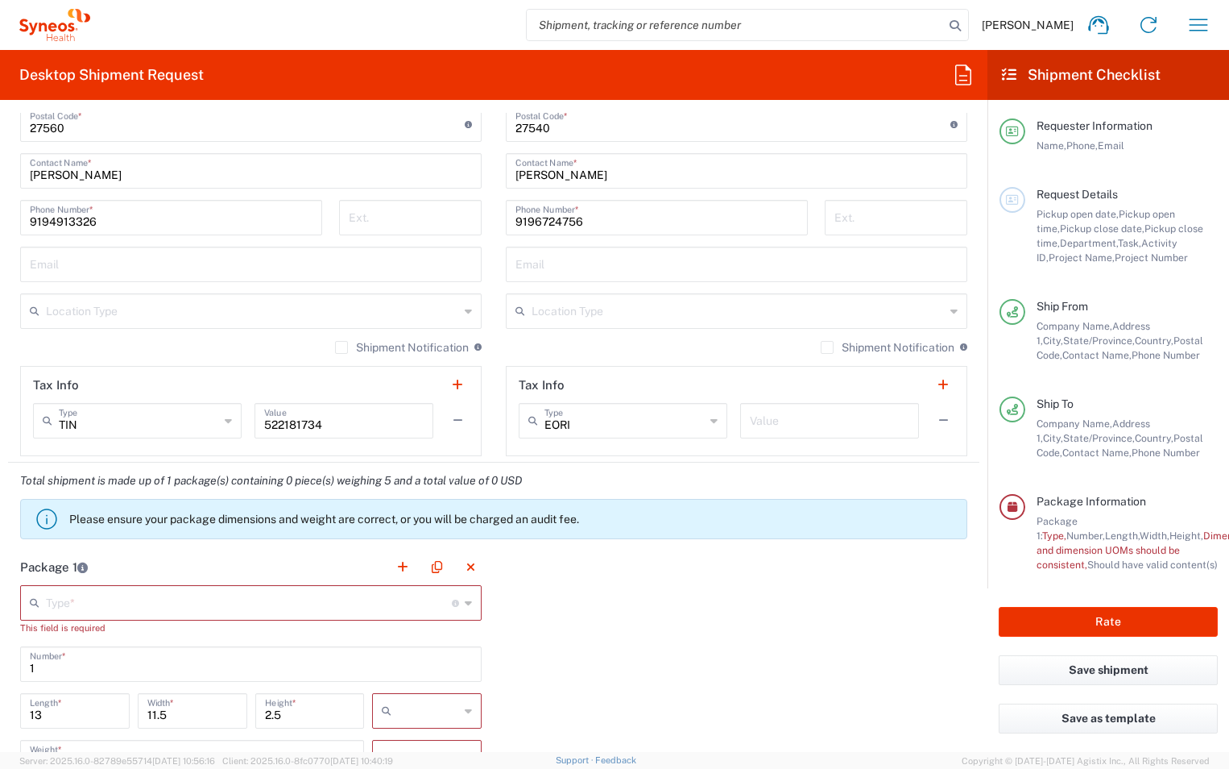
scroll to position [1208, 0]
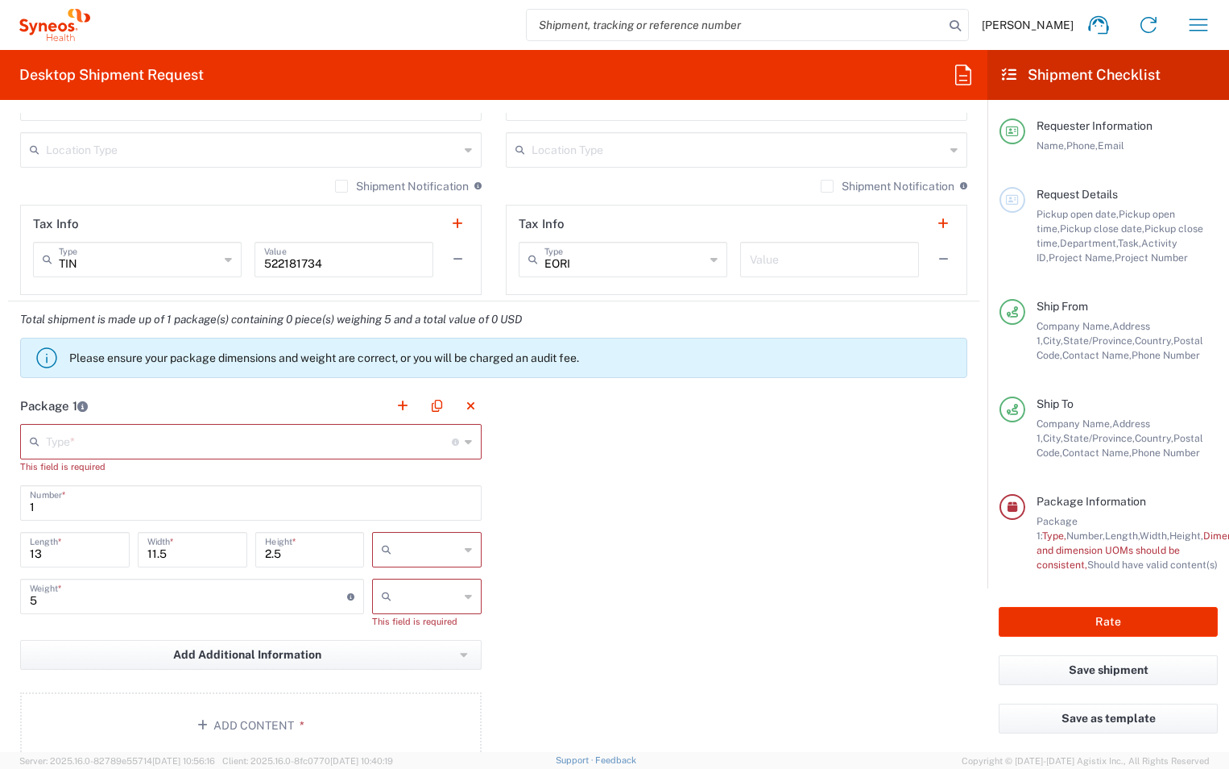
click at [125, 445] on input "text" at bounding box center [249, 440] width 406 height 28
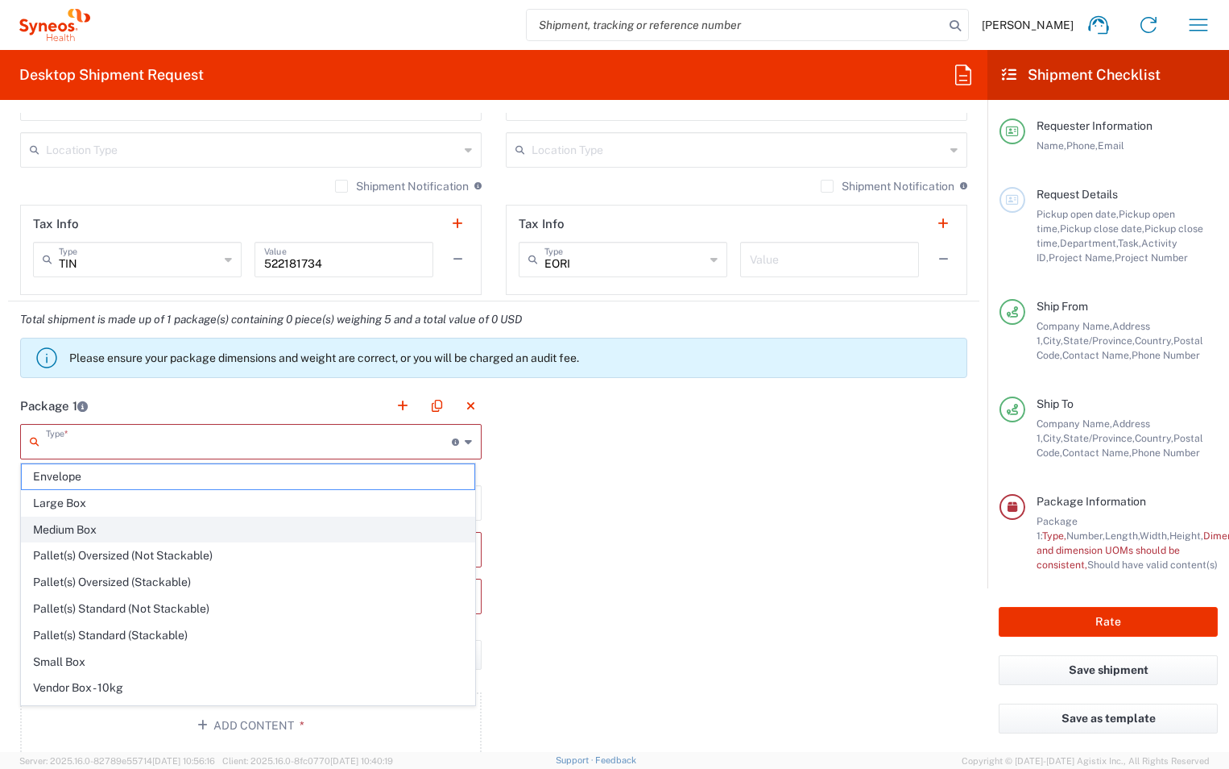
click at [124, 526] on span "Medium Box" at bounding box center [248, 529] width 453 height 25
type input "Medium Box"
type input "in"
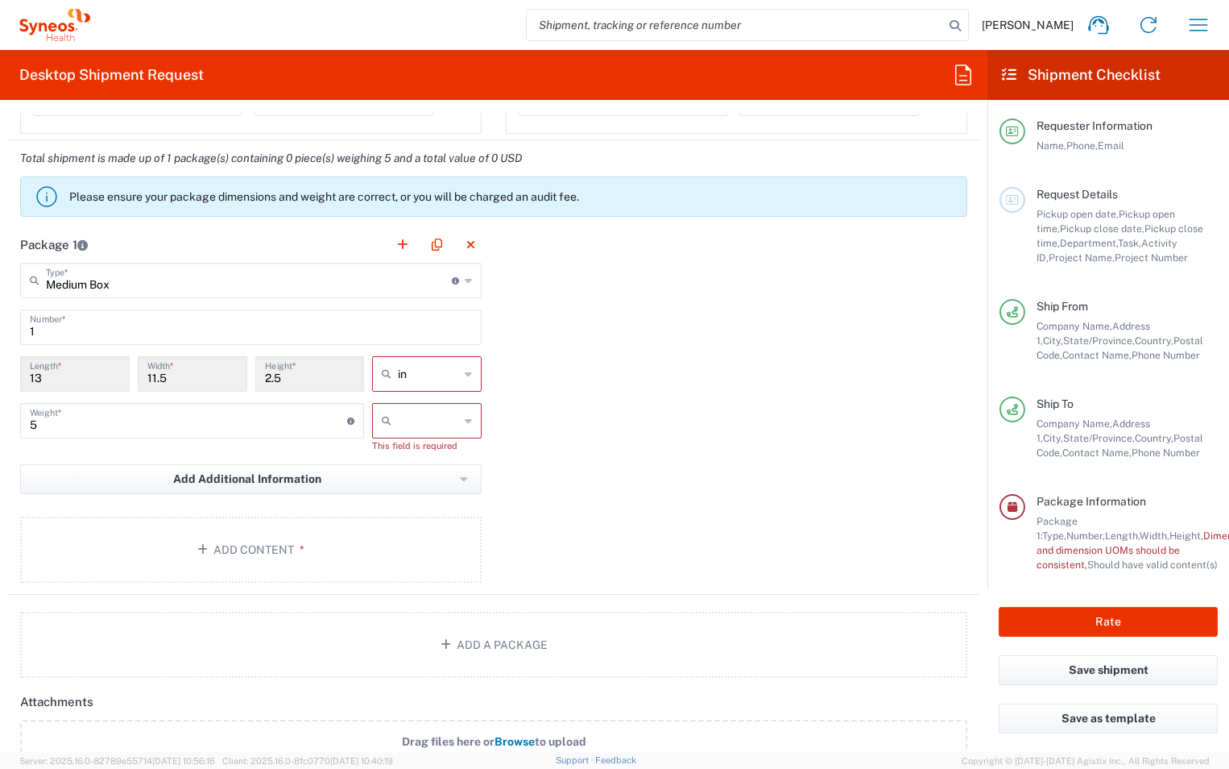
scroll to position [1450, 0]
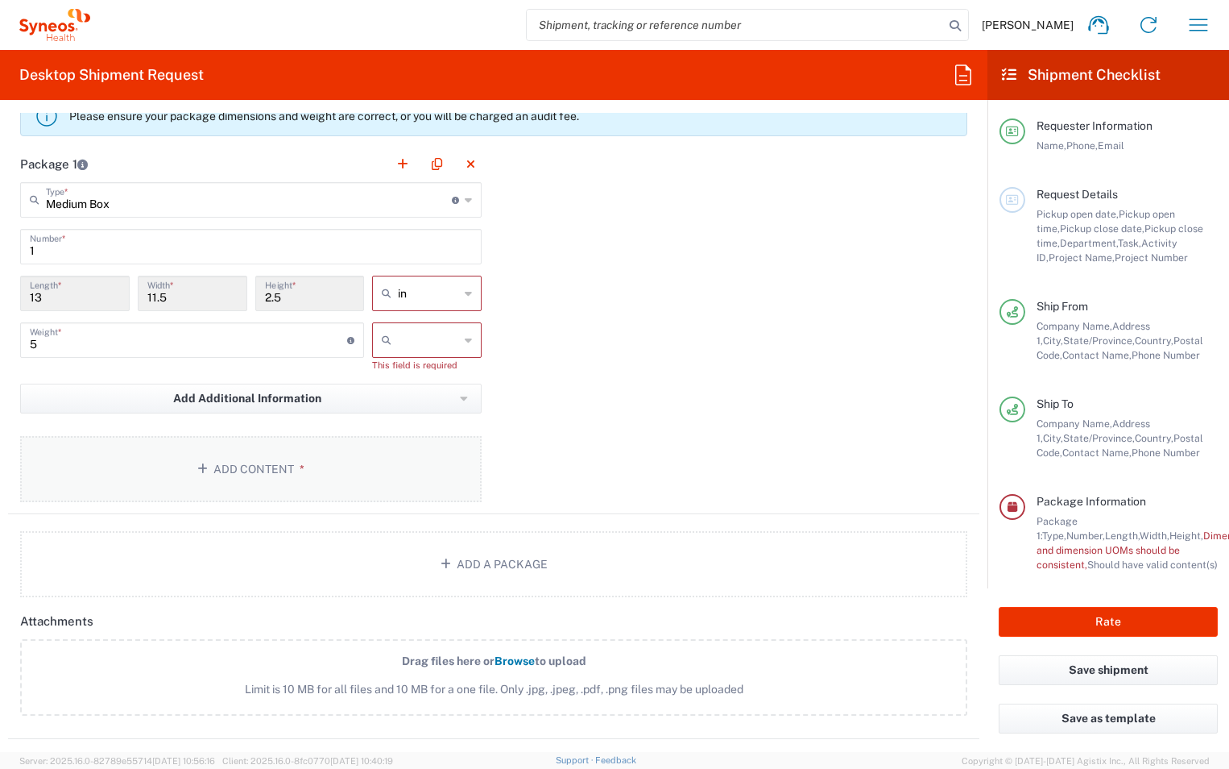
click at [265, 469] on button "Add Content *" at bounding box center [251, 469] width 462 height 66
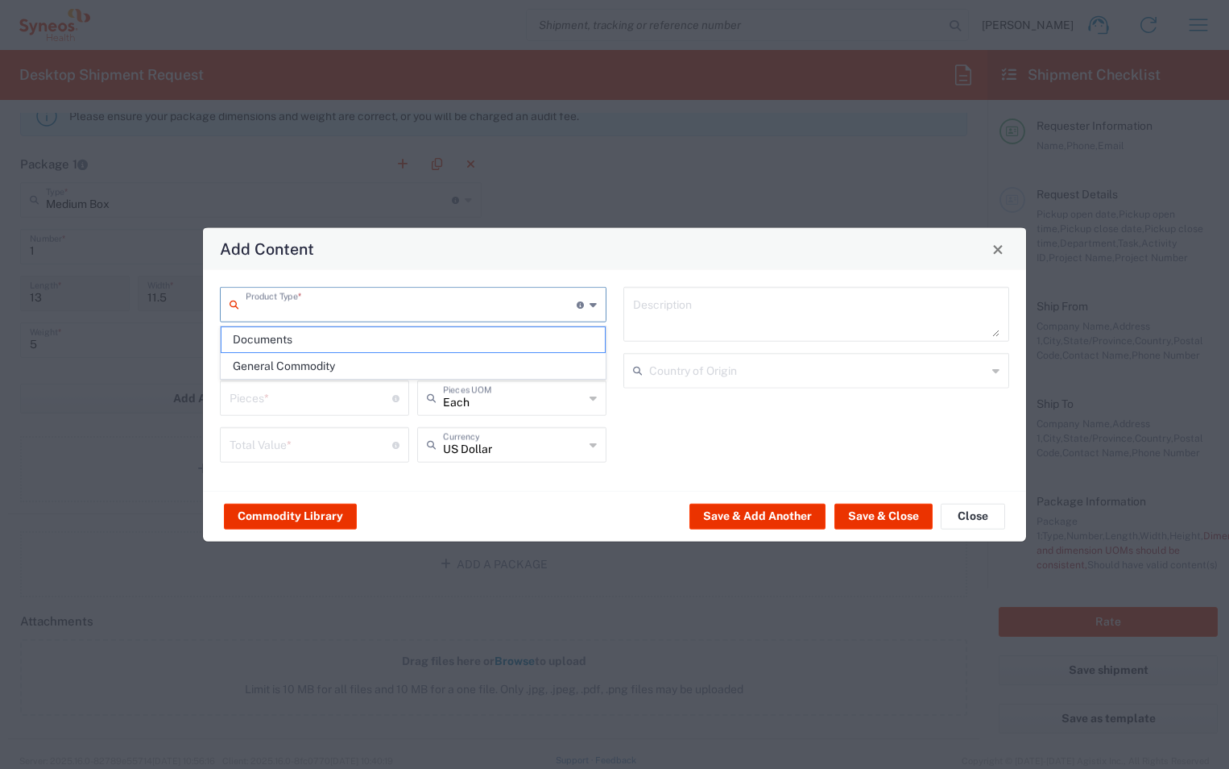
click at [292, 308] on input "text" at bounding box center [411, 303] width 331 height 28
click at [290, 367] on span "General Commodity" at bounding box center [413, 366] width 383 height 25
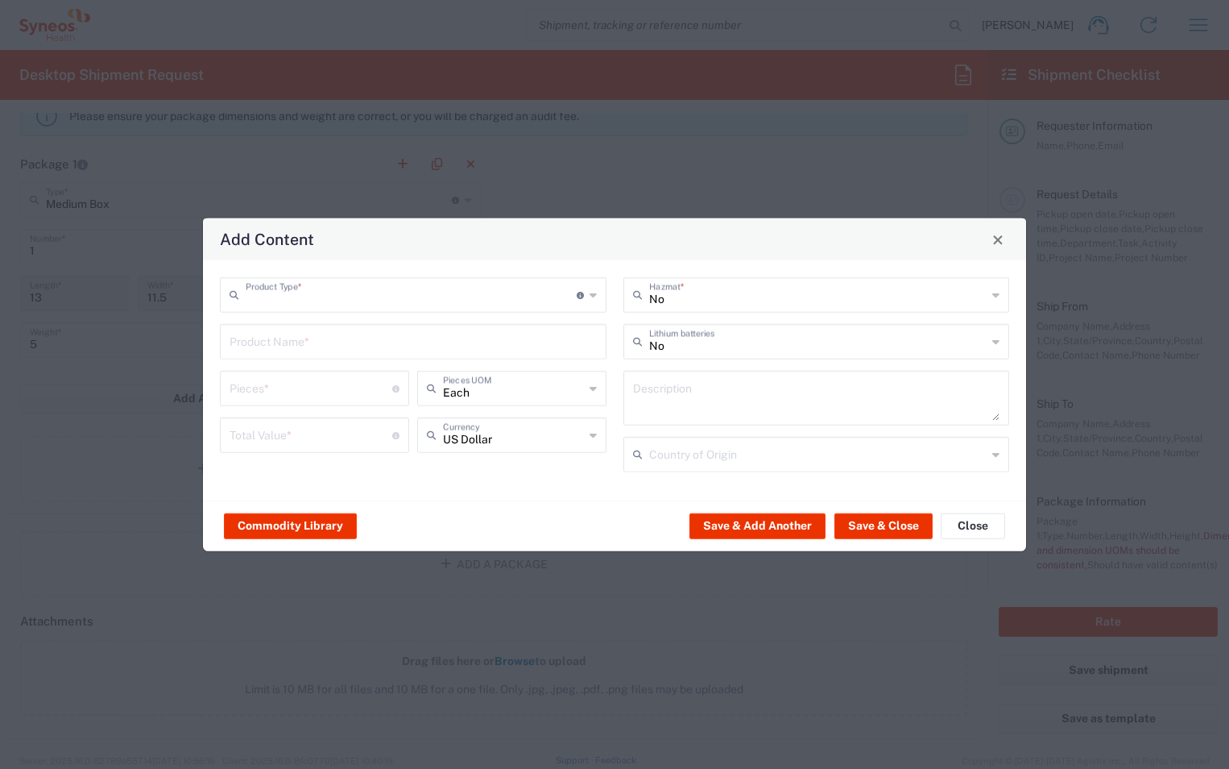
type input "General Commodity"
click at [313, 341] on input "text" at bounding box center [413, 340] width 367 height 28
type input "Office Supplies"
click at [341, 390] on input "number" at bounding box center [311, 387] width 163 height 28
type input "3"
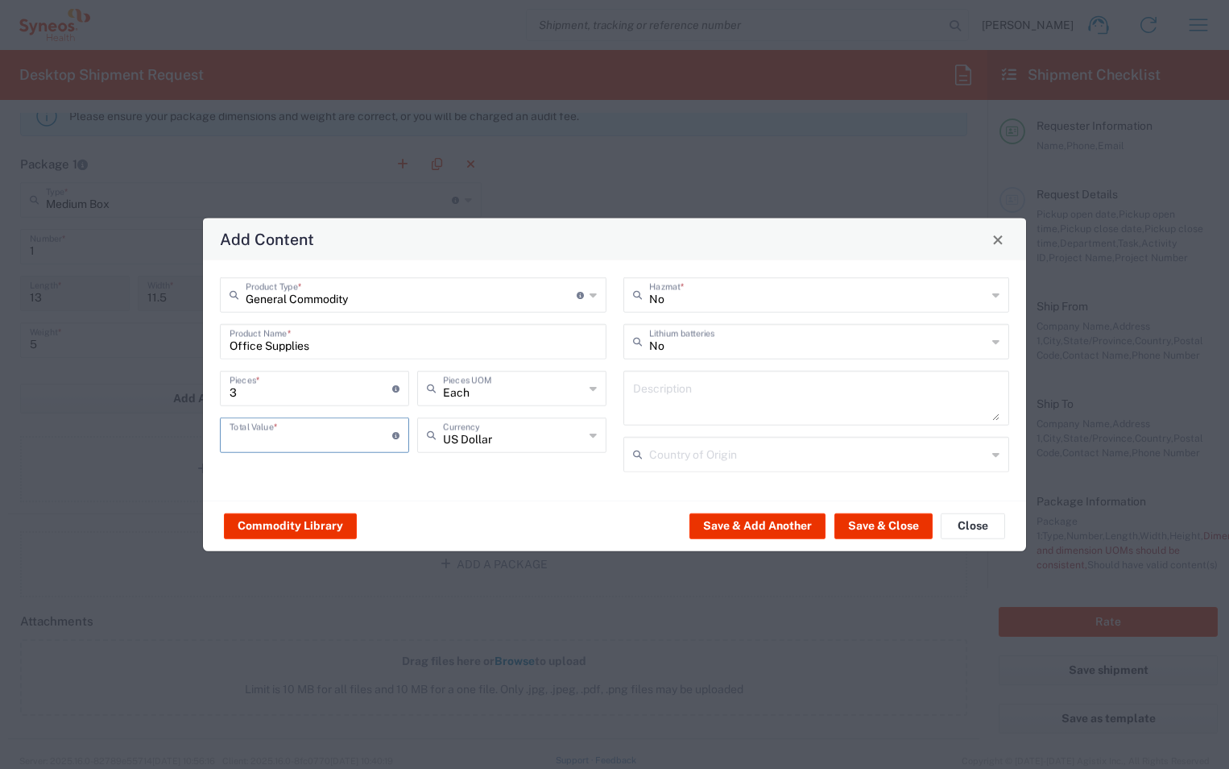
click at [342, 436] on input "number" at bounding box center [311, 434] width 163 height 28
type input "20"
click at [760, 388] on textarea at bounding box center [816, 397] width 367 height 45
type textarea "Paper and pen refills"
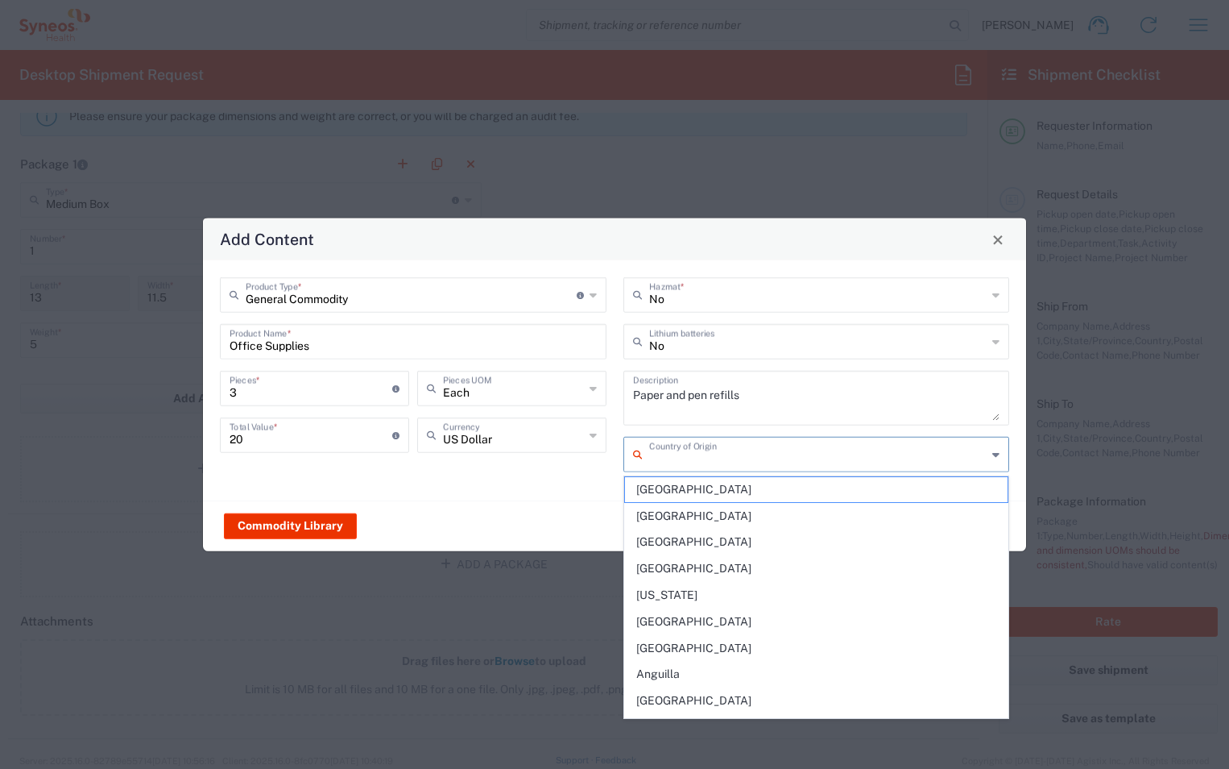
click at [691, 456] on input "text" at bounding box center [818, 453] width 338 height 28
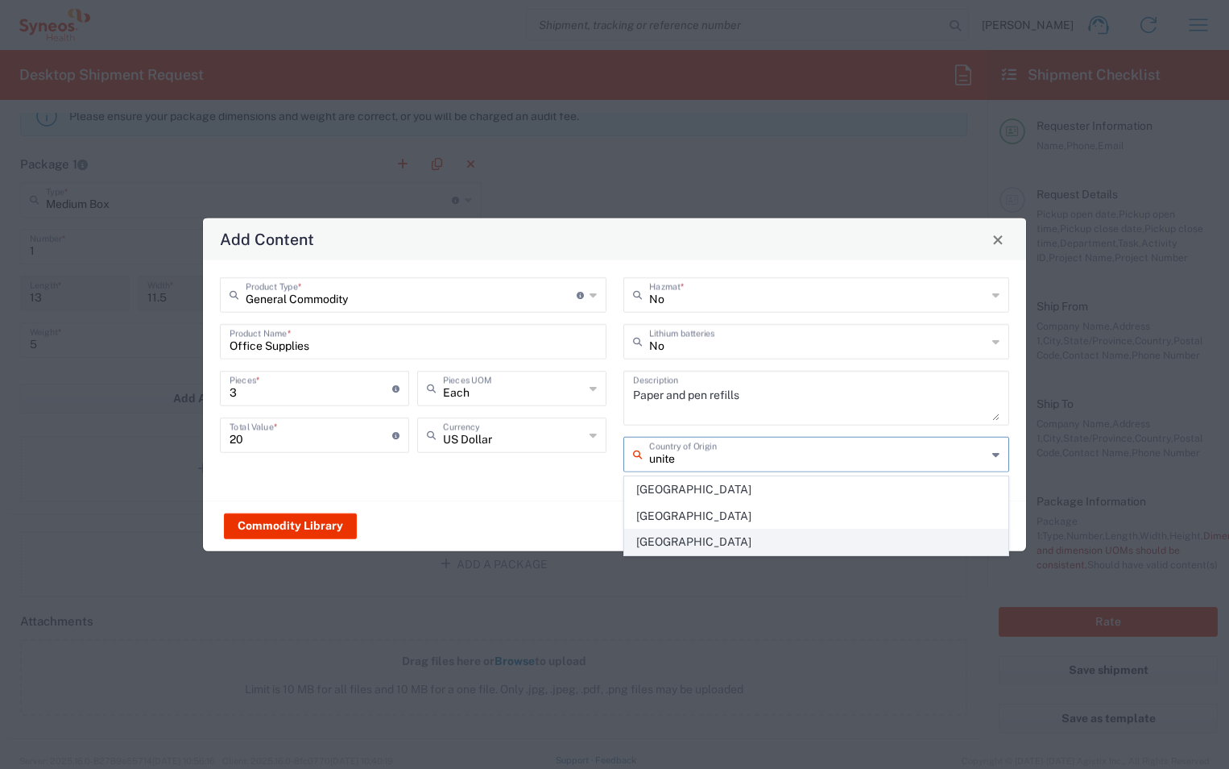
click at [683, 536] on span "United States" at bounding box center [816, 541] width 383 height 25
type input "United States"
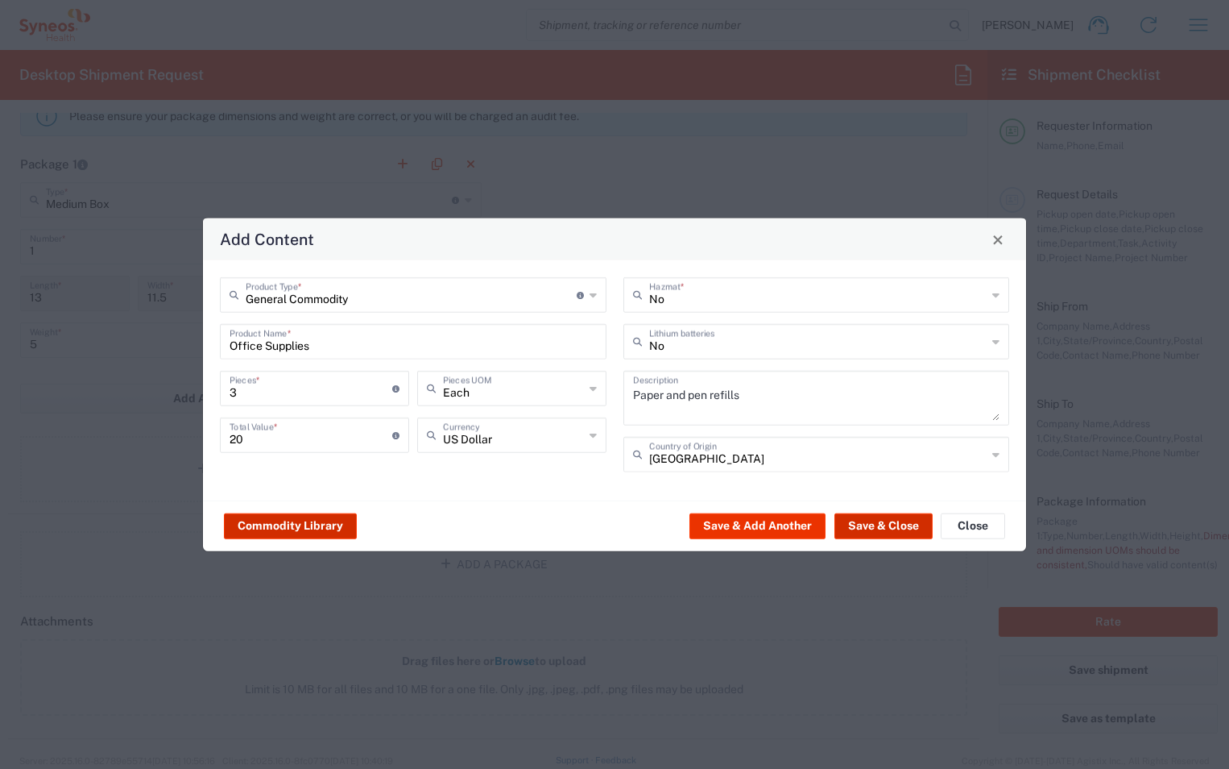
drag, startPoint x: 886, startPoint y: 524, endPoint x: 341, endPoint y: 516, distance: 545.4
click at [454, 502] on div "Commodity Library Save & Add Another Save & Close Close" at bounding box center [614, 525] width 823 height 51
click at [914, 526] on button "Save & Close" at bounding box center [884, 525] width 98 height 26
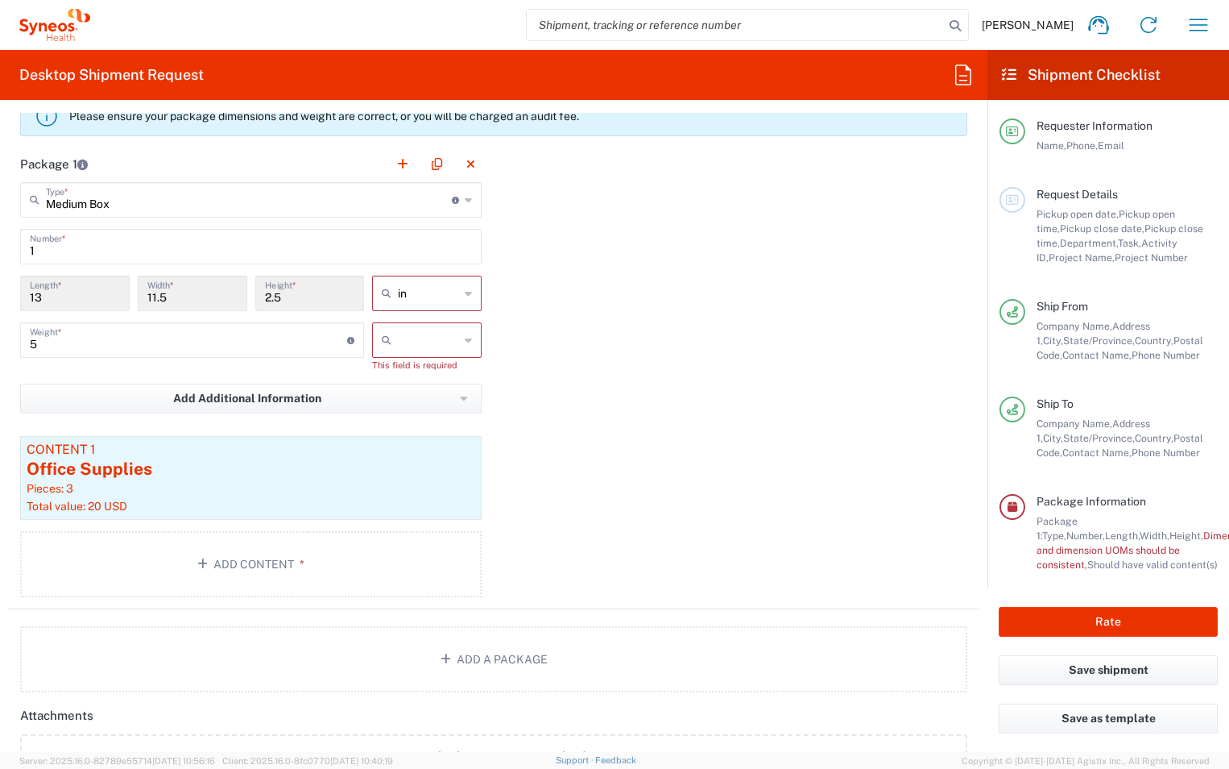
click at [465, 339] on icon at bounding box center [468, 340] width 7 height 26
click at [415, 403] on span "lbs" at bounding box center [422, 401] width 105 height 25
type input "lbs"
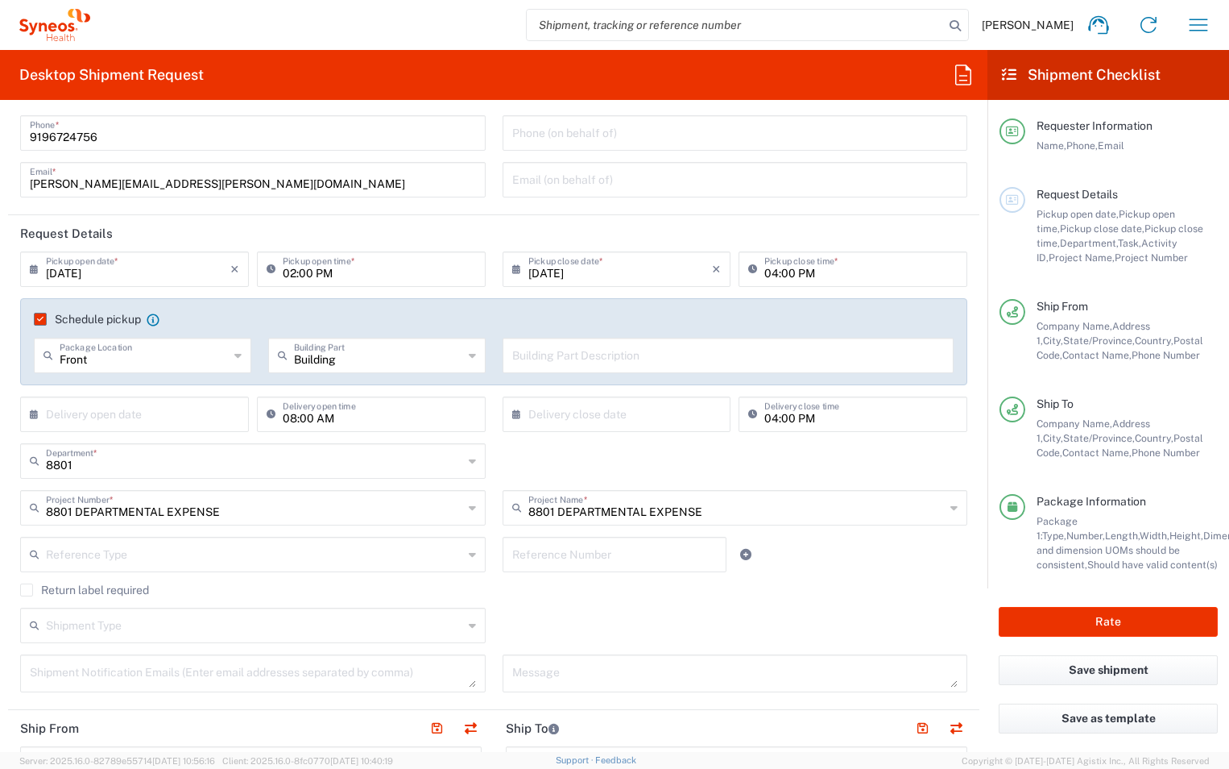
scroll to position [161, 0]
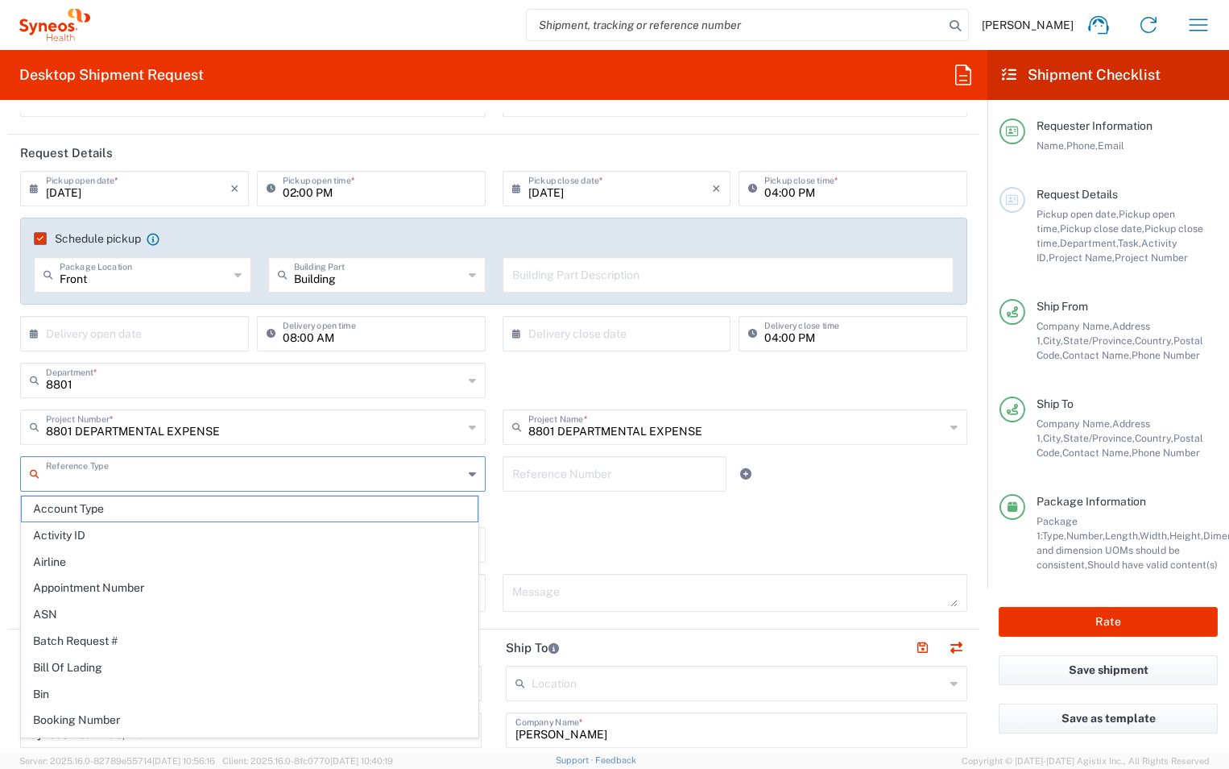
click at [152, 477] on input "text" at bounding box center [254, 472] width 417 height 28
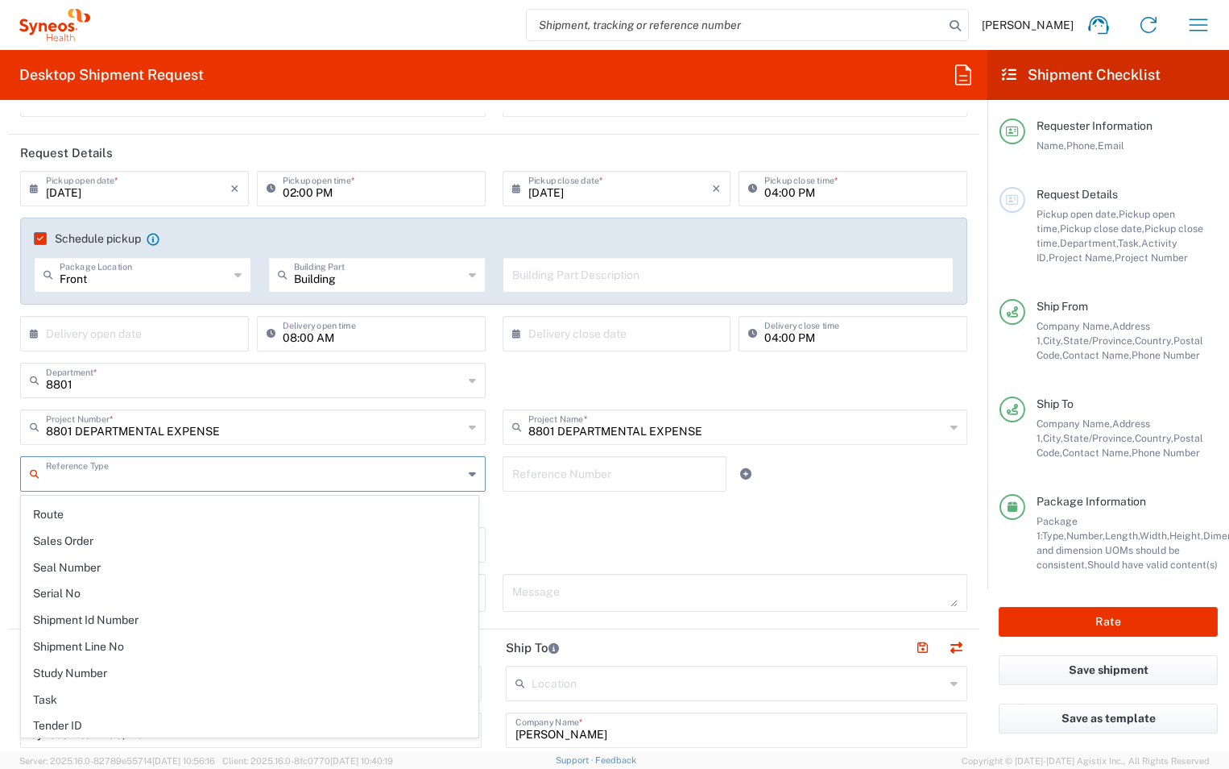
scroll to position [1449, 0]
click at [720, 516] on div "Return label required" at bounding box center [493, 515] width 947 height 24
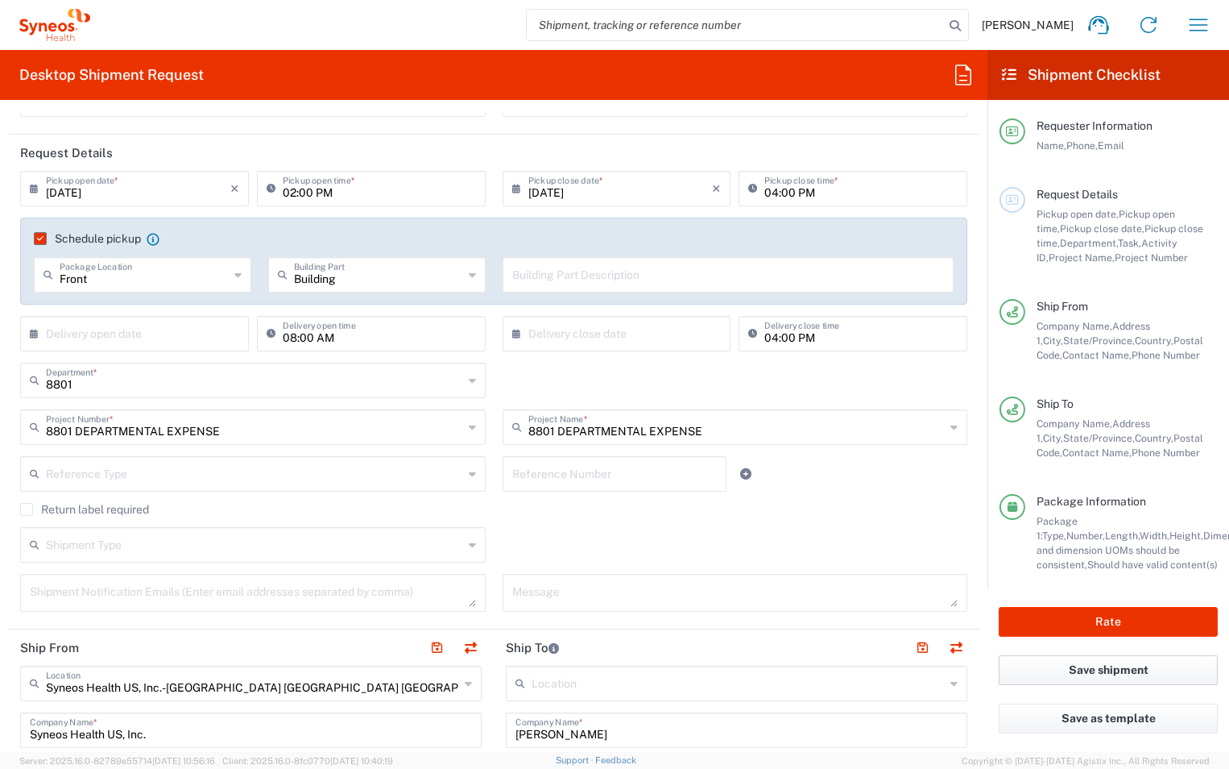
click at [1125, 669] on button "Save shipment" at bounding box center [1108, 670] width 219 height 30
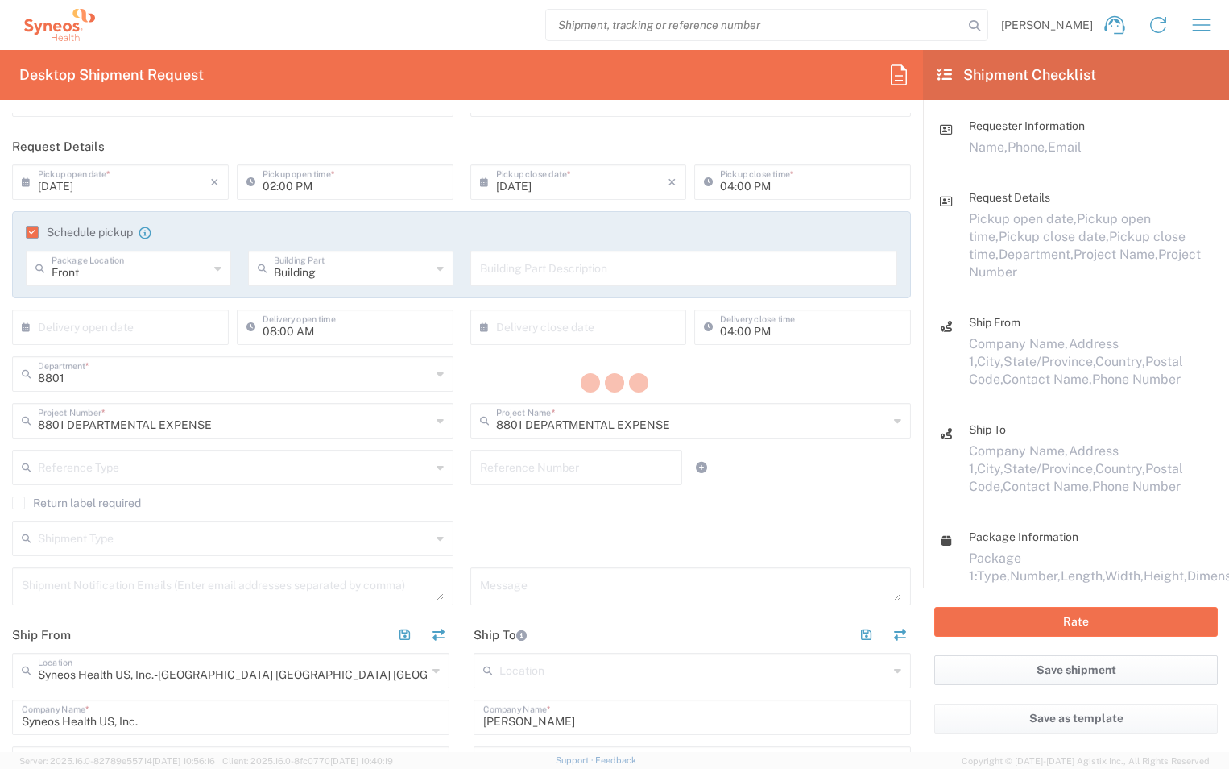
type input "8801 DEPARTMENTAL EXPENSE"
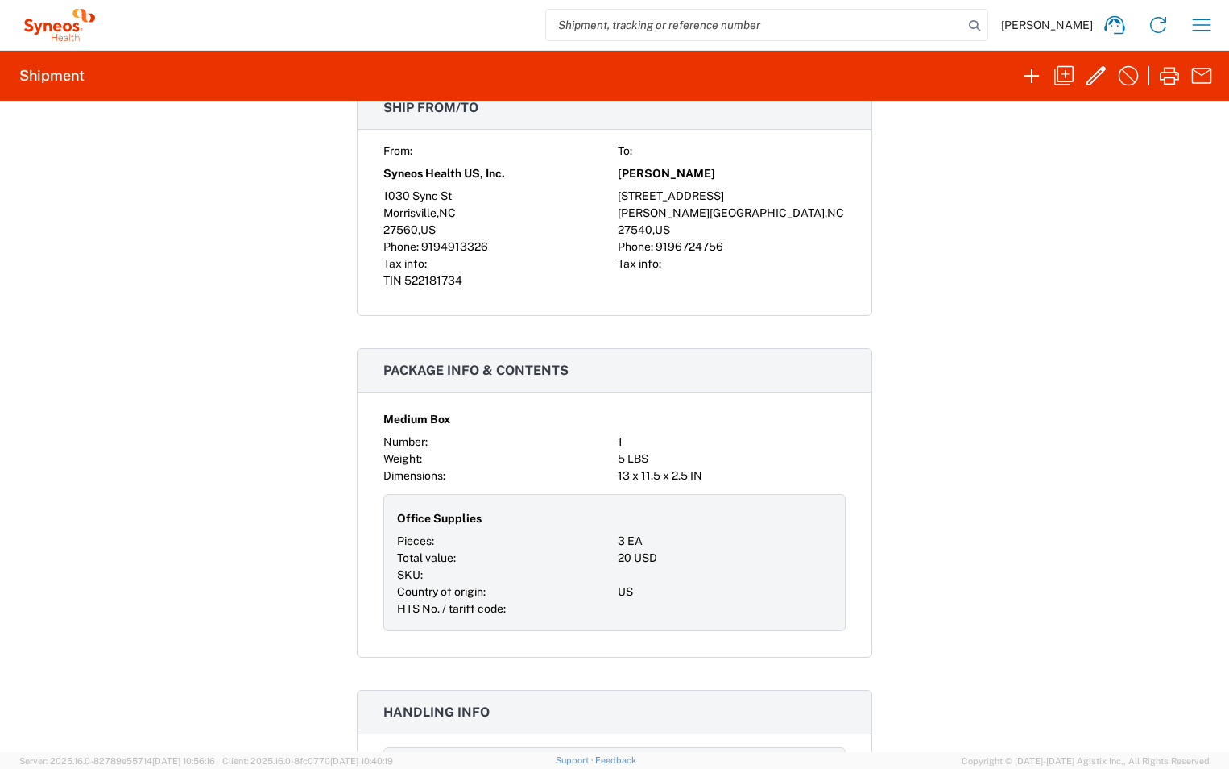
scroll to position [922, 0]
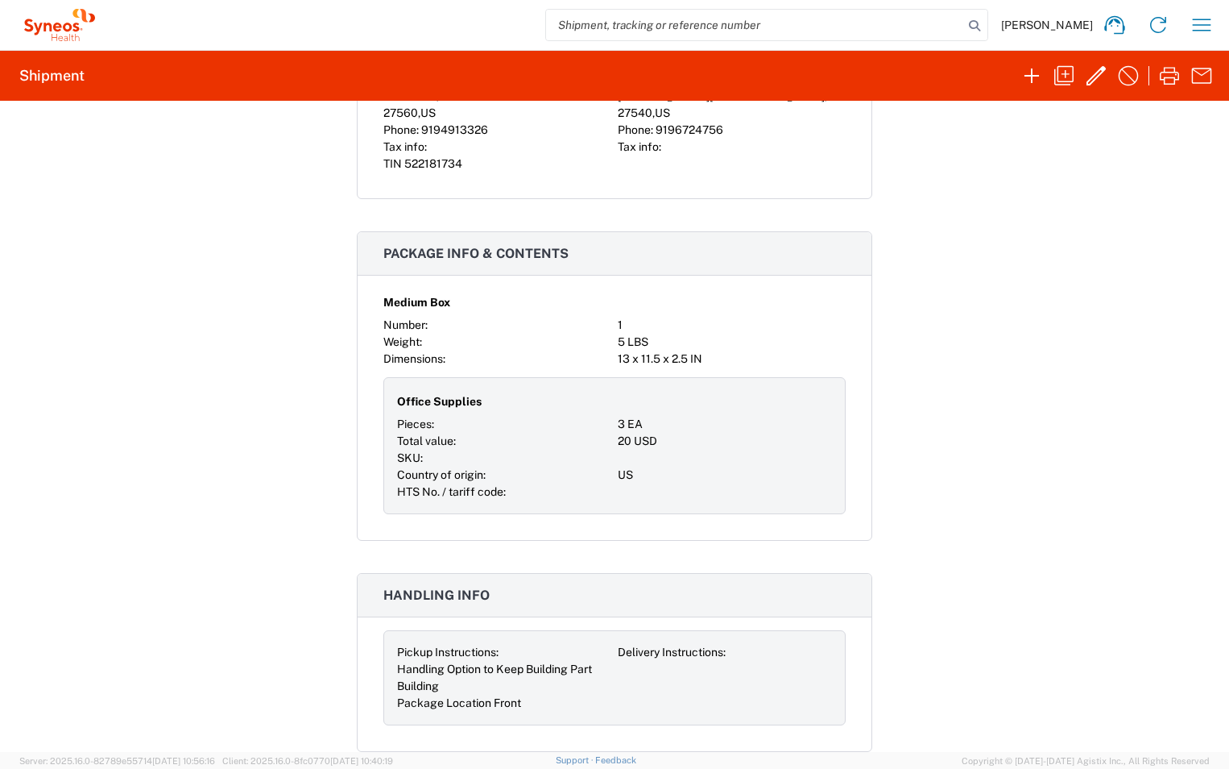
click at [63, 373] on div "Shipment 56457350 Google Maps Documents Account Print Shipment Details Request …" at bounding box center [614, 426] width 1229 height 651
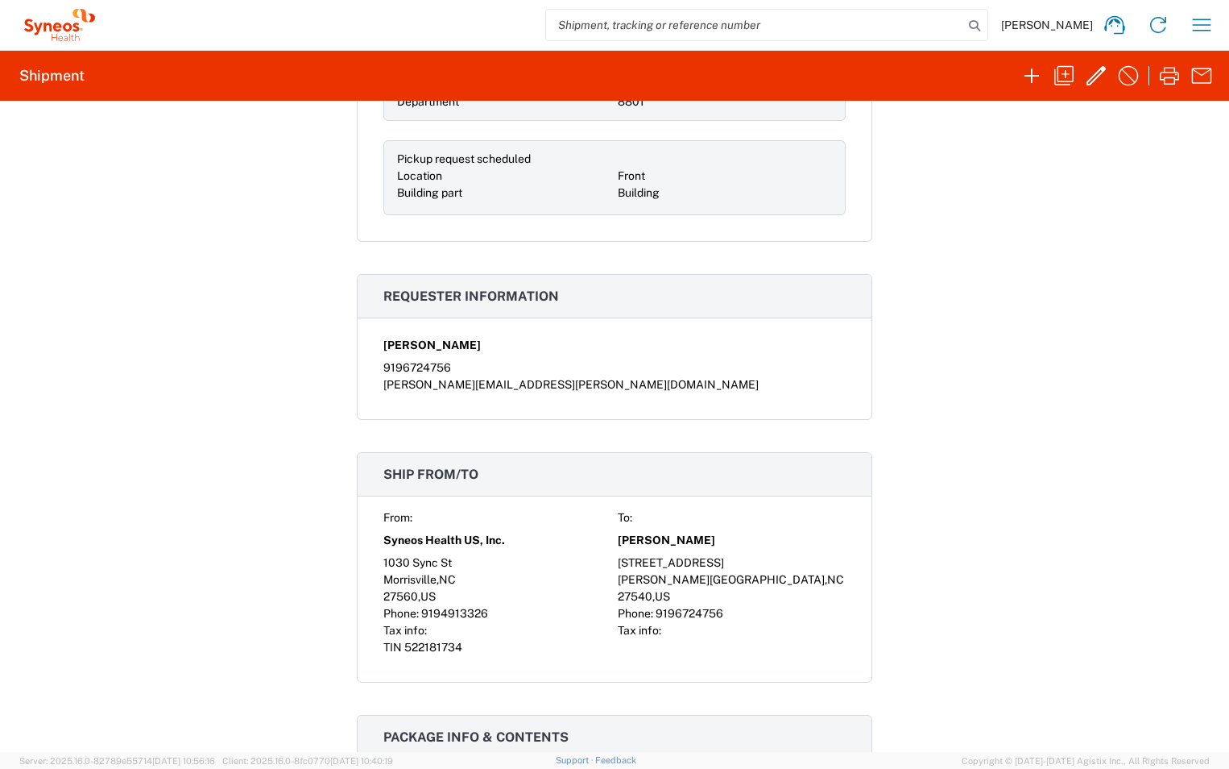
scroll to position [0, 0]
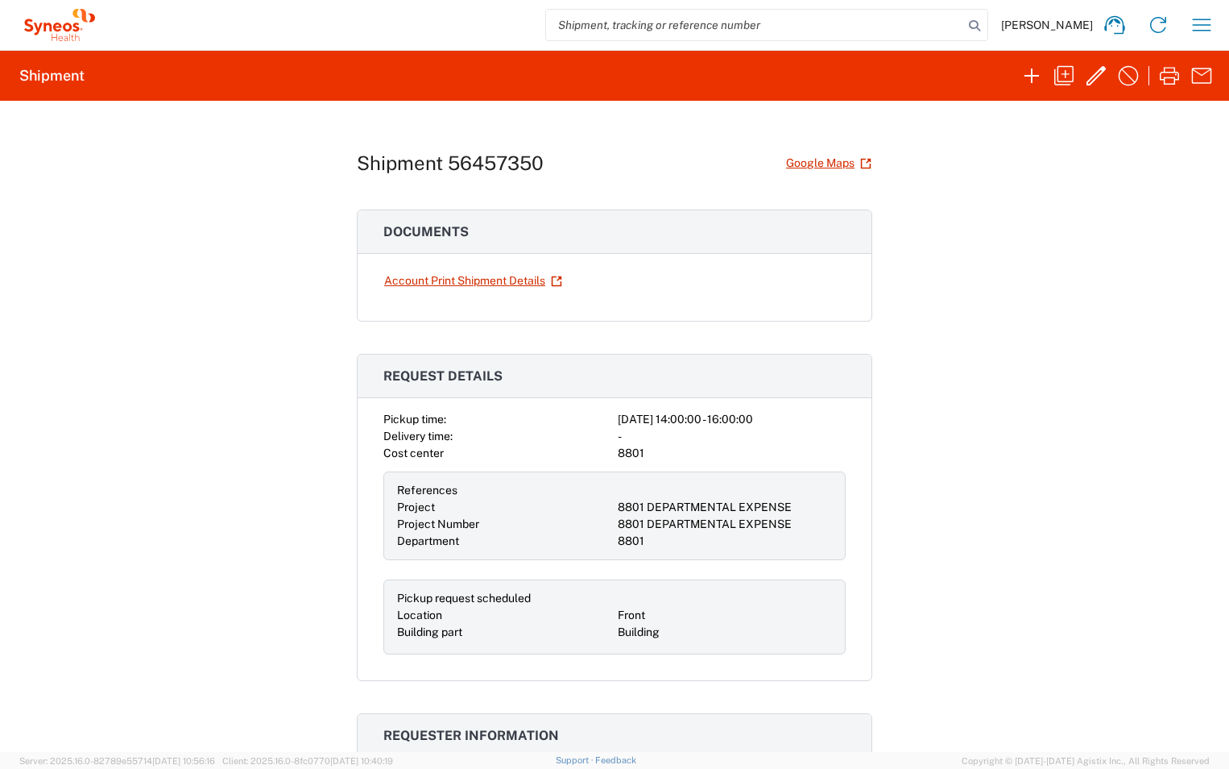
click at [1004, 368] on div "Shipment 56457350 Google Maps Documents Account Print Shipment Details Request …" at bounding box center [614, 426] width 1229 height 651
click at [1094, 73] on icon "button" at bounding box center [1096, 76] width 26 height 26
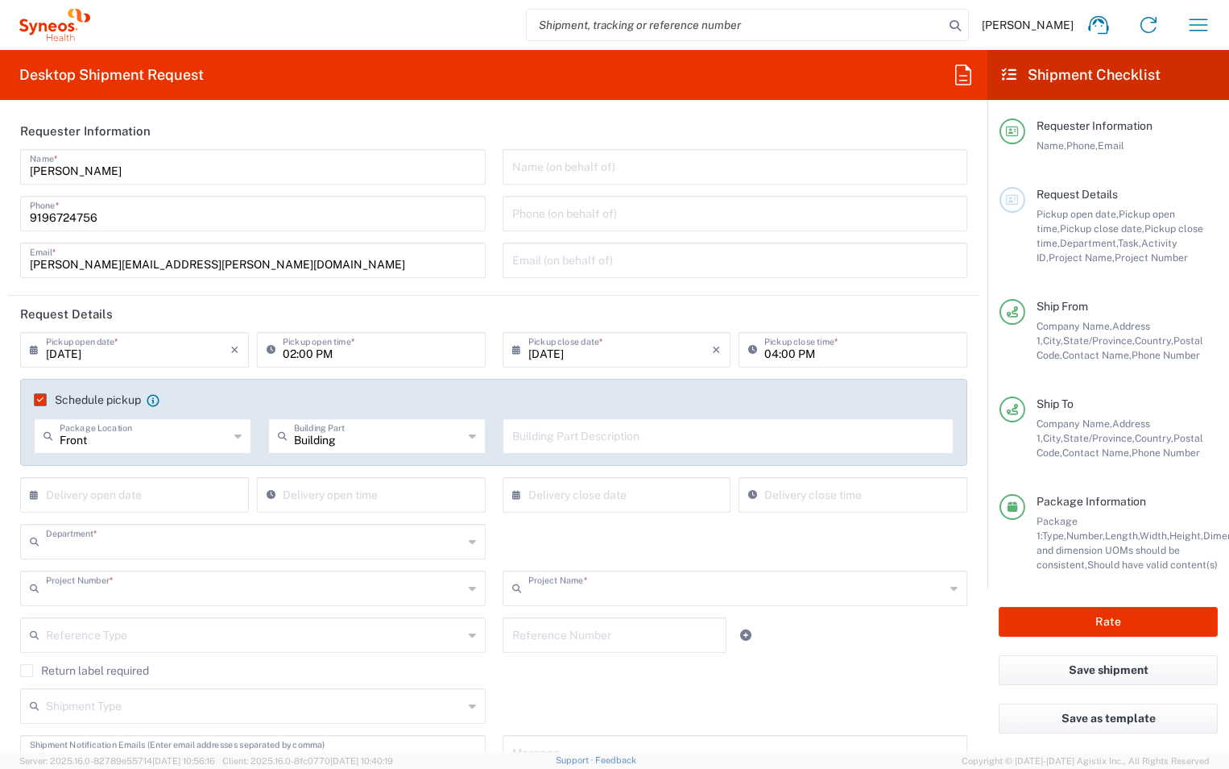
type input "8801"
type input "8801 DEPARTMENTAL EXPENSE"
type input "North Carolina"
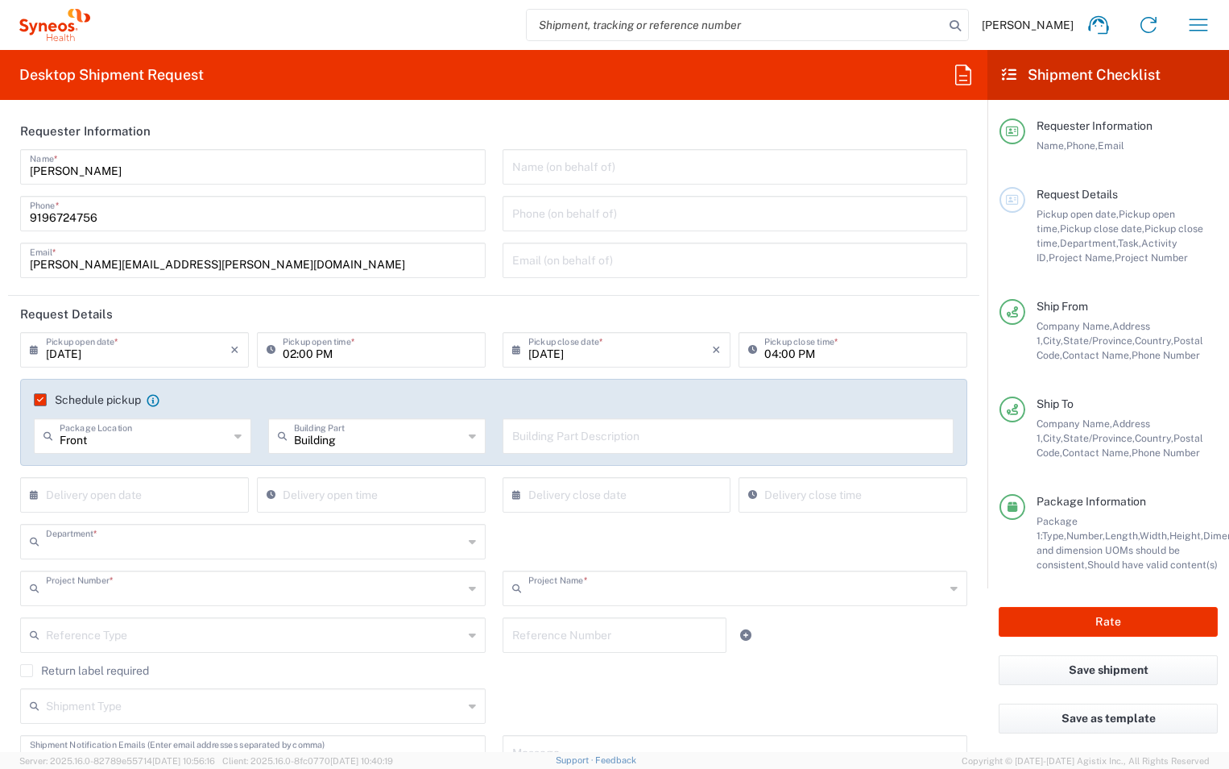
type input "Medium Box"
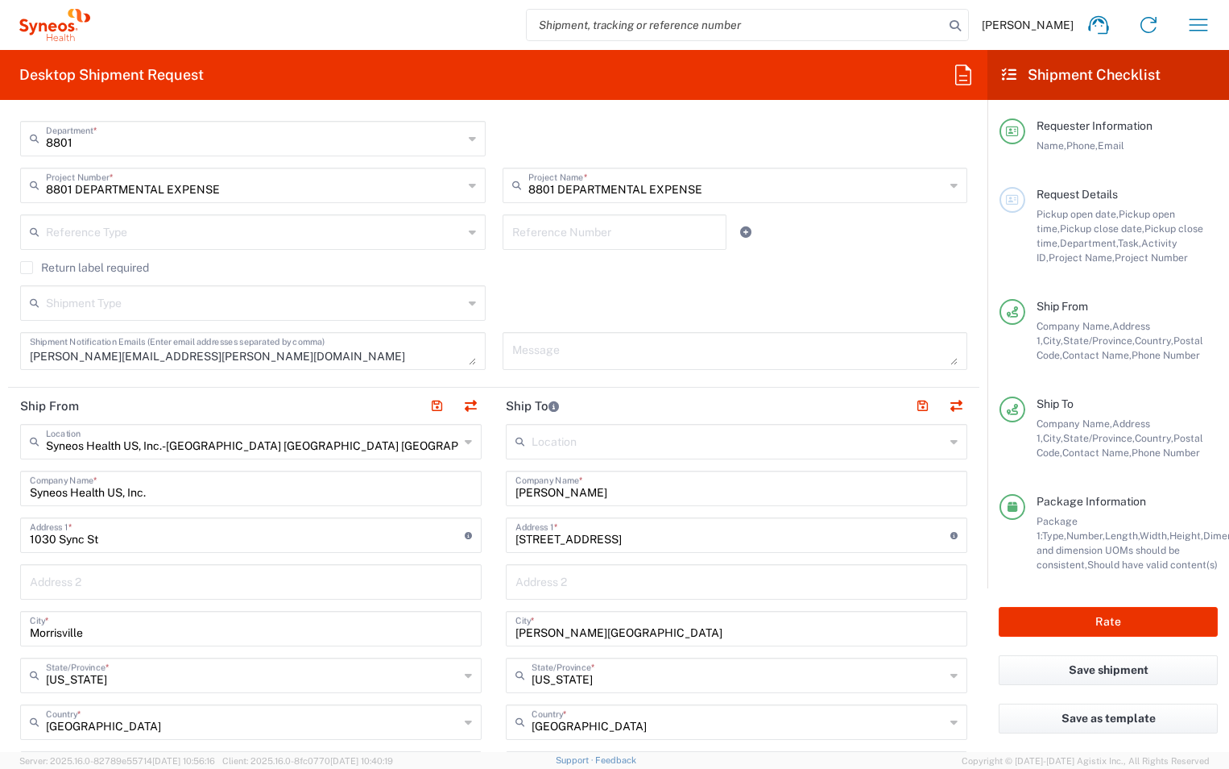
scroll to position [483, 0]
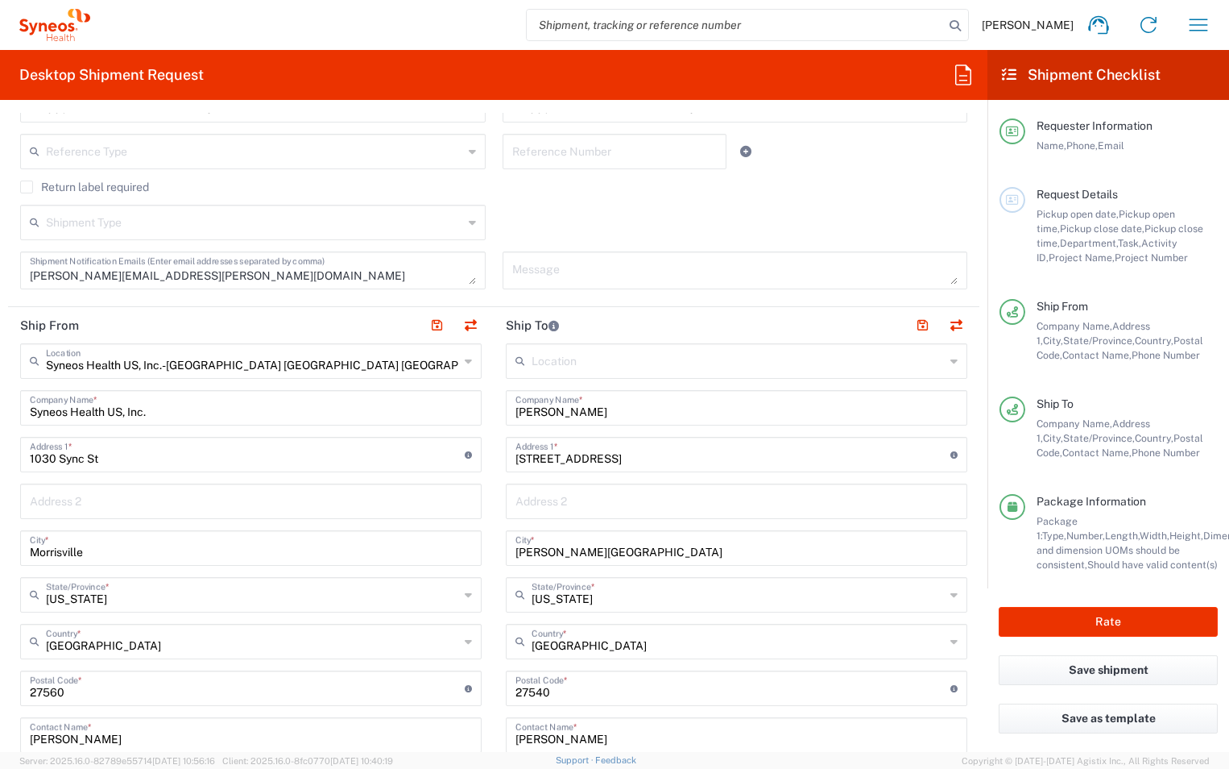
click at [590, 361] on input "text" at bounding box center [738, 360] width 413 height 28
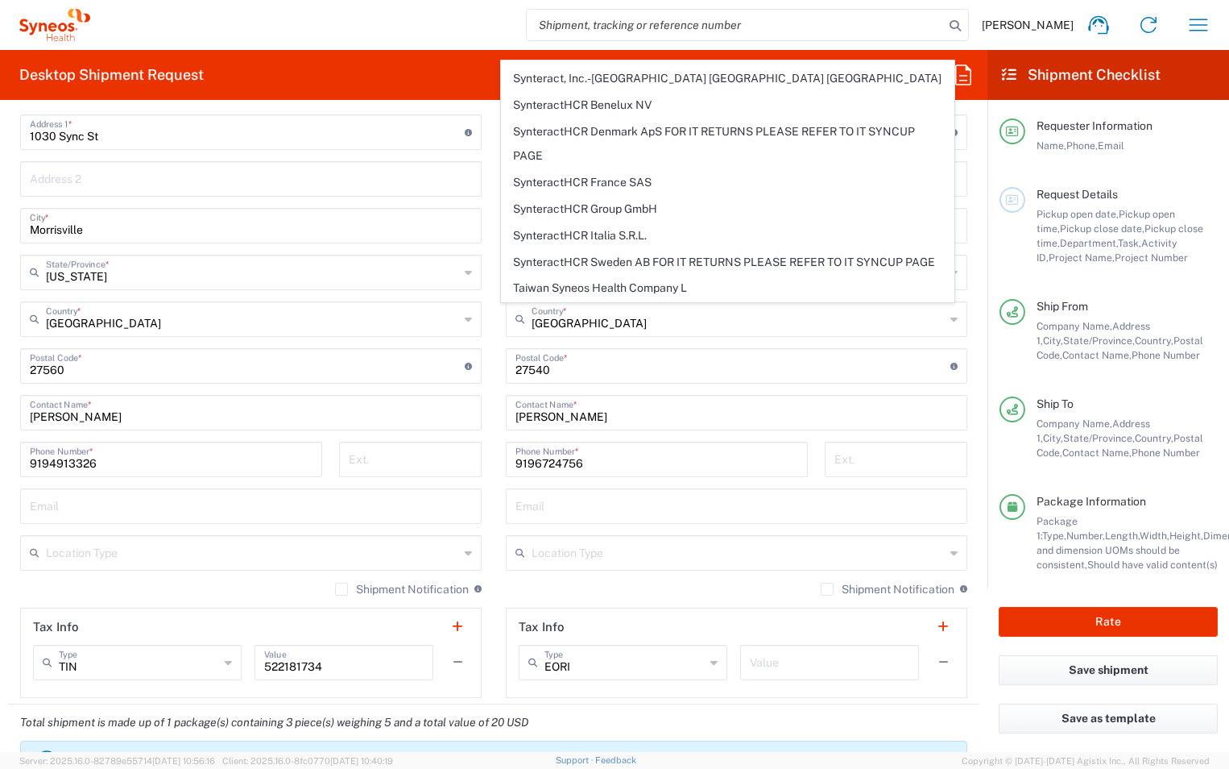
scroll to position [3142, 0]
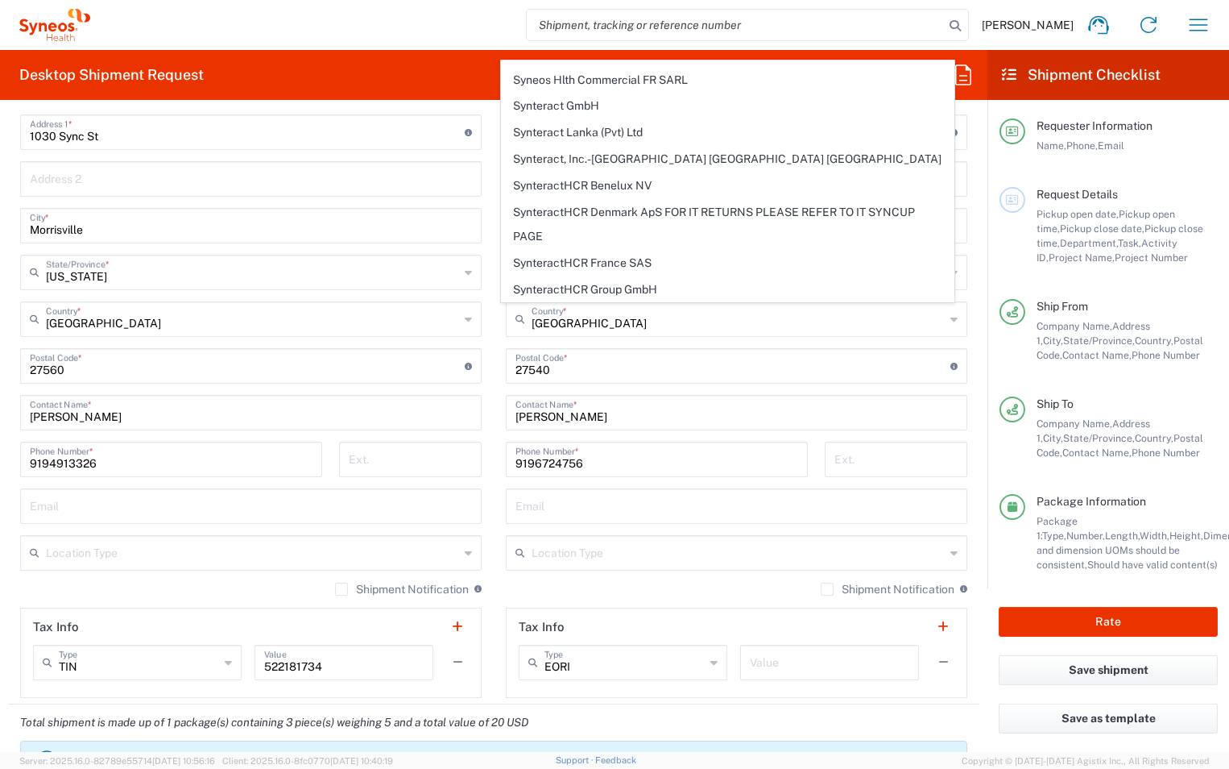
click at [971, 220] on form "Requester Information Dale Barfield Name * 9196724756 Phone * dale.barfield@syn…" at bounding box center [494, 432] width 988 height 639
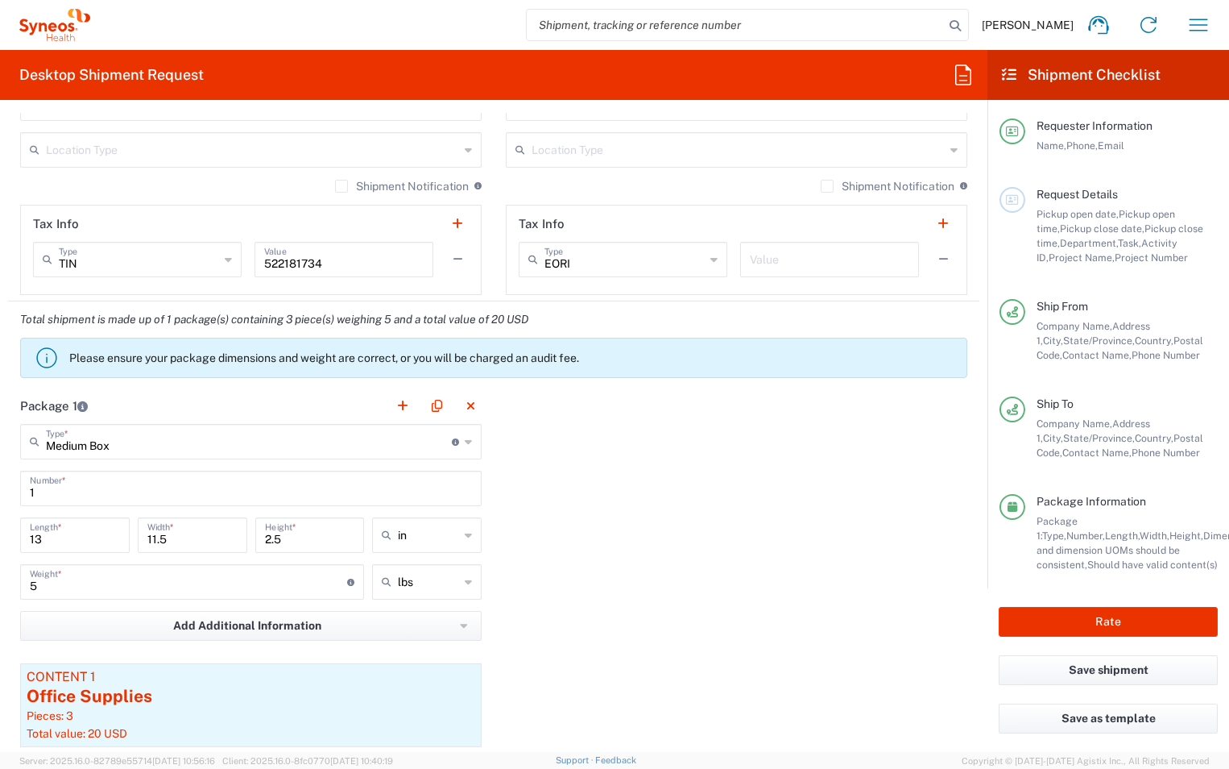
scroll to position [1369, 0]
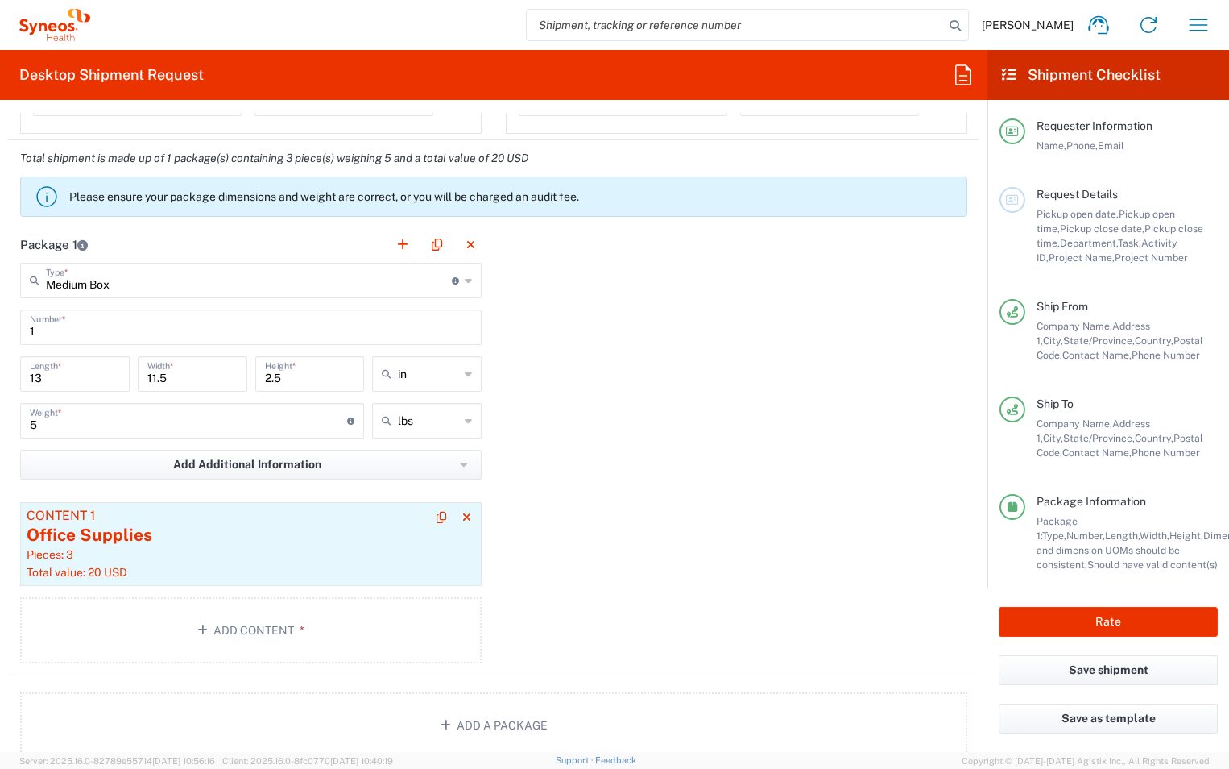
click at [163, 532] on div "Office Supplies" at bounding box center [251, 535] width 449 height 24
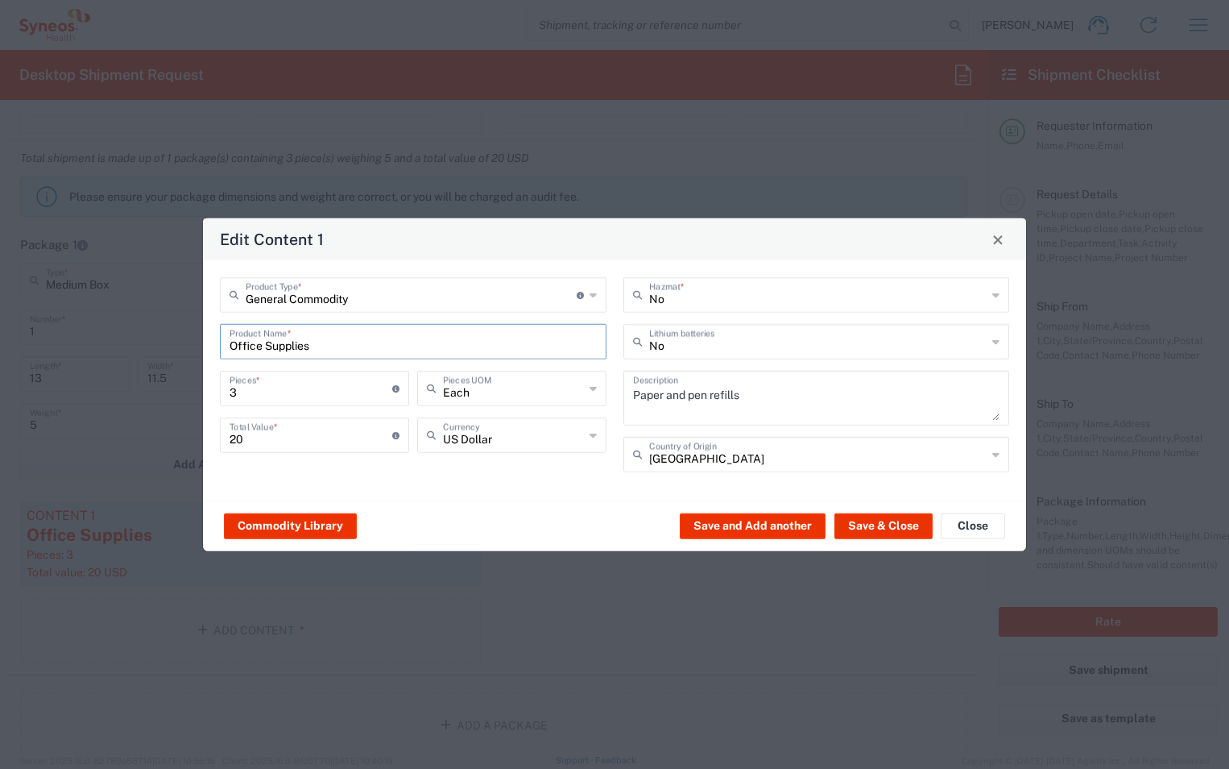
click at [339, 348] on input "Office Supplies" at bounding box center [413, 340] width 367 height 28
click at [324, 344] on input "Office Supplies" at bounding box center [413, 340] width 367 height 28
click at [299, 336] on input "Office Supplies" at bounding box center [413, 340] width 367 height 28
click at [333, 343] on input "Office Supplies" at bounding box center [413, 340] width 367 height 28
click at [332, 346] on input "Office Supplies" at bounding box center [413, 340] width 367 height 28
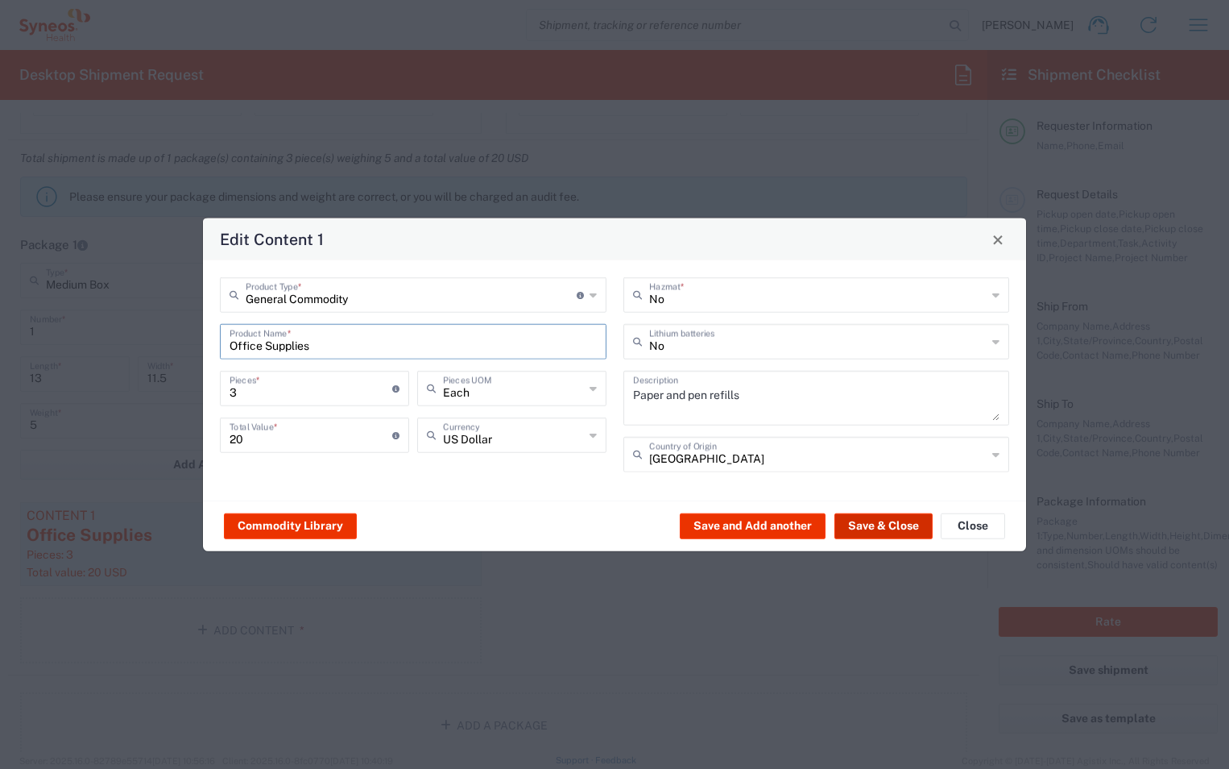
click at [332, 346] on input "Office Supplies" at bounding box center [413, 340] width 367 height 28
click at [331, 345] on input "Office Supplies" at bounding box center [413, 340] width 367 height 28
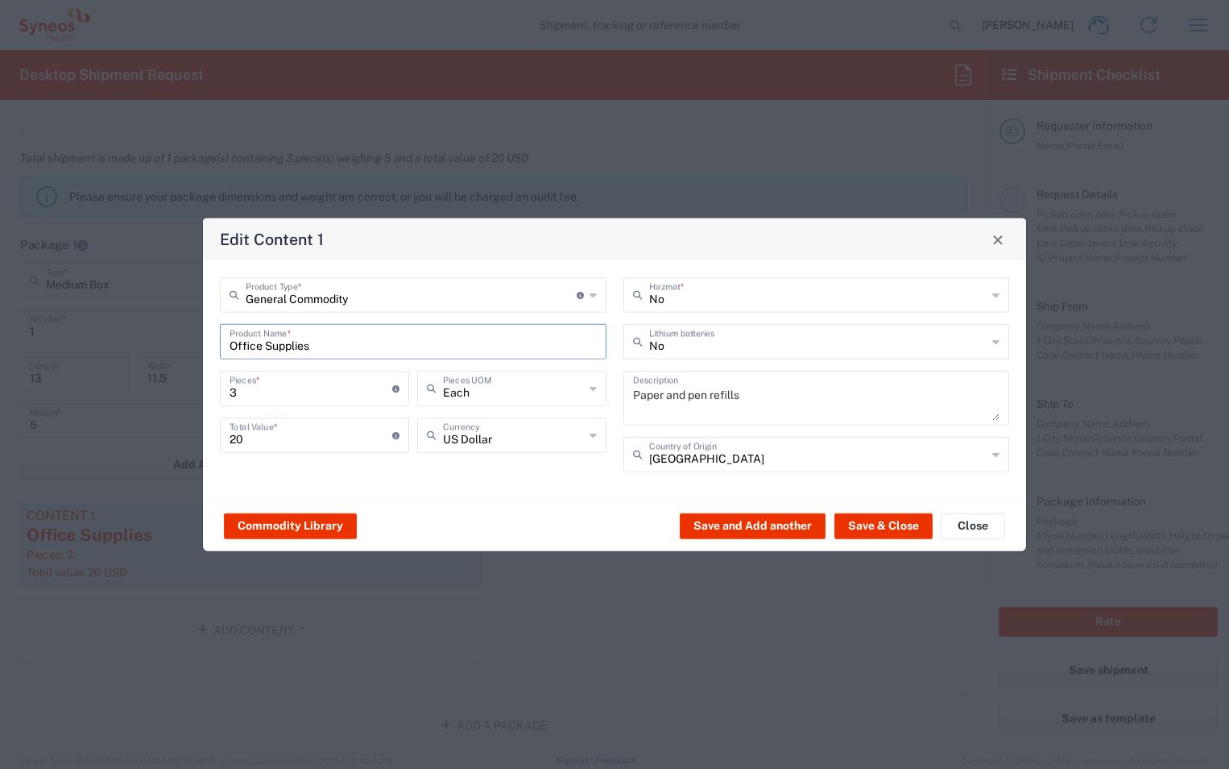
click at [329, 338] on input "Office Supplies" at bounding box center [413, 340] width 367 height 28
click at [499, 293] on input "General Commodity" at bounding box center [411, 294] width 331 height 28
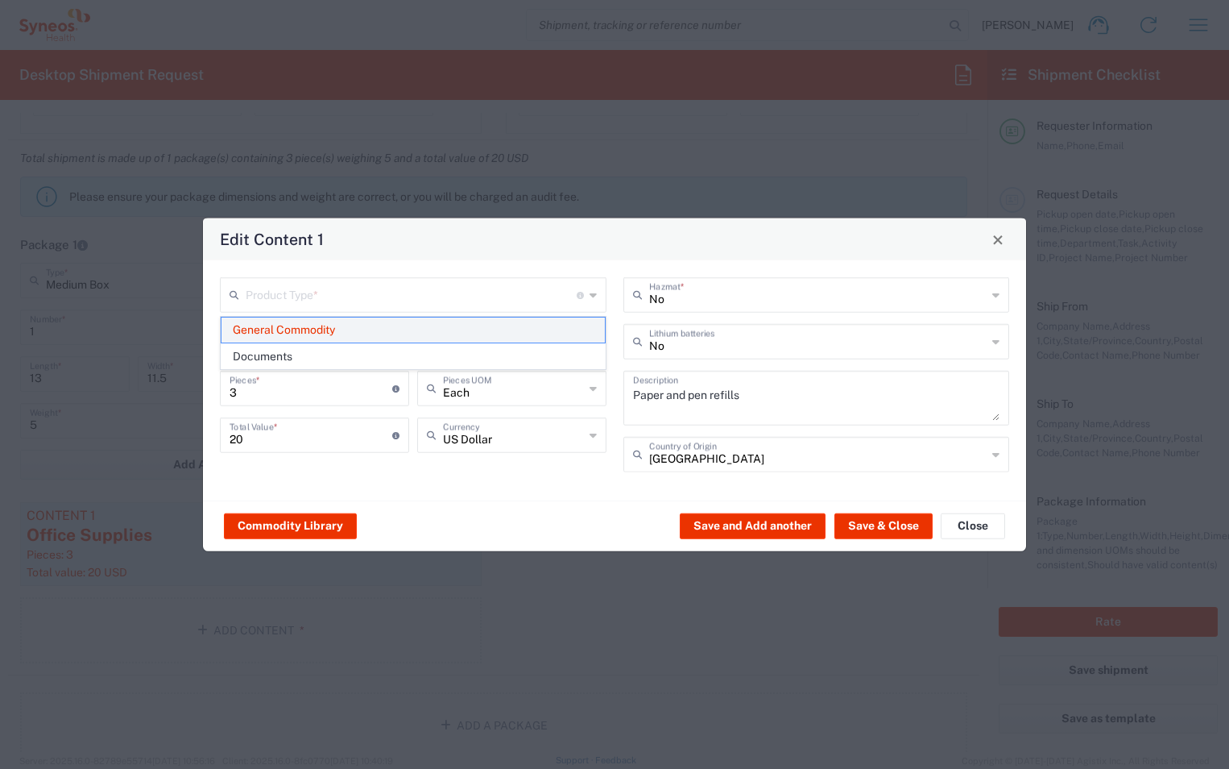
click at [346, 327] on span "General Commodity" at bounding box center [413, 329] width 383 height 25
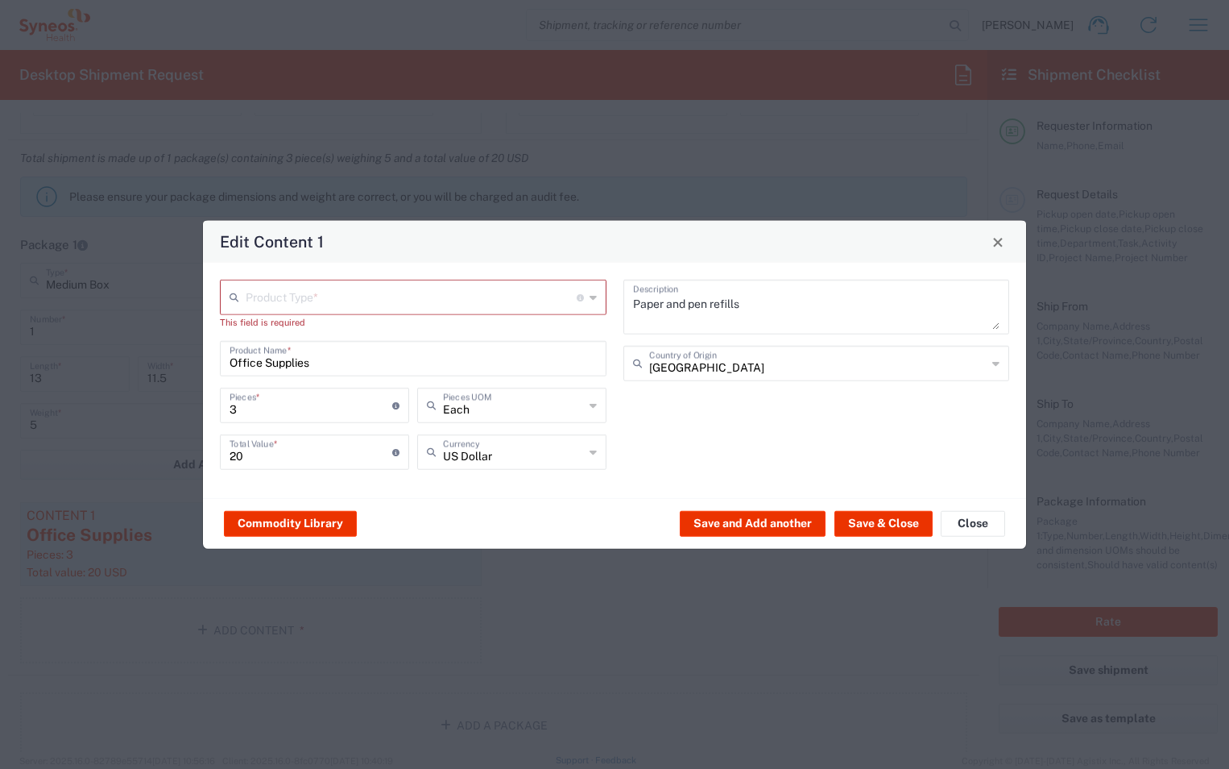
click at [281, 288] on input "text" at bounding box center [411, 296] width 331 height 28
click at [294, 360] on span "General Commodity" at bounding box center [413, 358] width 383 height 25
type input "General Commodity"
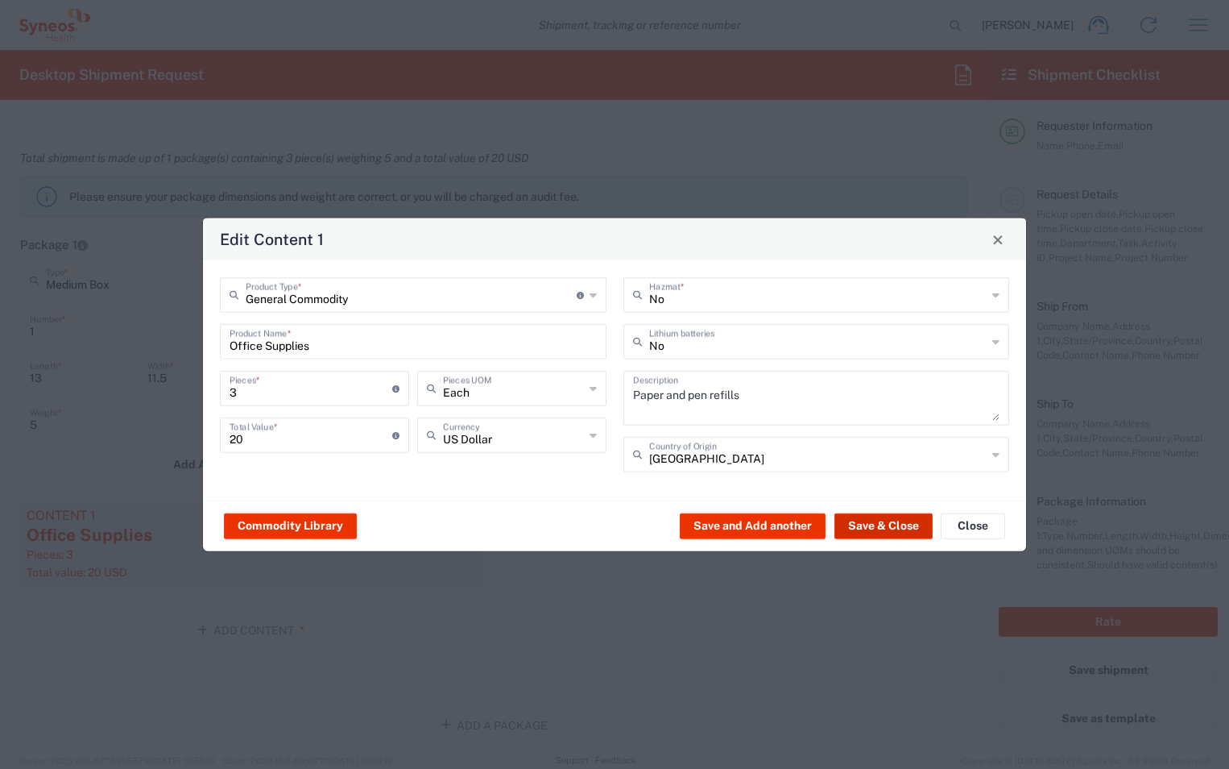
click at [896, 522] on button "Save & Close" at bounding box center [884, 525] width 98 height 26
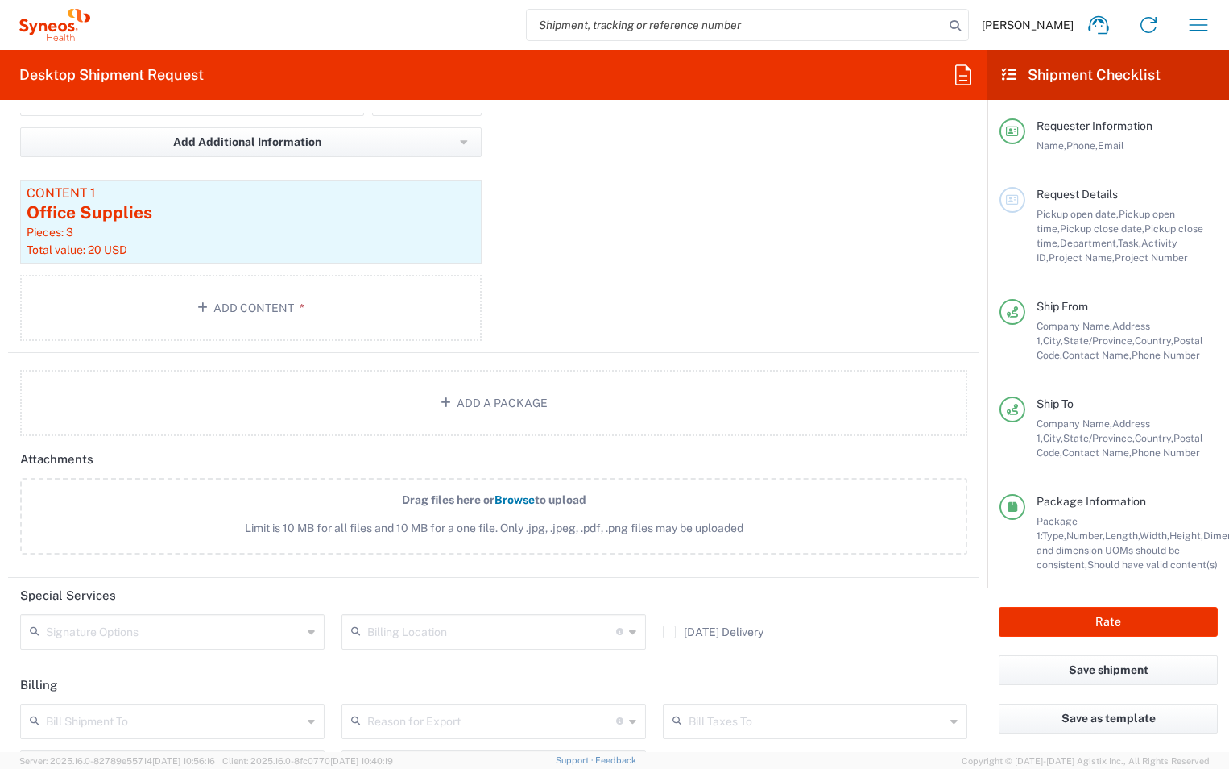
scroll to position [1847, 0]
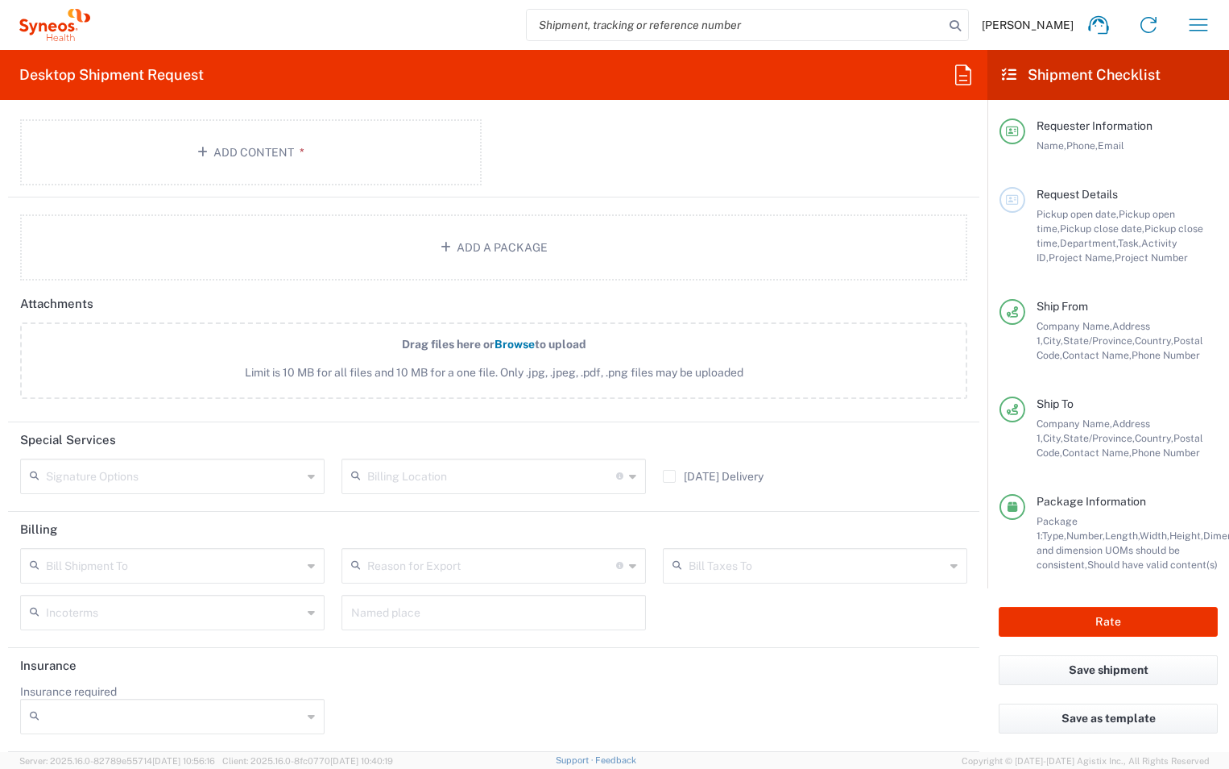
click at [308, 566] on icon at bounding box center [311, 566] width 7 height 26
click at [239, 570] on input "text" at bounding box center [174, 564] width 256 height 28
click at [196, 565] on input "text" at bounding box center [174, 564] width 256 height 28
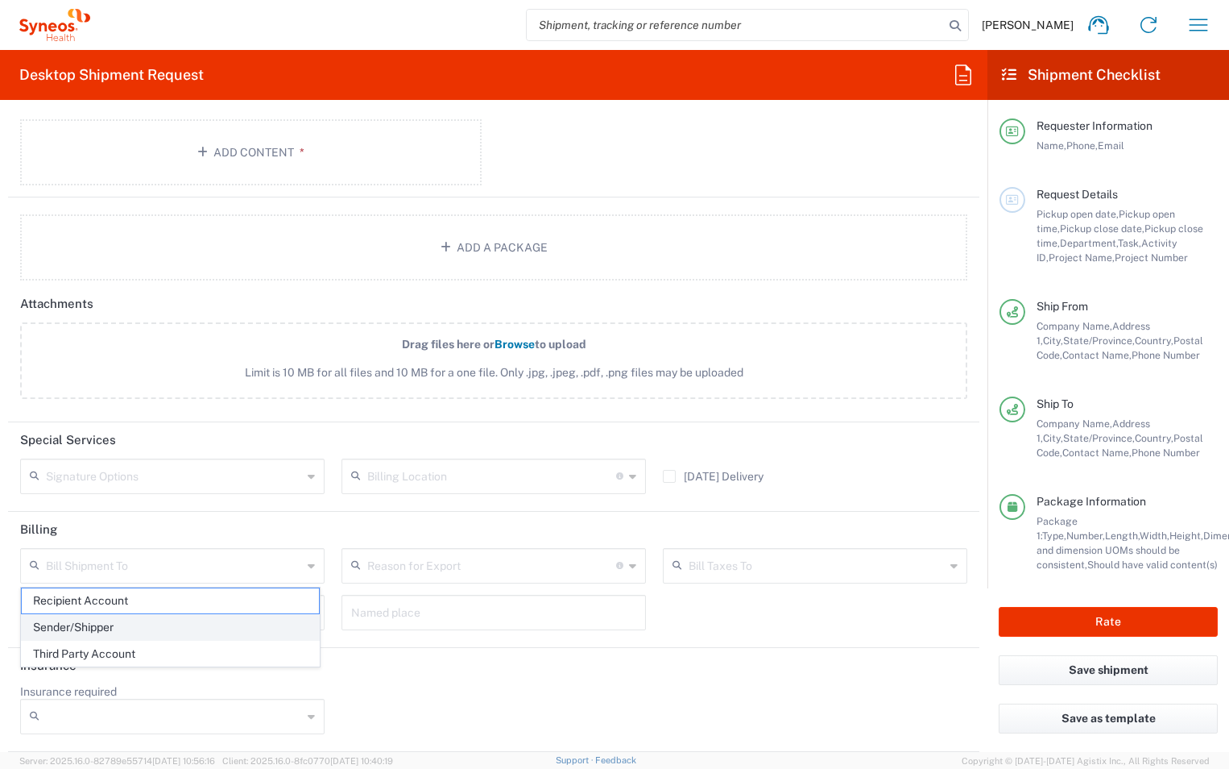
click at [99, 625] on span "Sender/Shipper" at bounding box center [170, 627] width 297 height 25
type input "Sender/Shipper"
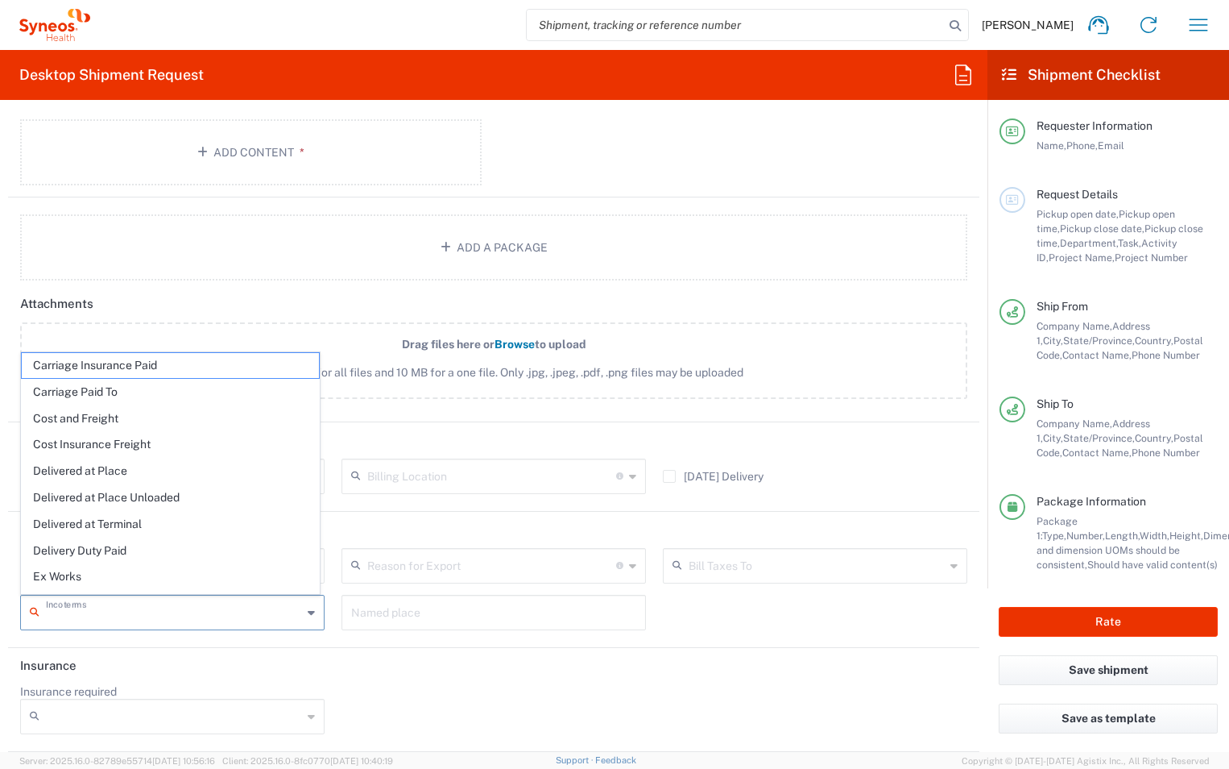
click at [231, 604] on input "text" at bounding box center [174, 611] width 256 height 28
click at [517, 676] on header "Insurance" at bounding box center [494, 666] width 972 height 36
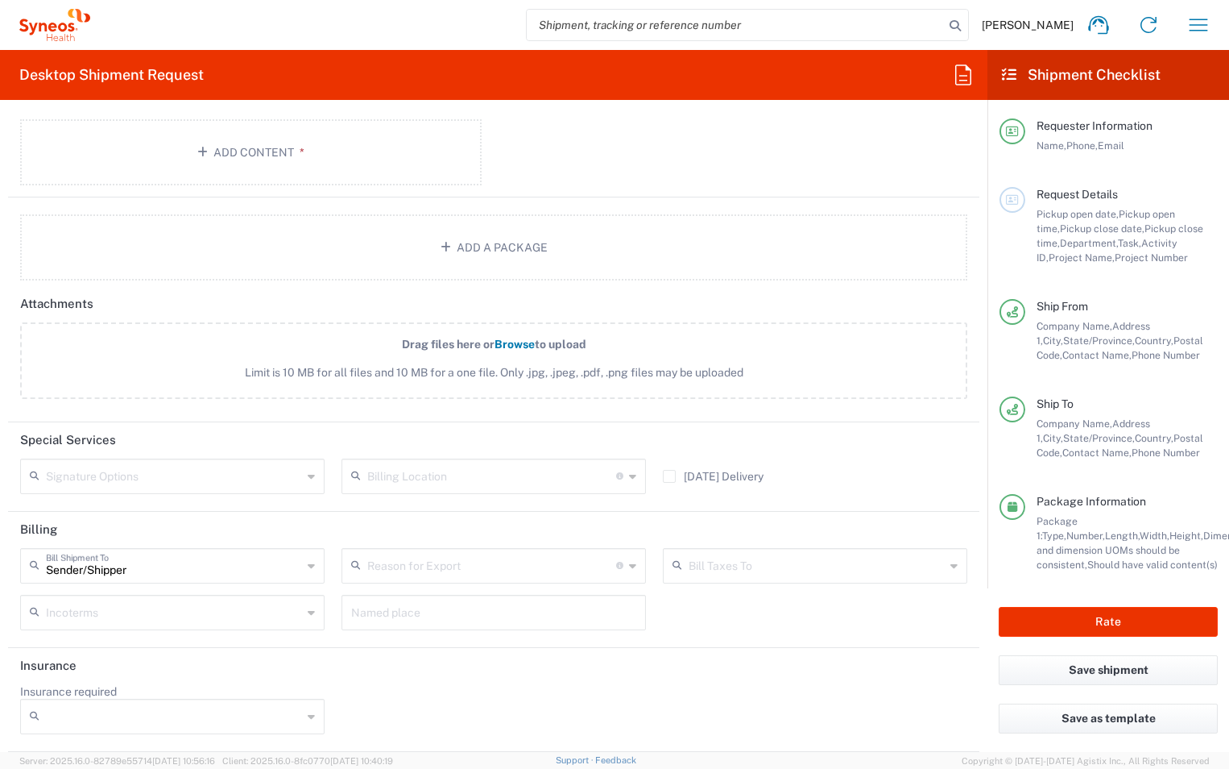
click at [429, 542] on header "Billing" at bounding box center [494, 530] width 972 height 36
click at [175, 570] on input "Sender/Shipper" at bounding box center [174, 564] width 256 height 28
click at [310, 566] on icon at bounding box center [311, 566] width 7 height 26
click at [201, 568] on input "Sender/Shipper" at bounding box center [174, 564] width 256 height 28
click at [0, 574] on html "Dale Barfield Home Shipment estimator Shipment tracking Desktop shipment reques…" at bounding box center [614, 384] width 1229 height 769
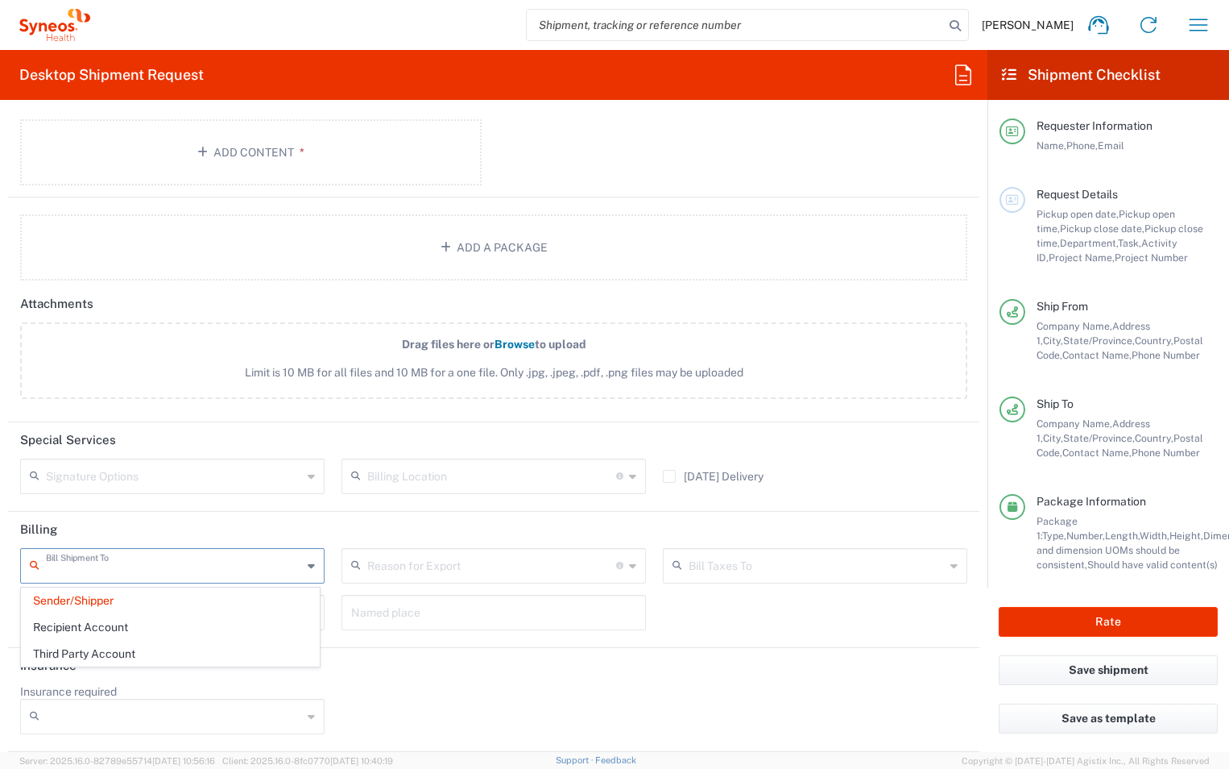
drag, startPoint x: 144, startPoint y: 564, endPoint x: 98, endPoint y: 629, distance: 79.8
click at [0, 575] on html "Dale Barfield Home Shipment estimator Shipment tracking Desktop shipment reques…" at bounding box center [614, 384] width 1229 height 769
type input "Sender/Shipper"
click at [423, 643] on agx-form-section "Billing Bill Shipment To Sender/Shipper Recipient Account Third Party Account R…" at bounding box center [494, 580] width 972 height 136
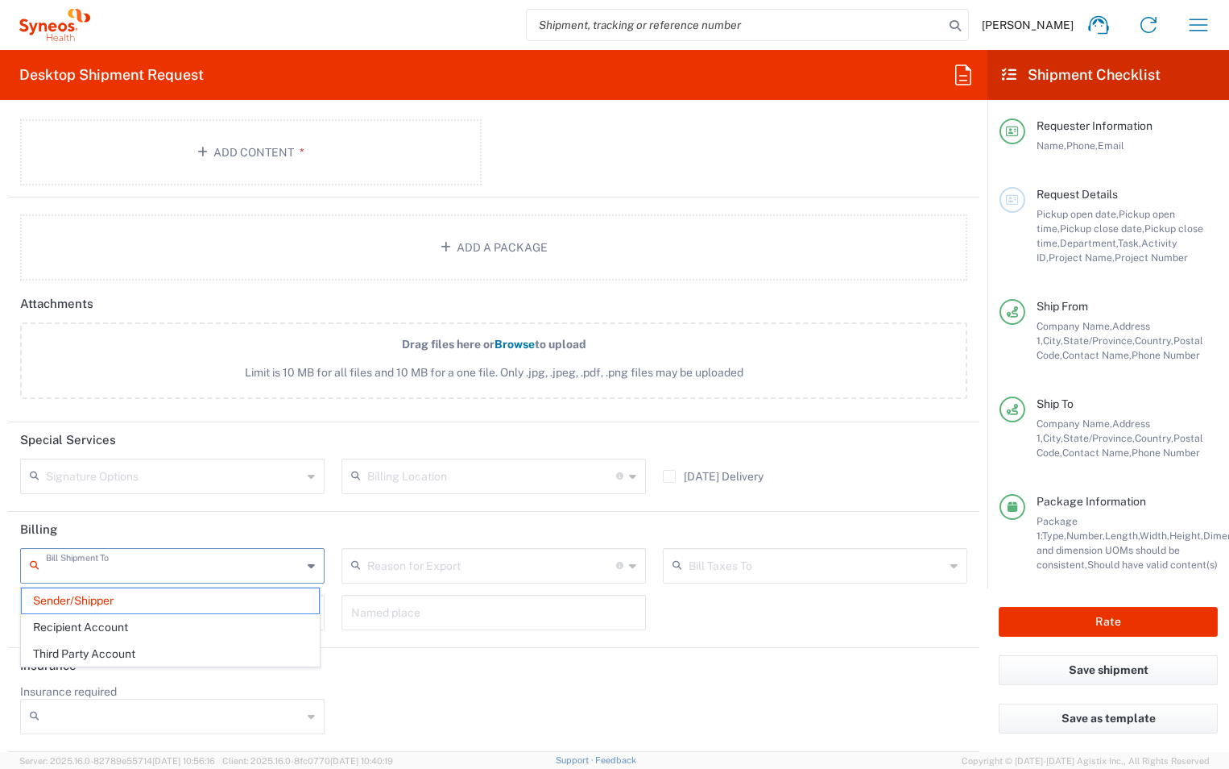
type input "Sender/Shipper"
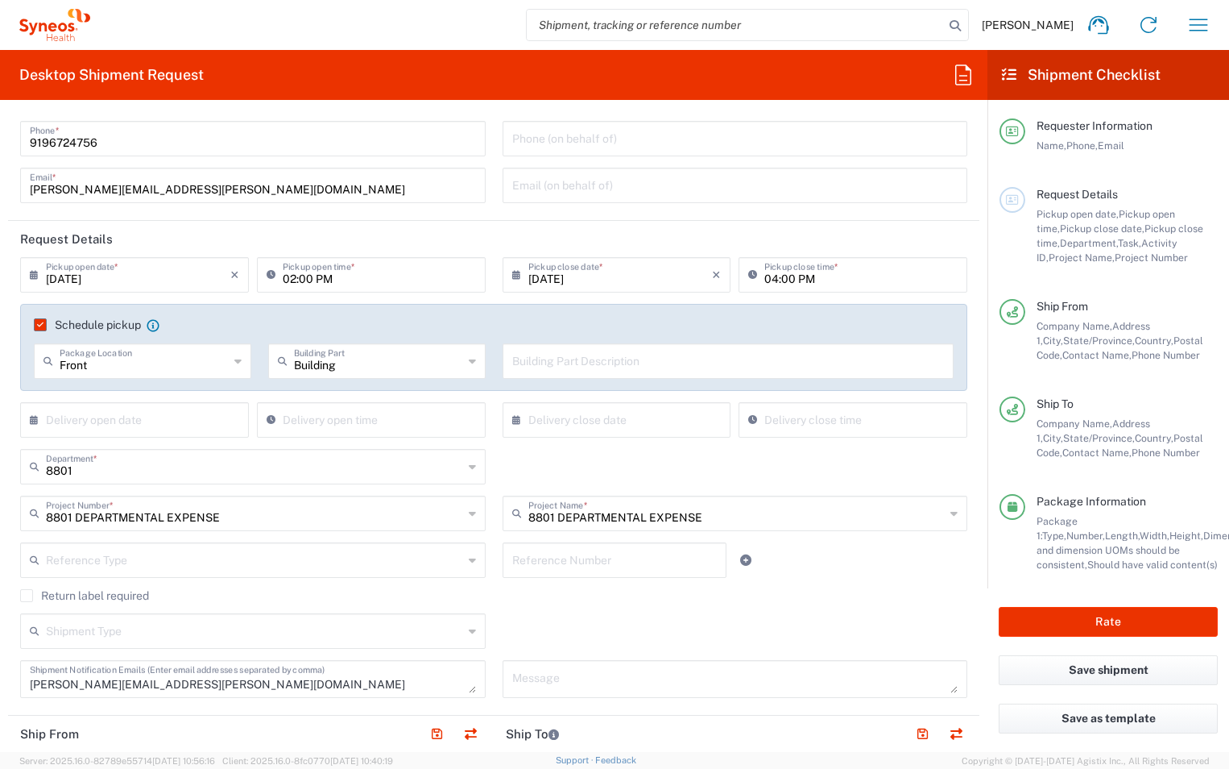
scroll to position [0, 0]
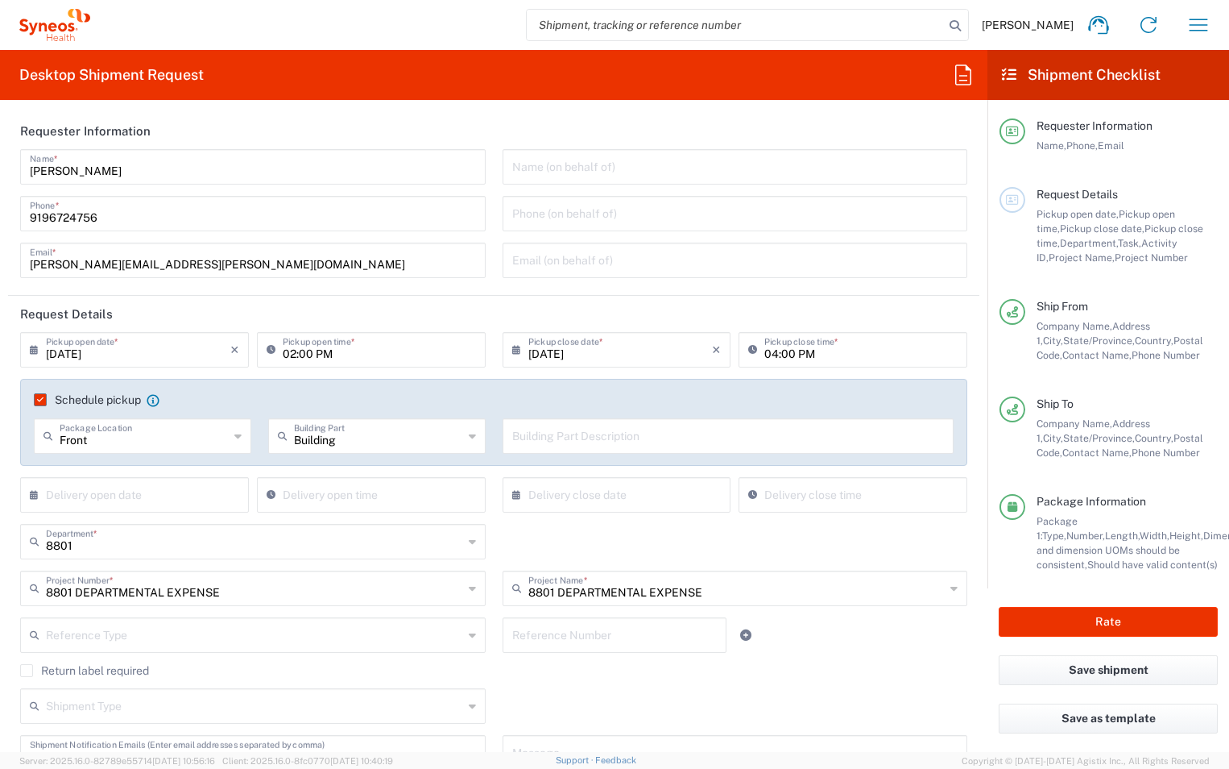
click at [528, 436] on input "text" at bounding box center [728, 435] width 433 height 28
click at [565, 441] on input "text" at bounding box center [728, 435] width 433 height 28
click at [104, 350] on input "08/11/2025" at bounding box center [138, 348] width 184 height 28
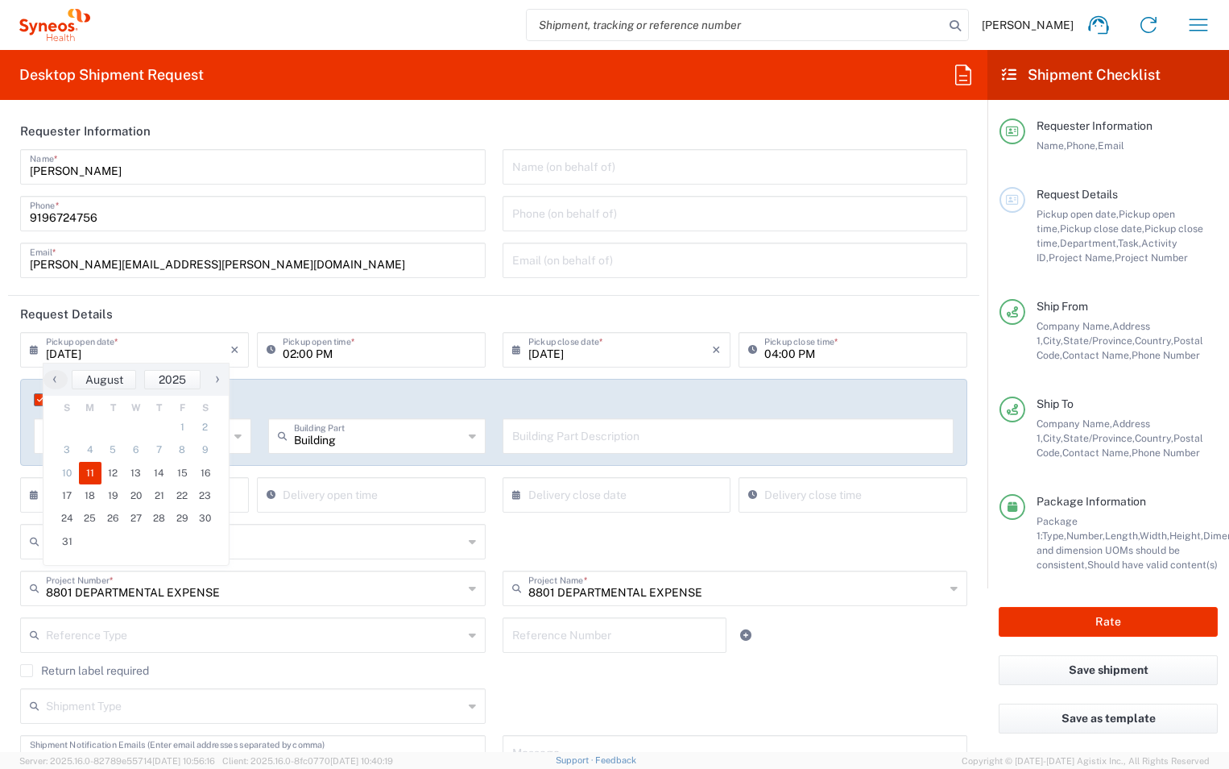
click at [89, 472] on span "11" at bounding box center [90, 473] width 23 height 23
click at [349, 352] on input "02:00 PM" at bounding box center [379, 348] width 193 height 28
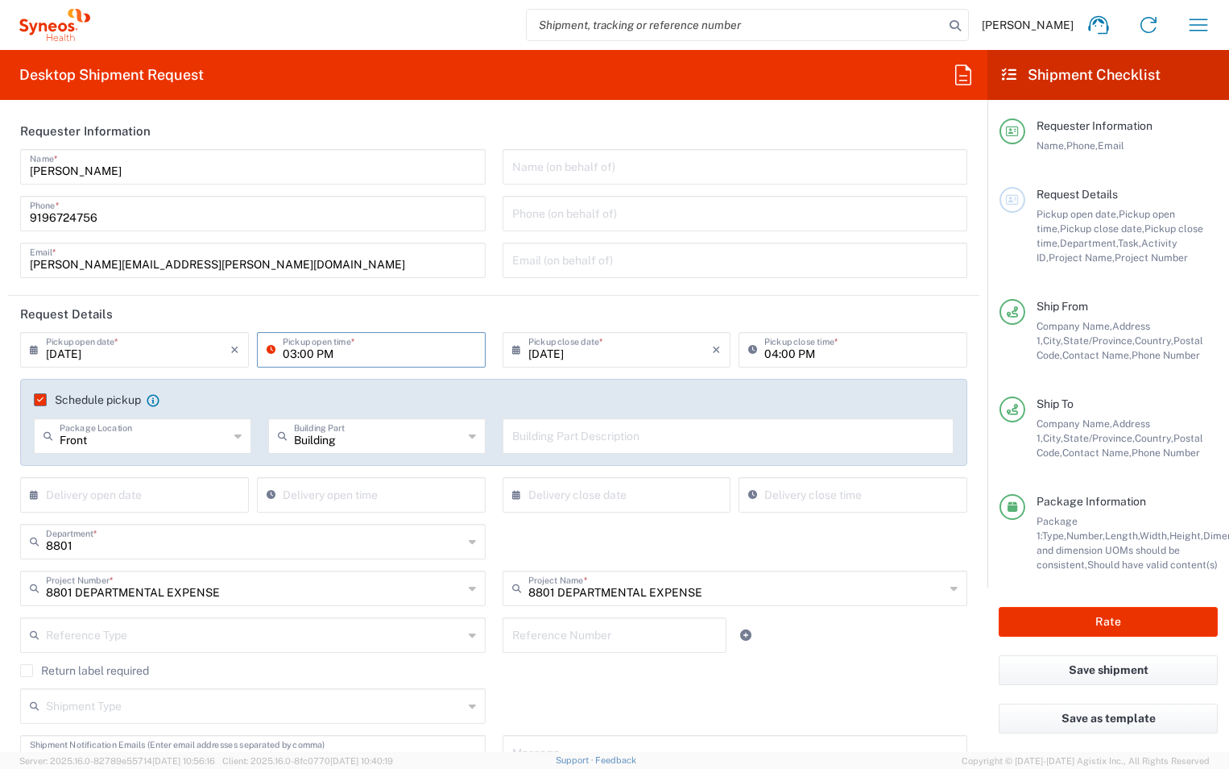
type input "03:00 PM"
click at [777, 301] on header "Request Details" at bounding box center [494, 314] width 972 height 36
click at [634, 310] on header "Request Details" at bounding box center [494, 314] width 972 height 36
click at [161, 495] on input "text" at bounding box center [138, 493] width 184 height 28
click at [628, 527] on div "8801 Department * 8801 3000 3100 3109 3110 3111 3112 3125 3130 3135 3136 3150 3…" at bounding box center [494, 547] width 964 height 47
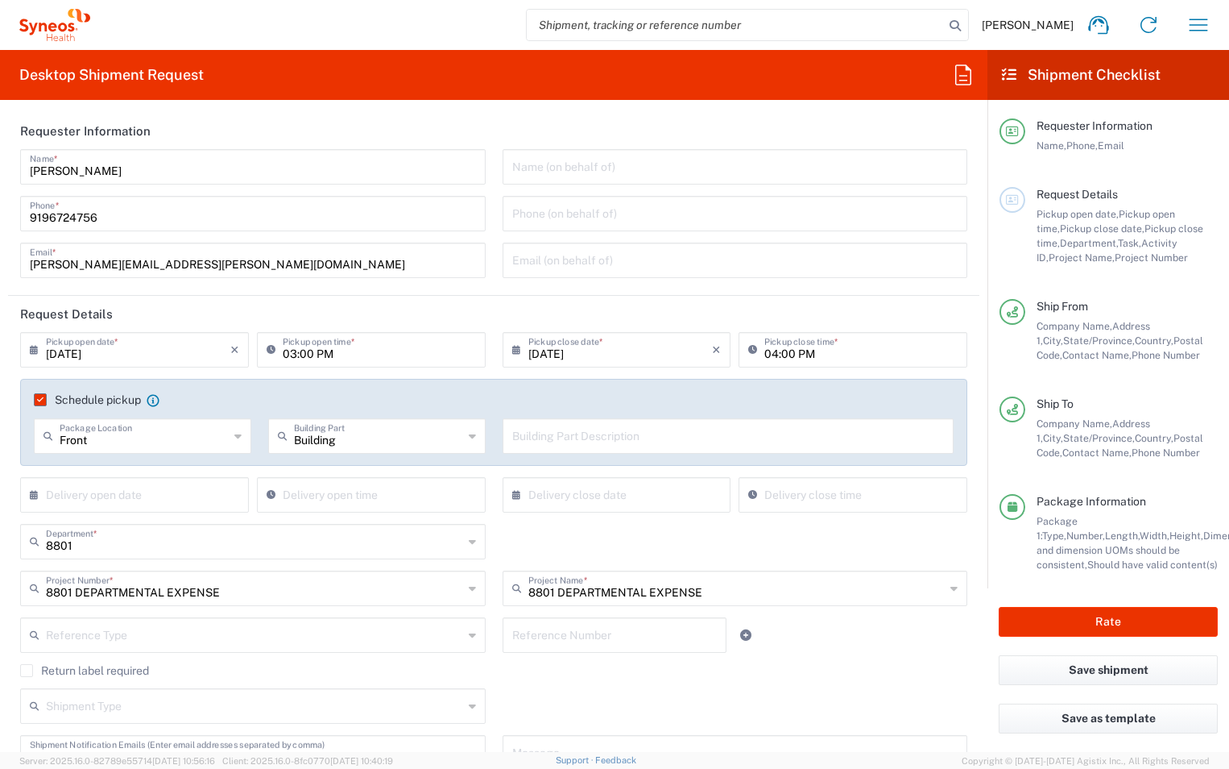
click at [628, 527] on div "8801 Department * 8801 3000 3100 3109 3110 3111 3112 3125 3130 3135 3136 3150 3…" at bounding box center [494, 547] width 964 height 47
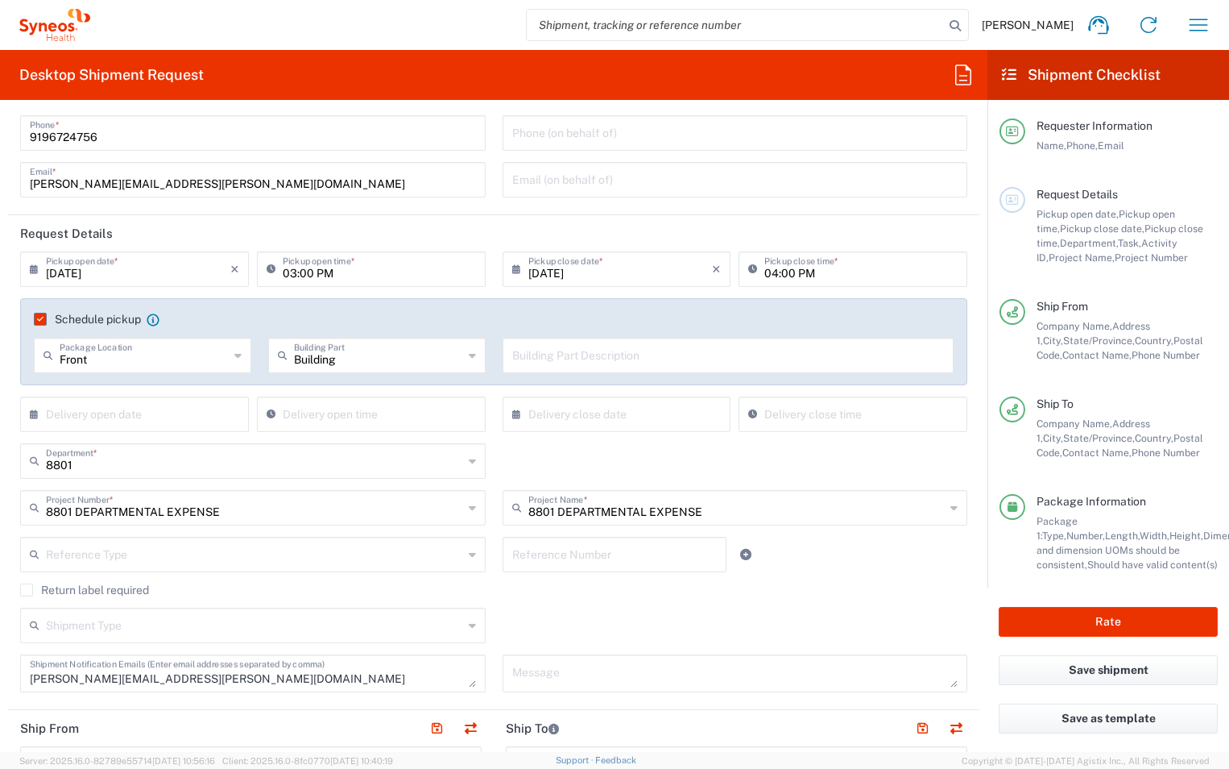
scroll to position [161, 0]
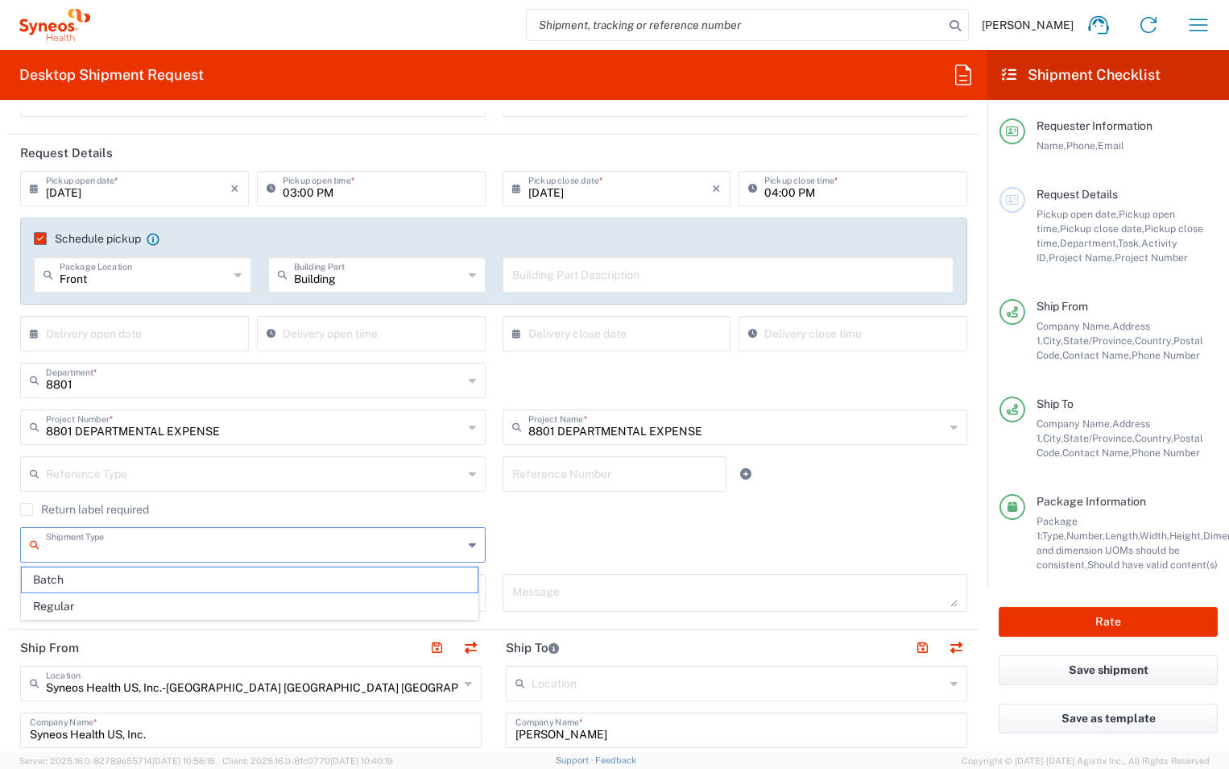
click at [133, 542] on input "text" at bounding box center [254, 543] width 417 height 28
click at [762, 541] on div "Shipment Type Batch Regular" at bounding box center [494, 550] width 964 height 47
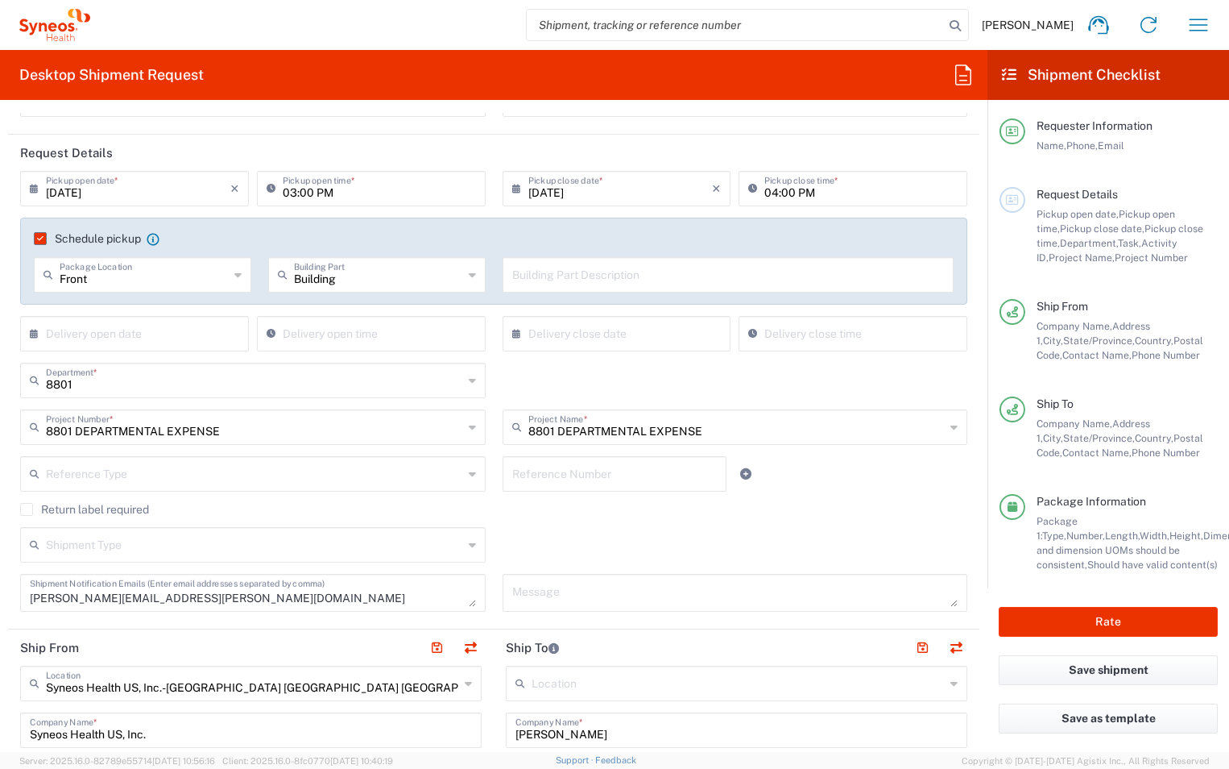
click at [169, 330] on input "text" at bounding box center [138, 332] width 184 height 28
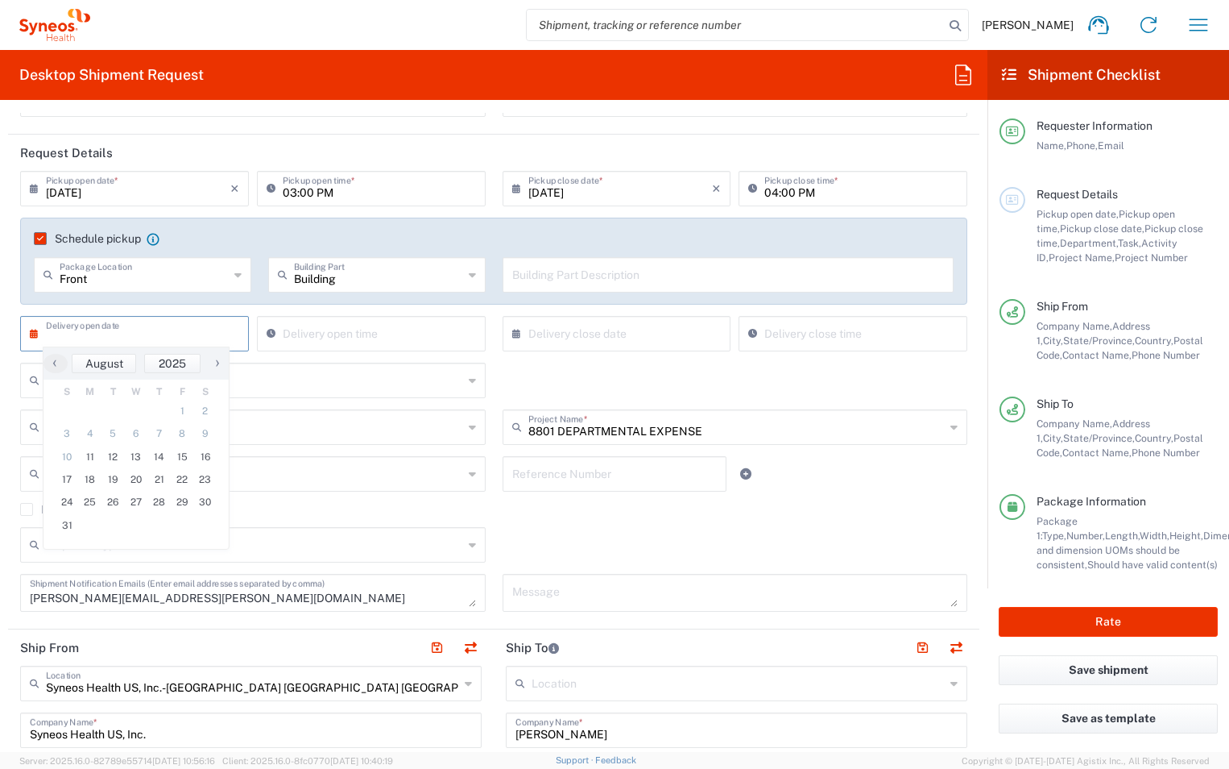
drag, startPoint x: 176, startPoint y: 332, endPoint x: 135, endPoint y: 409, distance: 88.0
click at [177, 332] on input "text" at bounding box center [138, 332] width 184 height 28
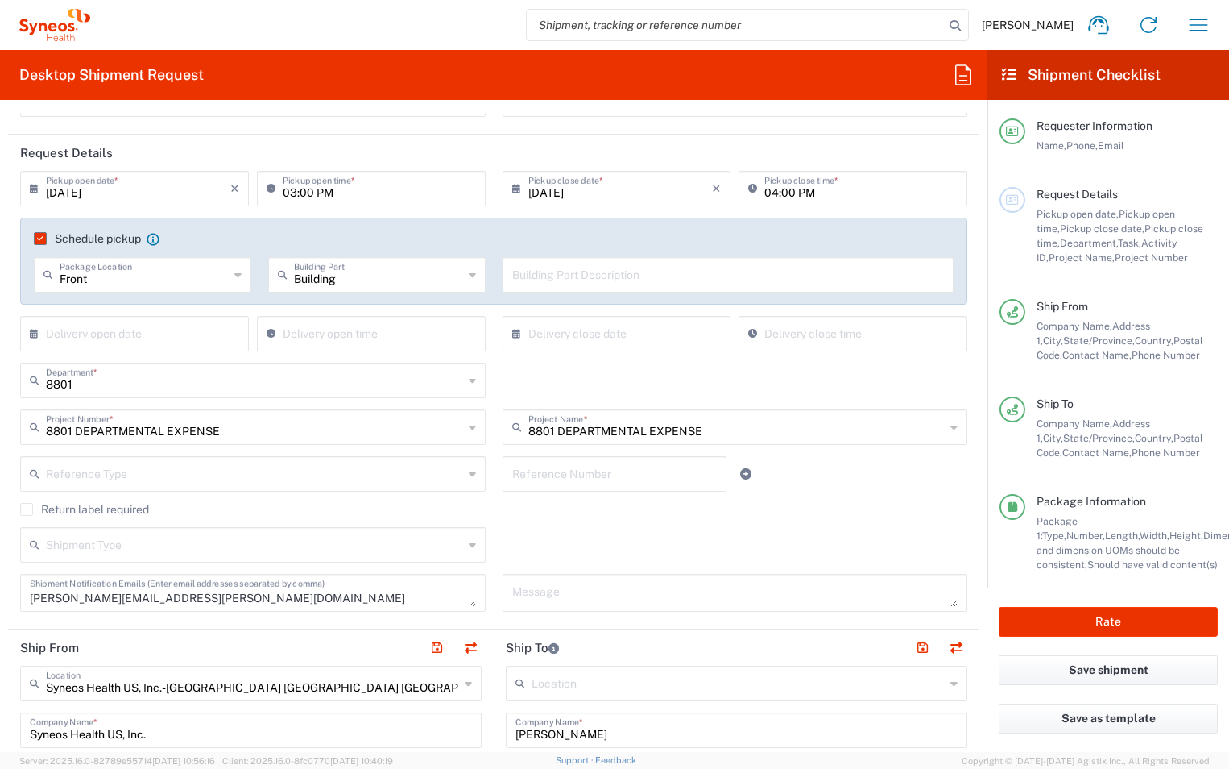
click at [155, 242] on icon at bounding box center [153, 239] width 12 height 12
click at [151, 189] on input "08/11/2025" at bounding box center [138, 187] width 184 height 28
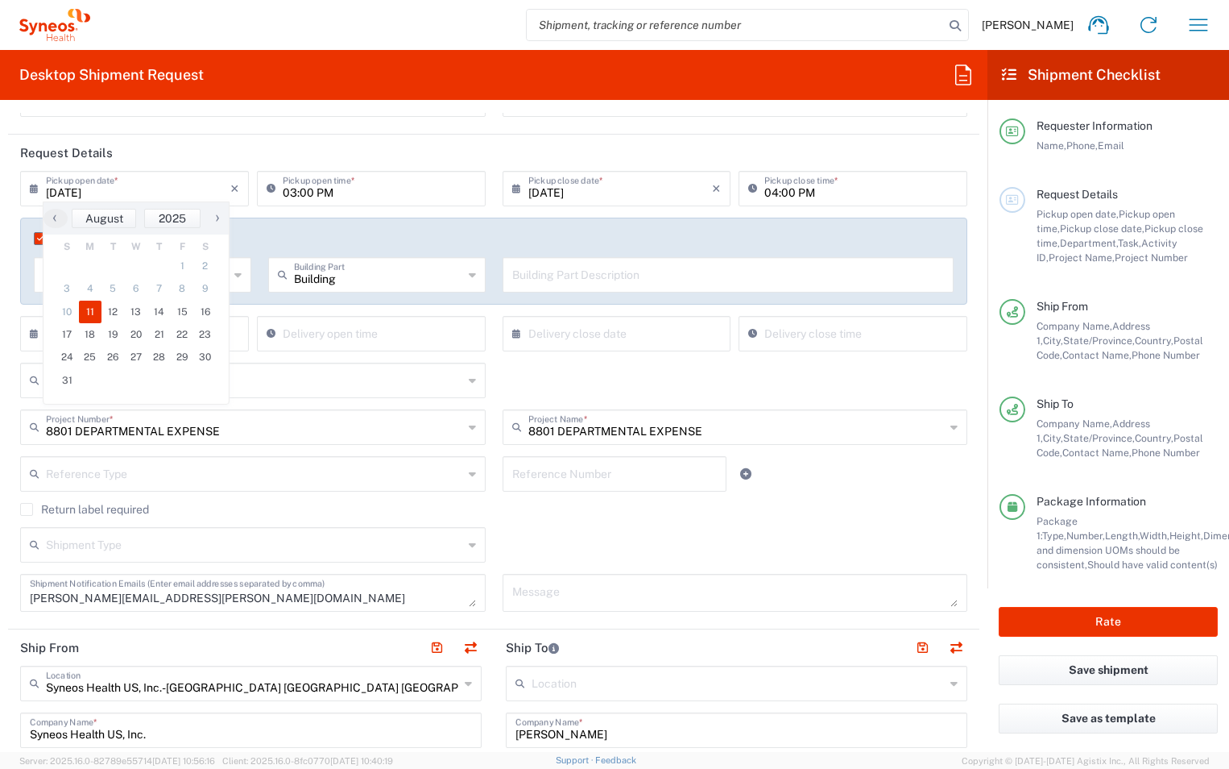
click at [89, 308] on span "11" at bounding box center [90, 311] width 23 height 23
drag, startPoint x: 482, startPoint y: 411, endPoint x: 426, endPoint y: 340, distance: 90.1
click at [483, 411] on div "8801 DEPARTMENTAL EXPENSE Project Number * 8801 DEPARTMENTAL EXPENSE **6183 DEP…" at bounding box center [253, 432] width 483 height 47
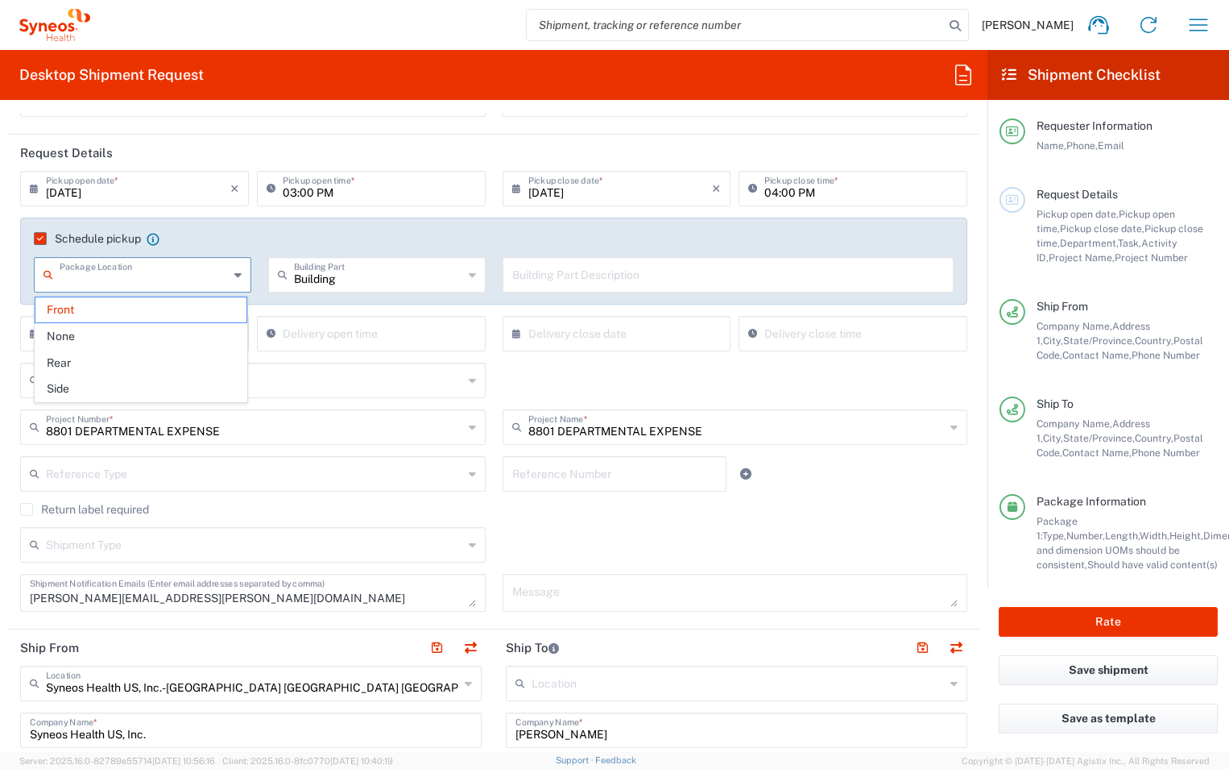
click at [219, 280] on input "text" at bounding box center [144, 273] width 169 height 28
click at [193, 330] on span "None" at bounding box center [140, 336] width 211 height 25
type input "None"
click at [379, 274] on input "text" at bounding box center [378, 273] width 169 height 28
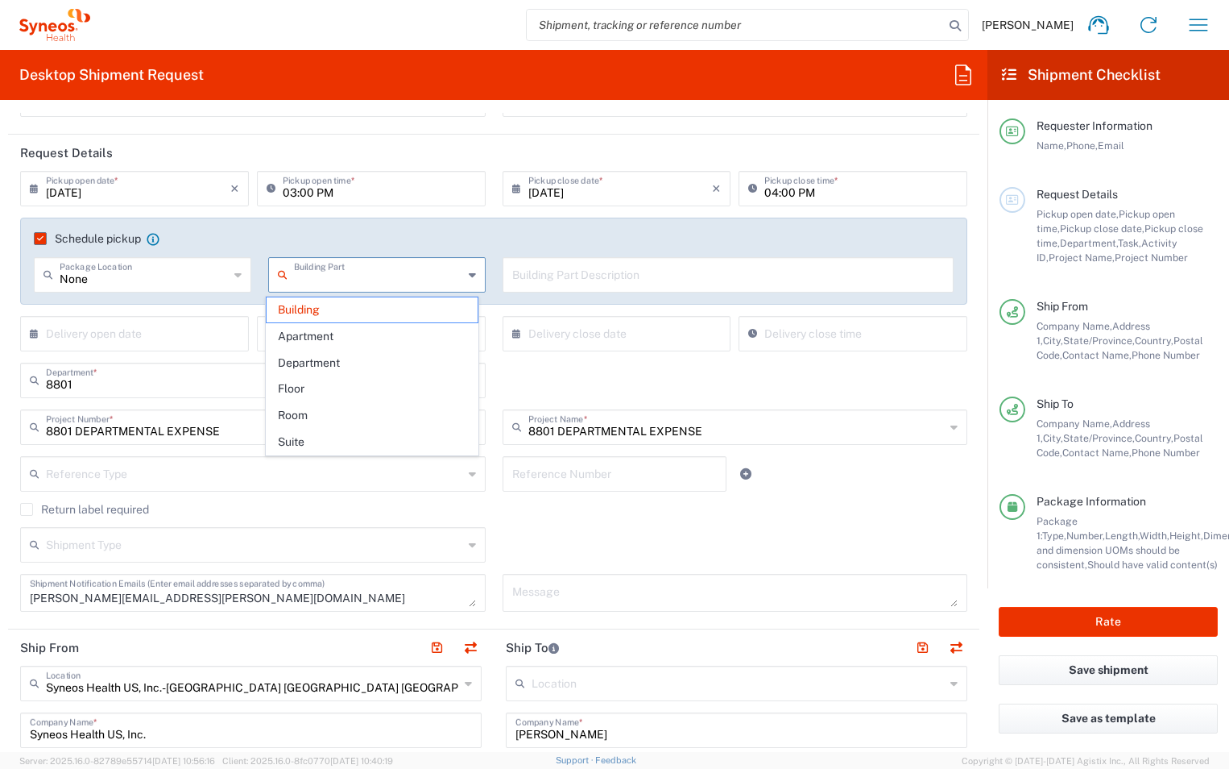
type input "None"
drag, startPoint x: 126, startPoint y: 267, endPoint x: 147, endPoint y: 333, distance: 69.3
click at [126, 267] on input "None" at bounding box center [144, 273] width 169 height 28
type input "Building"
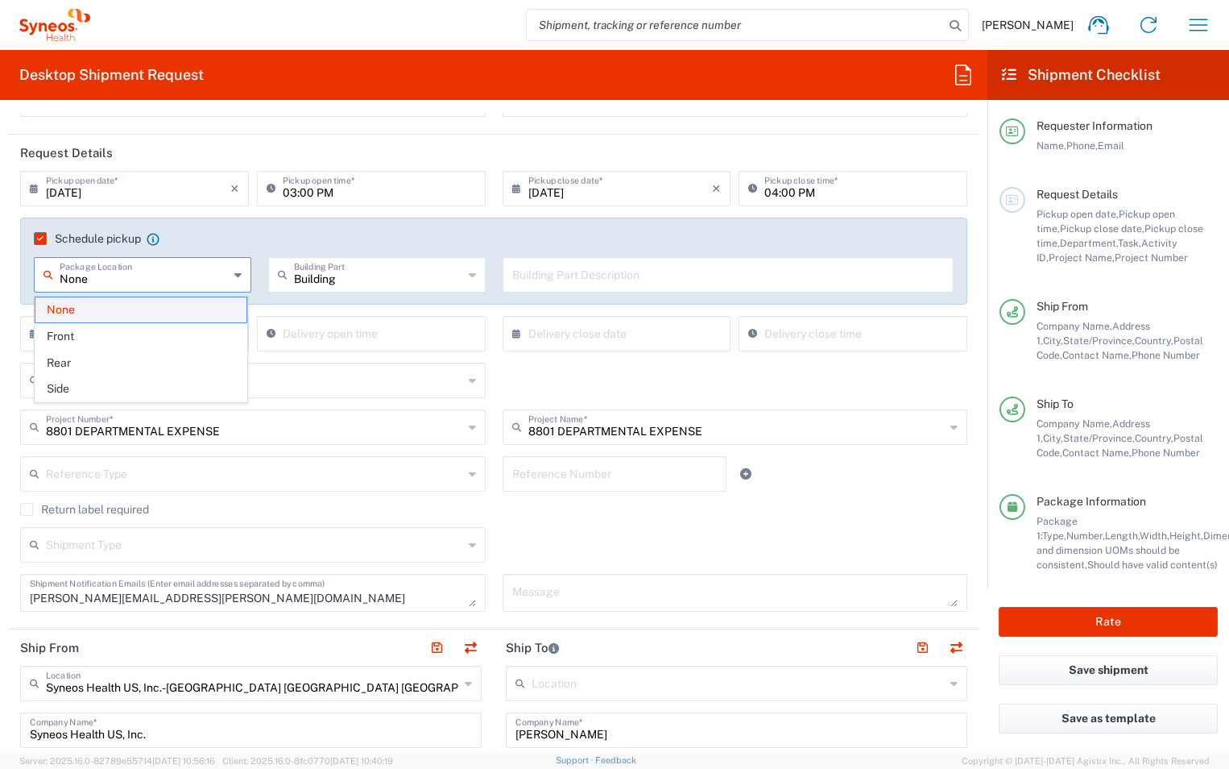
click at [129, 306] on span "None" at bounding box center [140, 309] width 211 height 25
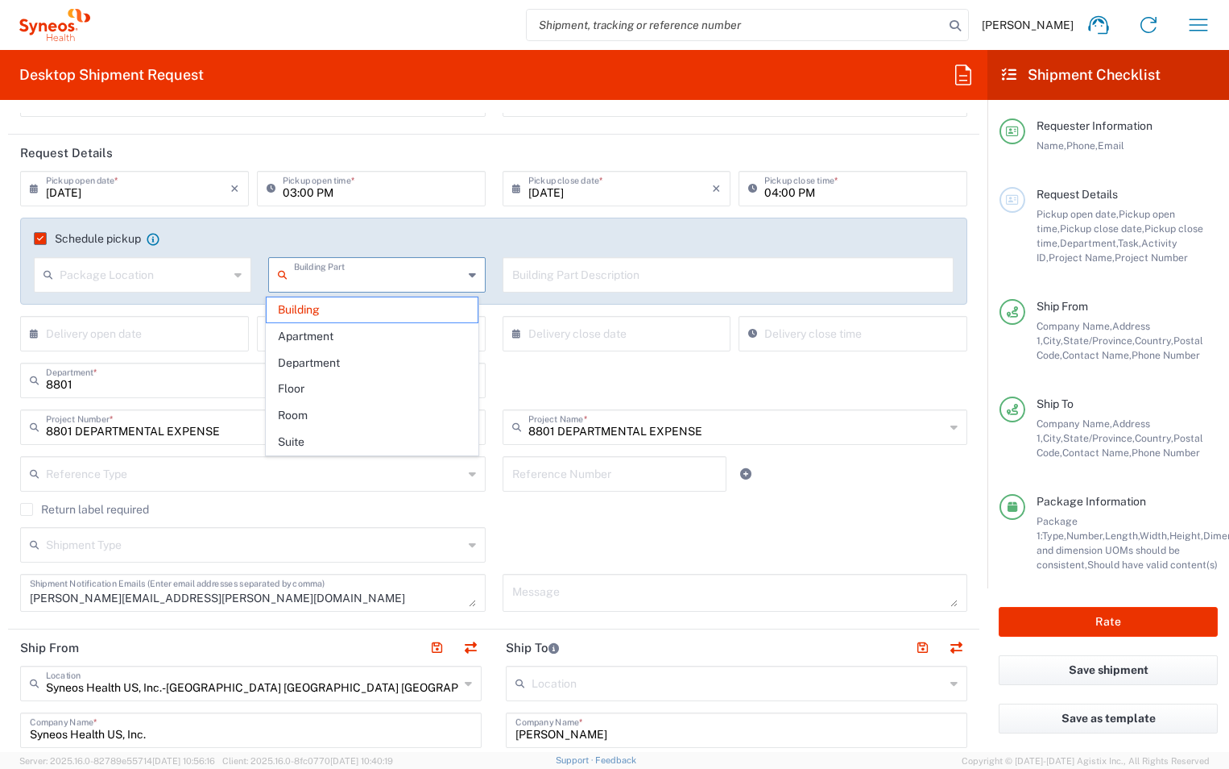
click at [359, 278] on input "text" at bounding box center [378, 273] width 169 height 28
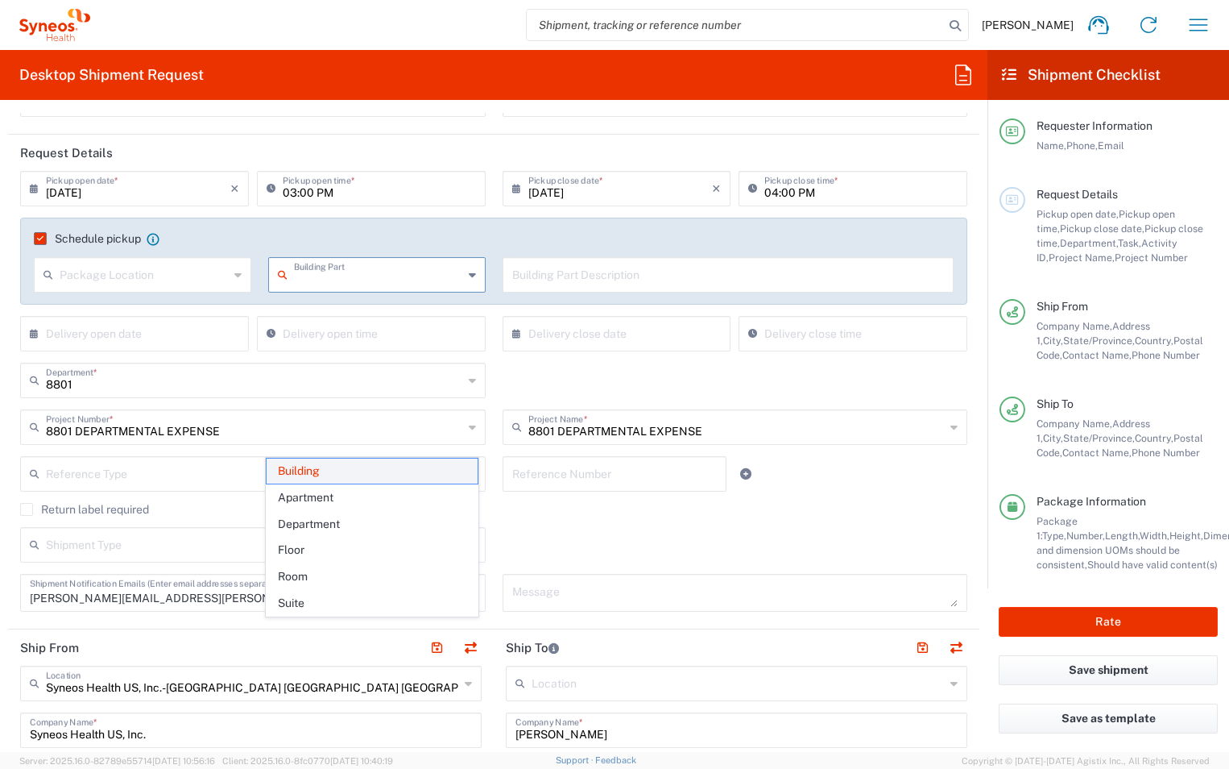
scroll to position [0, 0]
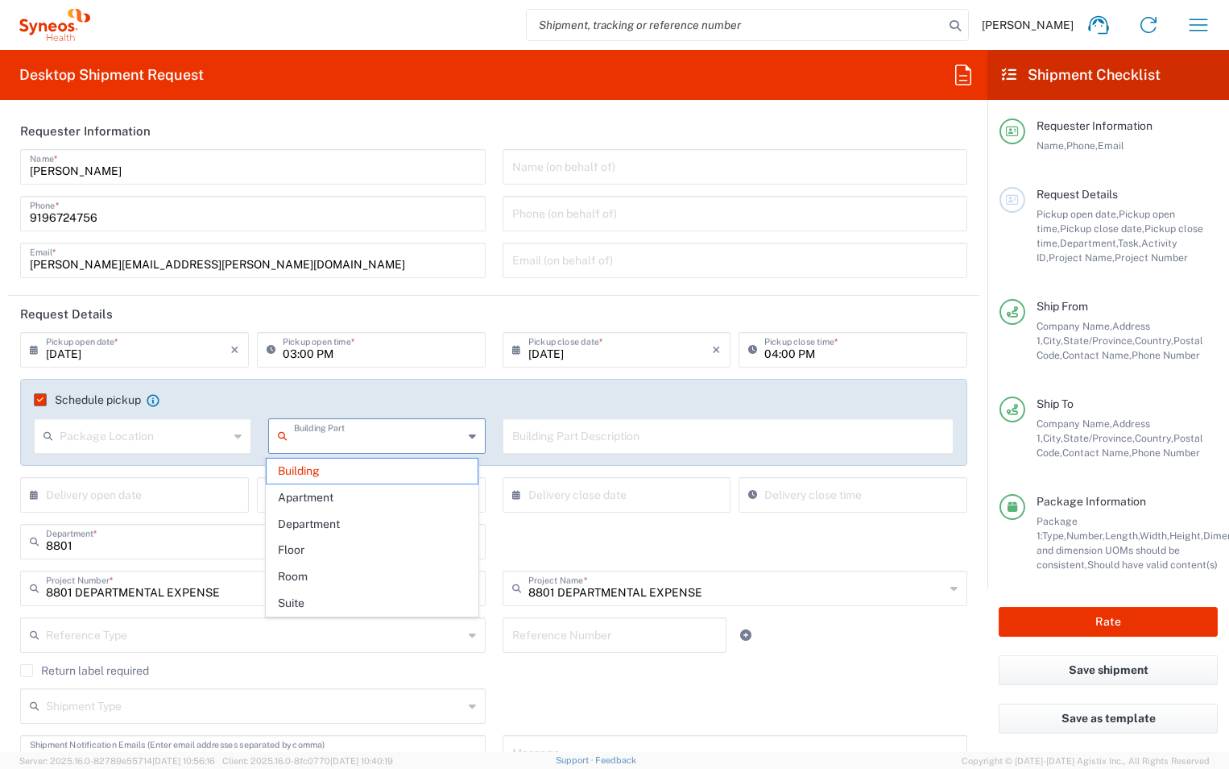
drag, startPoint x: 323, startPoint y: 474, endPoint x: 380, endPoint y: 205, distance: 274.3
click at [324, 474] on span "Building" at bounding box center [372, 470] width 211 height 25
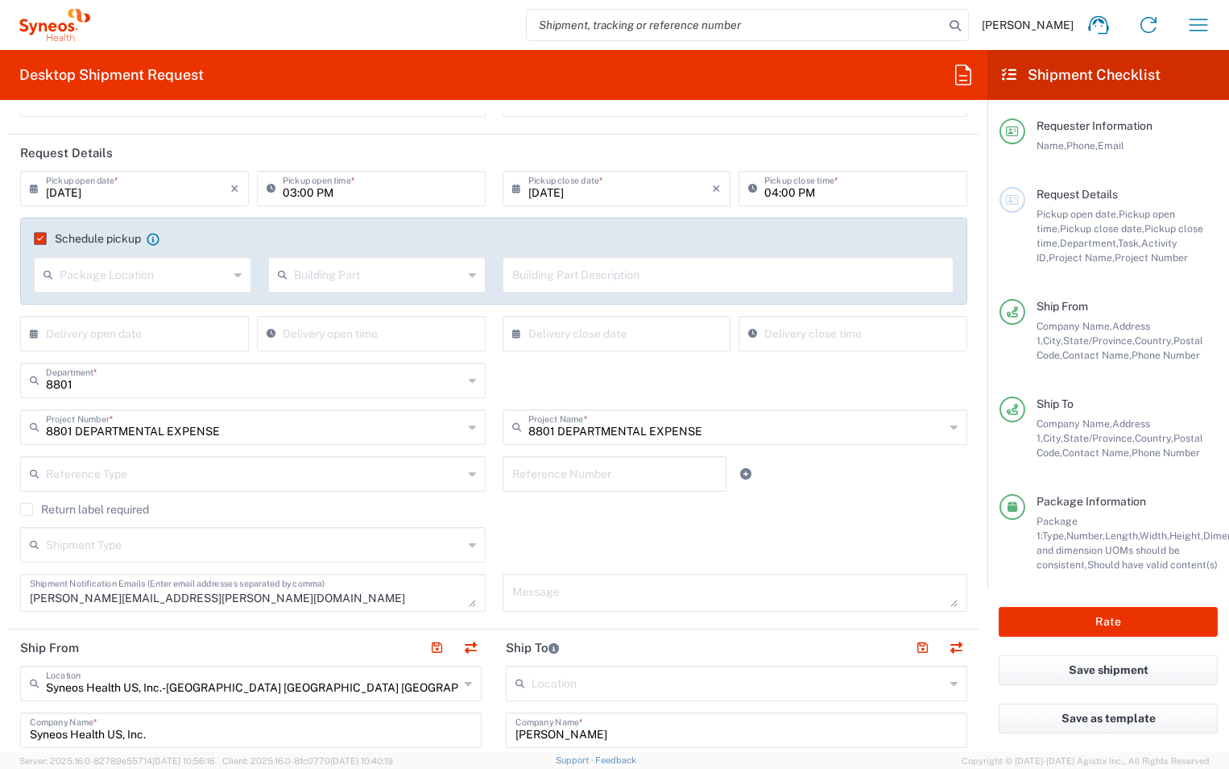
scroll to position [242, 0]
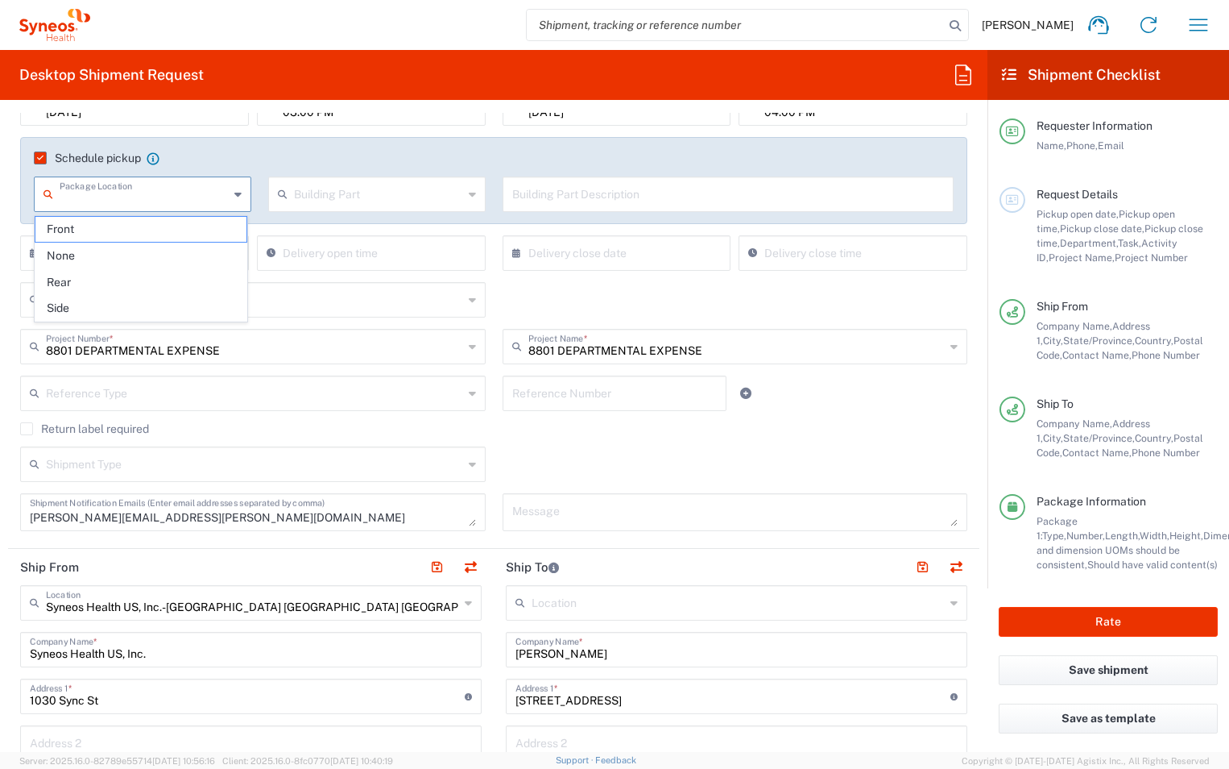
click at [144, 195] on input "text" at bounding box center [144, 193] width 169 height 28
click at [329, 145] on div "Schedule pickup When scheduling a pickup please be sure to meet the following c…" at bounding box center [493, 180] width 947 height 87
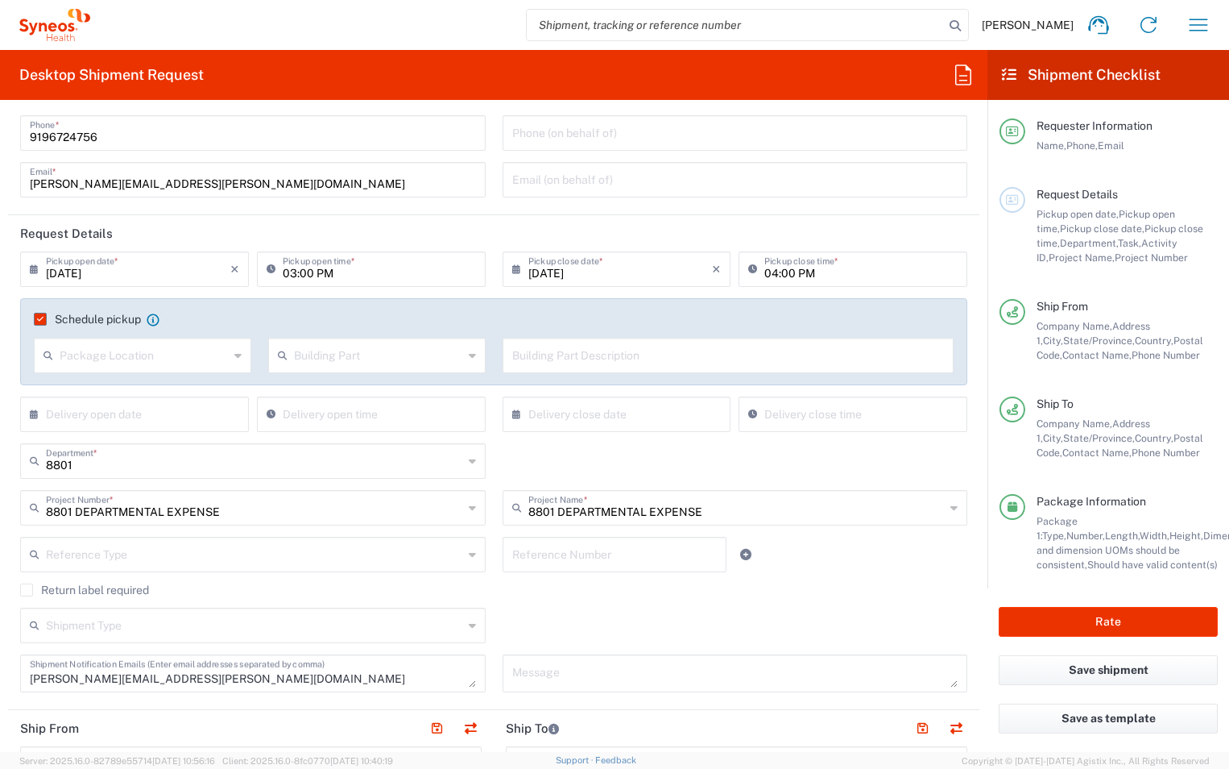
click at [1086, 192] on span "Request Details" at bounding box center [1077, 194] width 81 height 13
drag, startPoint x: 1071, startPoint y: 225, endPoint x: 1209, endPoint y: 218, distance: 137.9
click at [1077, 218] on div "Pickup open date, Pickup open time, Pickup close date, Pickup close time, Depar…" at bounding box center [1127, 236] width 181 height 58
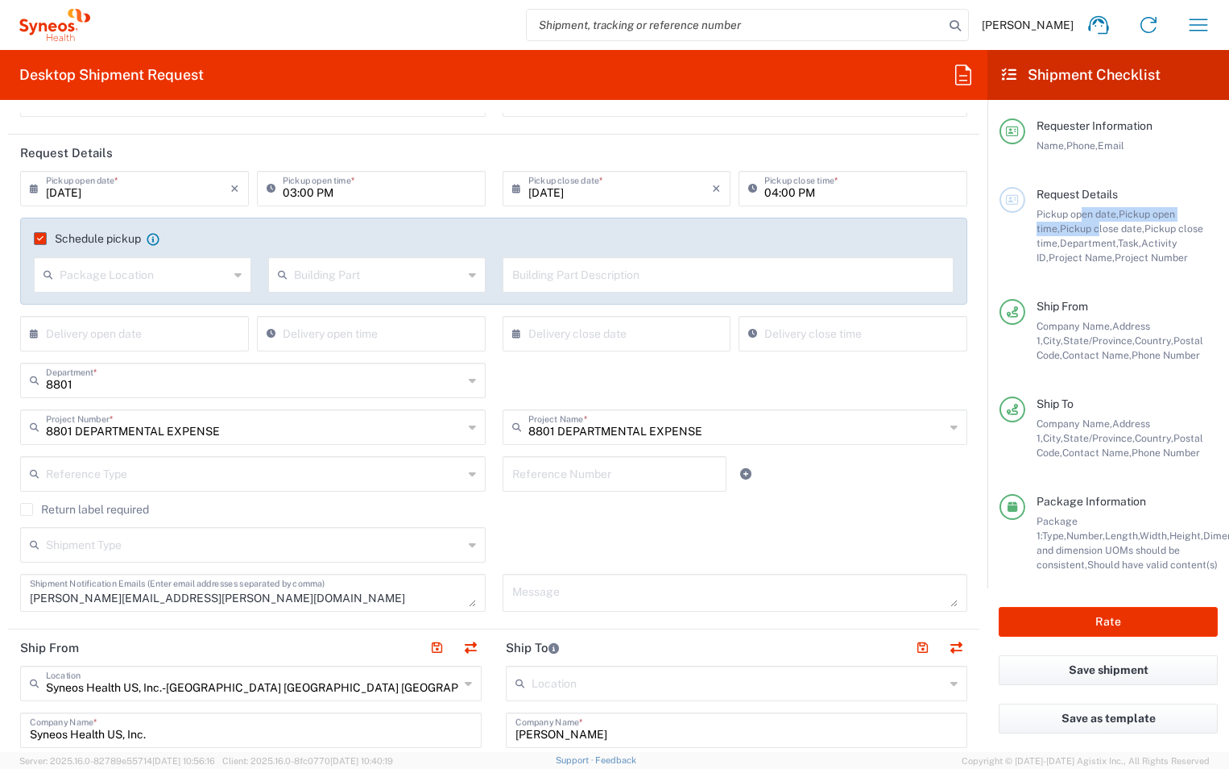
scroll to position [242, 0]
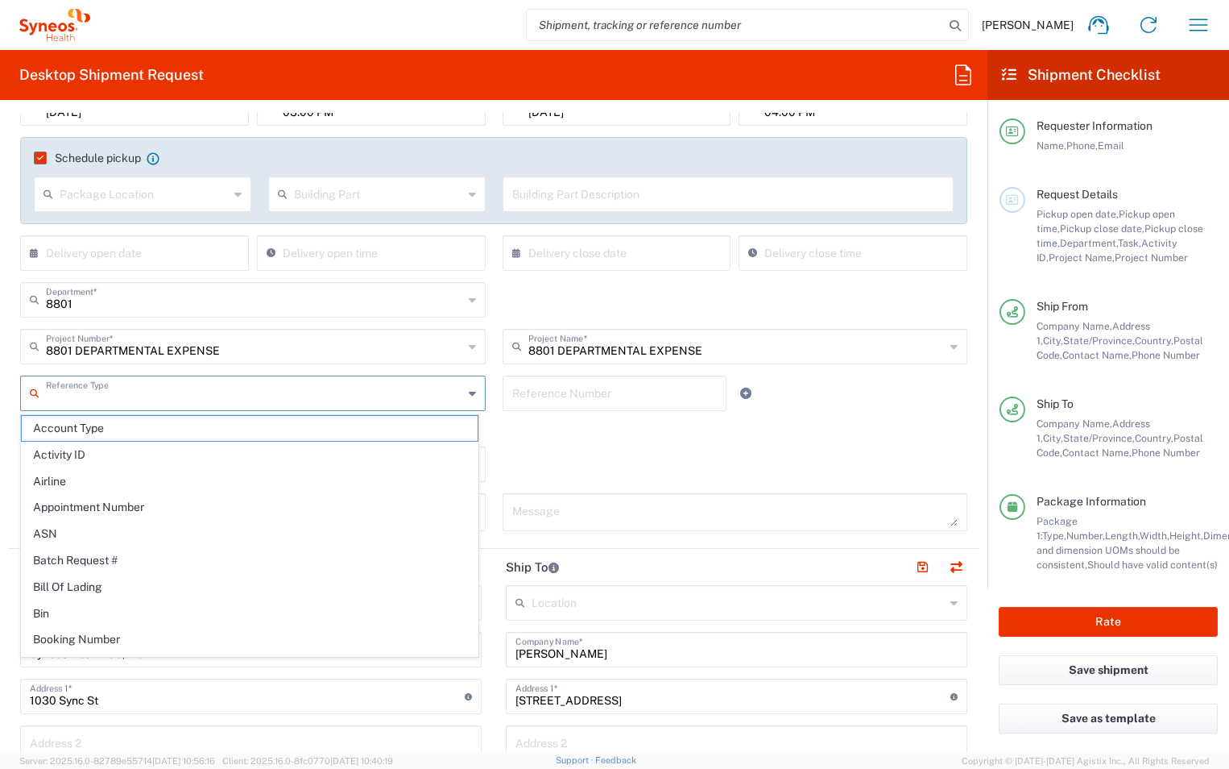
click at [131, 392] on input "text" at bounding box center [254, 392] width 417 height 28
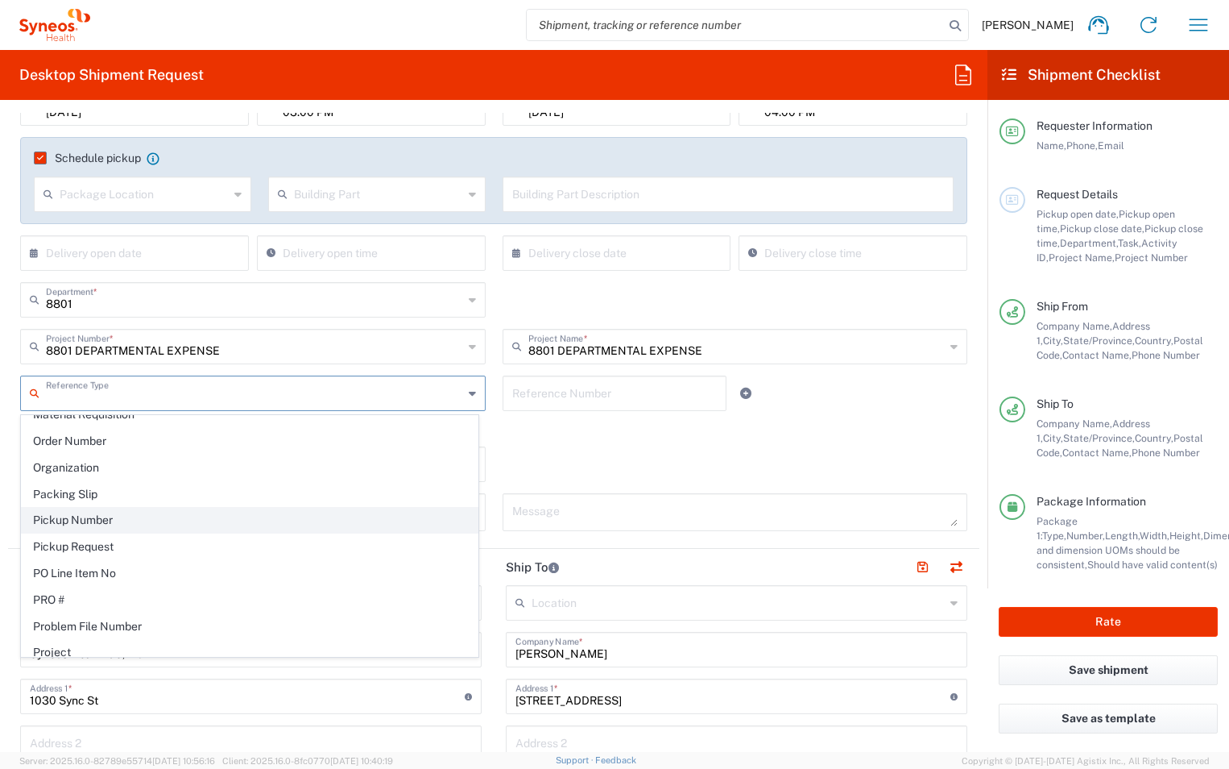
scroll to position [805, 0]
click at [716, 439] on div "Return label required" at bounding box center [493, 434] width 947 height 24
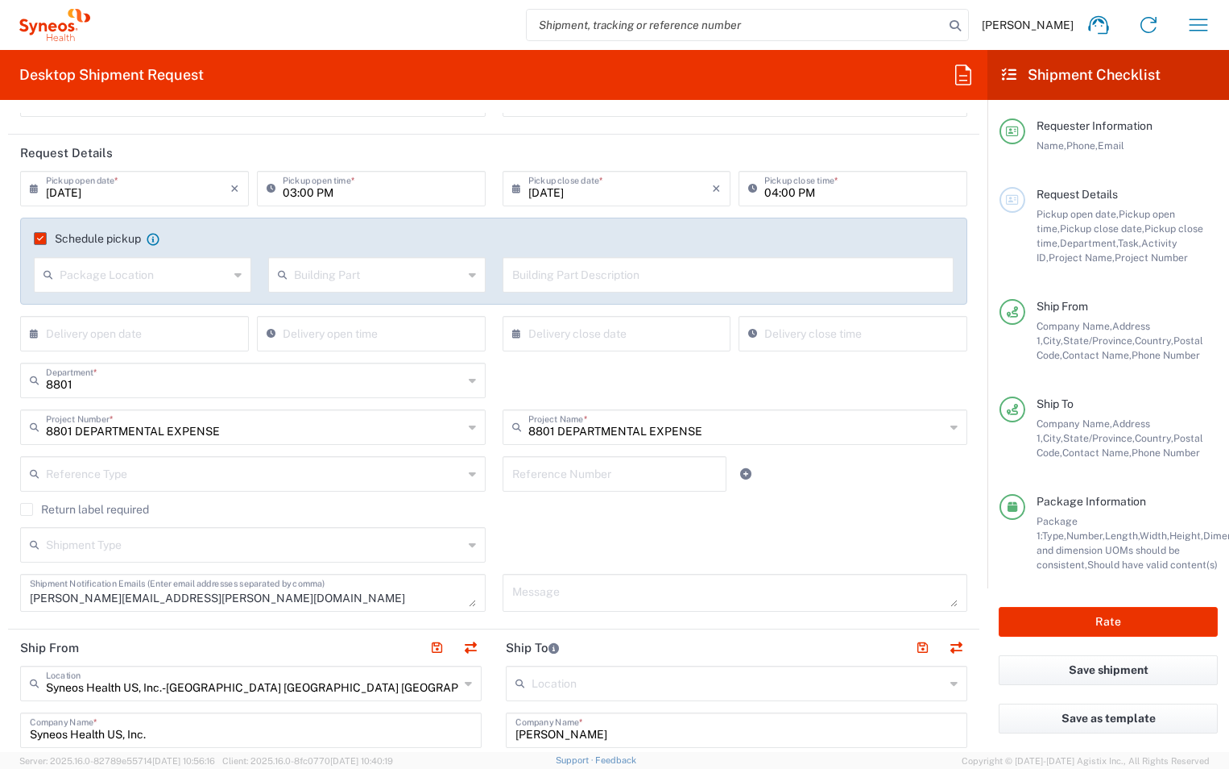
scroll to position [0, 0]
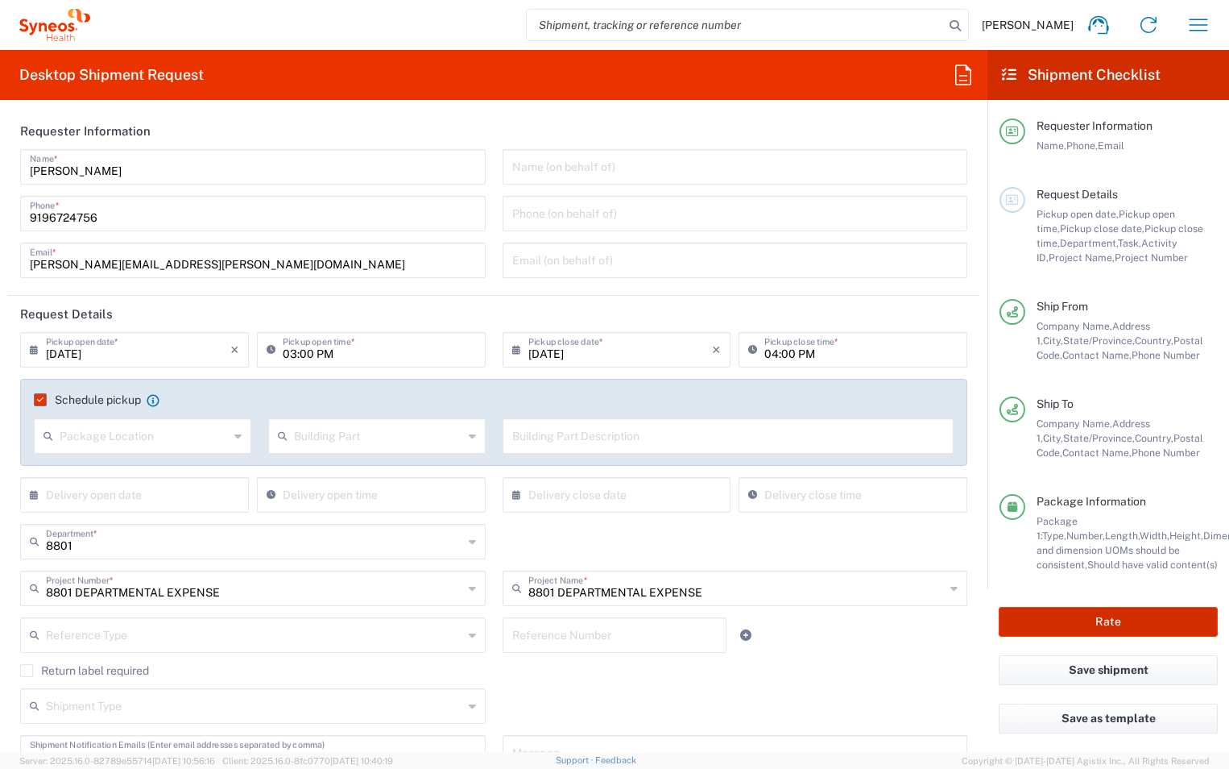
click at [1121, 622] on button "Rate" at bounding box center [1108, 622] width 219 height 30
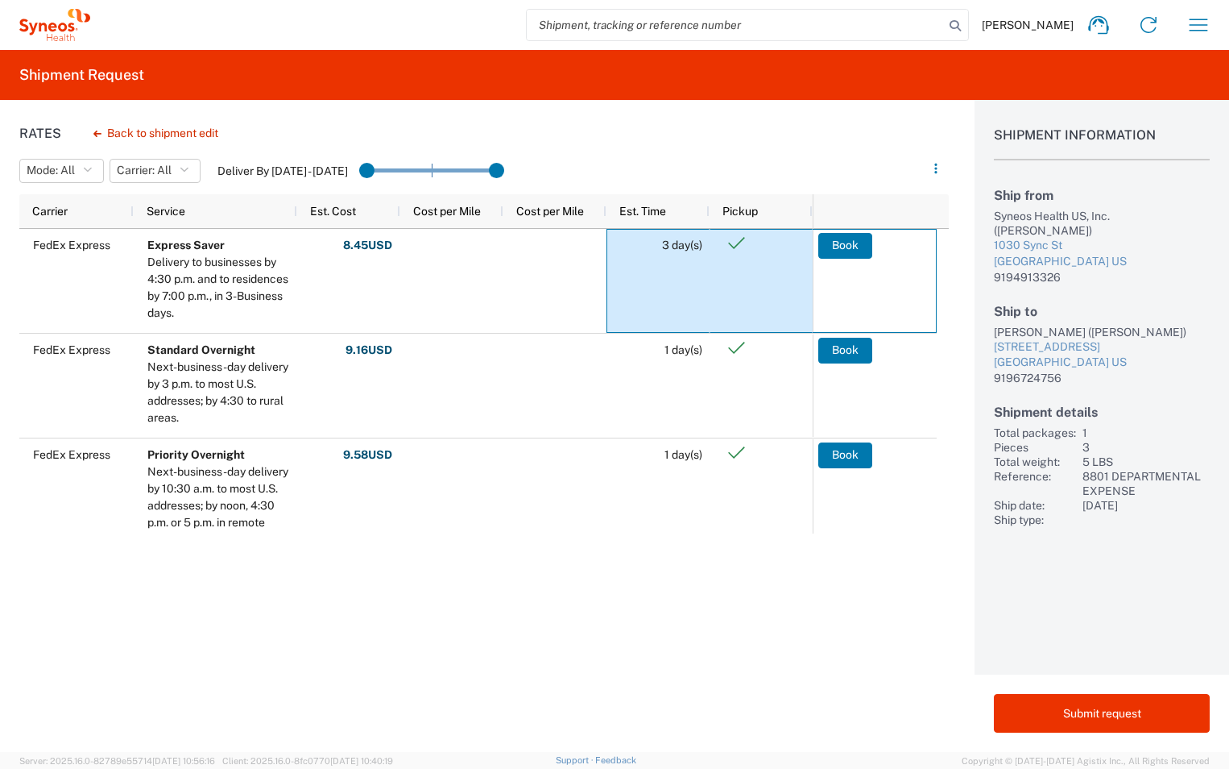
drag, startPoint x: 852, startPoint y: 240, endPoint x: 658, endPoint y: 290, distance: 200.5
click at [615, 276] on div "FedEx Express Express Saver Delivery to businesses by 4:30 p.m. and to residenc…" at bounding box center [478, 381] width 918 height 305
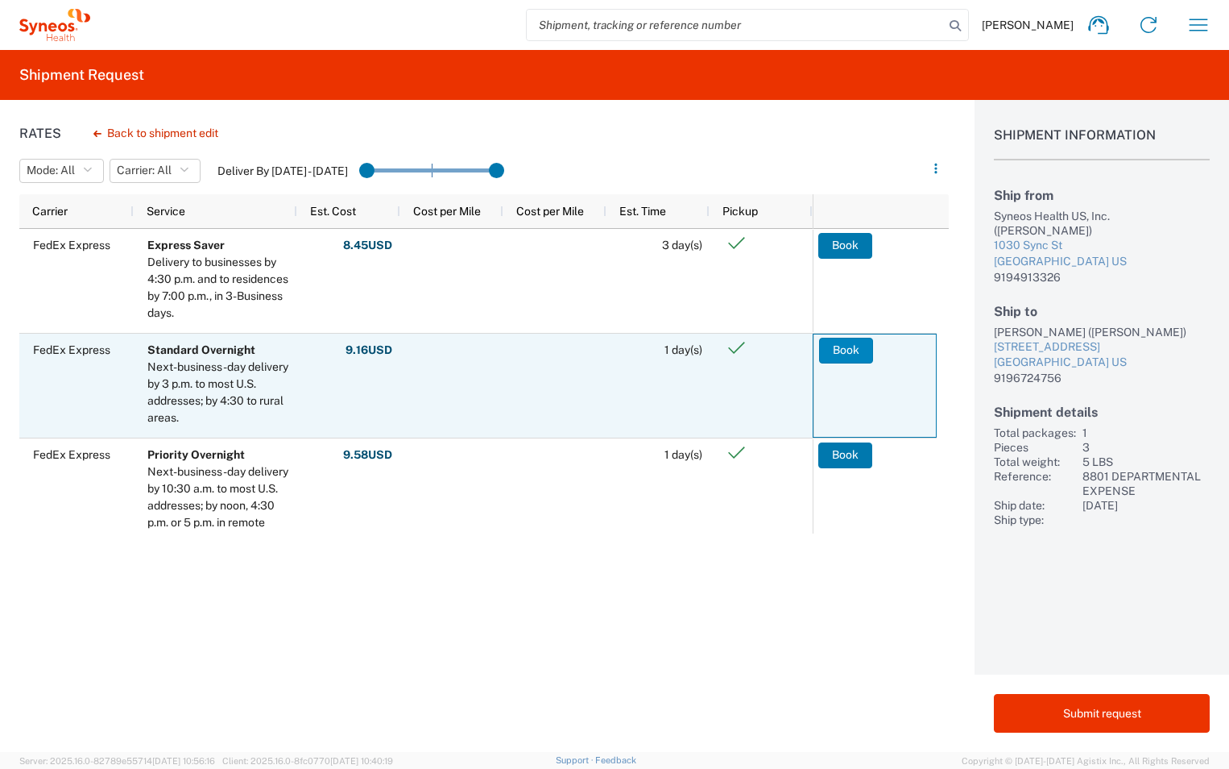
click at [848, 350] on button "Book" at bounding box center [846, 351] width 54 height 26
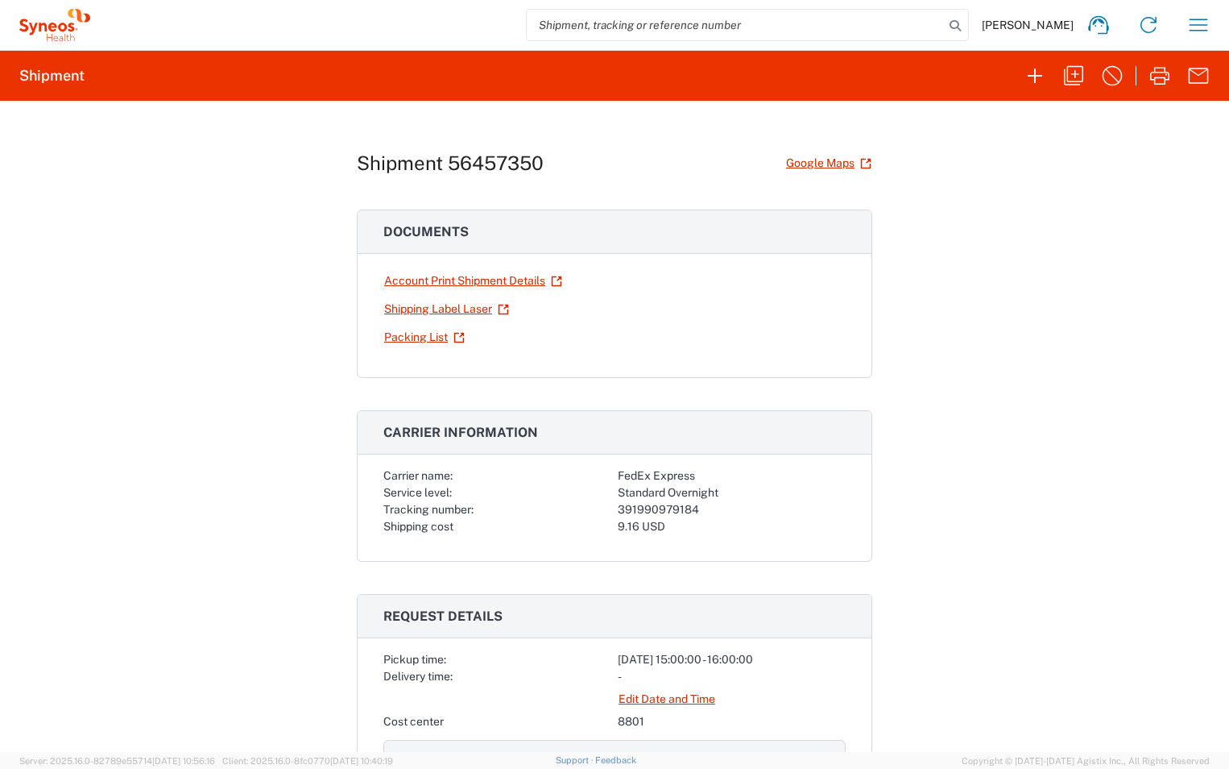
click at [981, 264] on div "Shipment 56457350 Google Maps Documents Account Print Shipment Details Shipping…" at bounding box center [614, 426] width 1229 height 651
click at [409, 307] on link "Shipping Label Laser" at bounding box center [446, 309] width 126 height 28
